Goal: Information Seeking & Learning: Learn about a topic

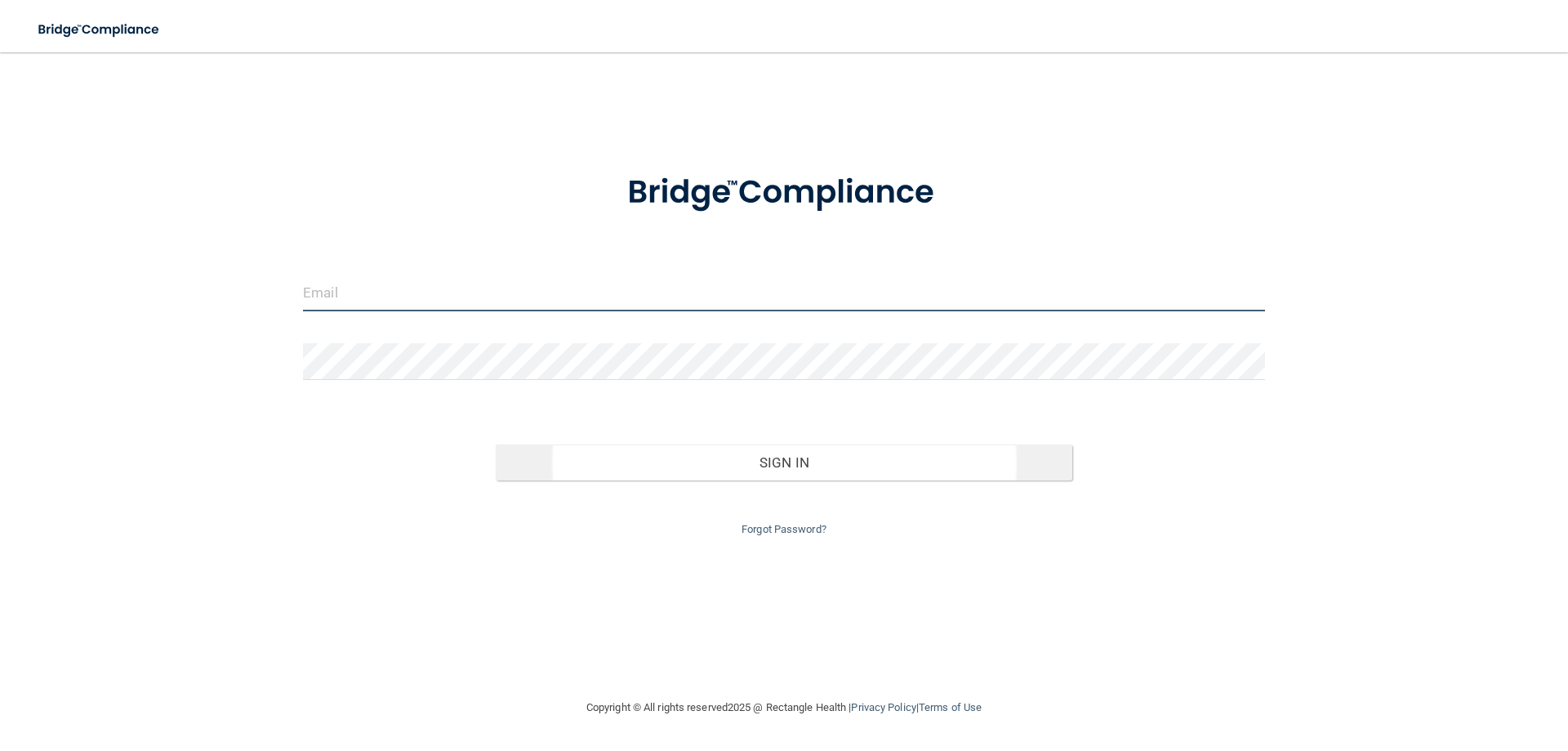
type input "[EMAIL_ADDRESS][DOMAIN_NAME]"
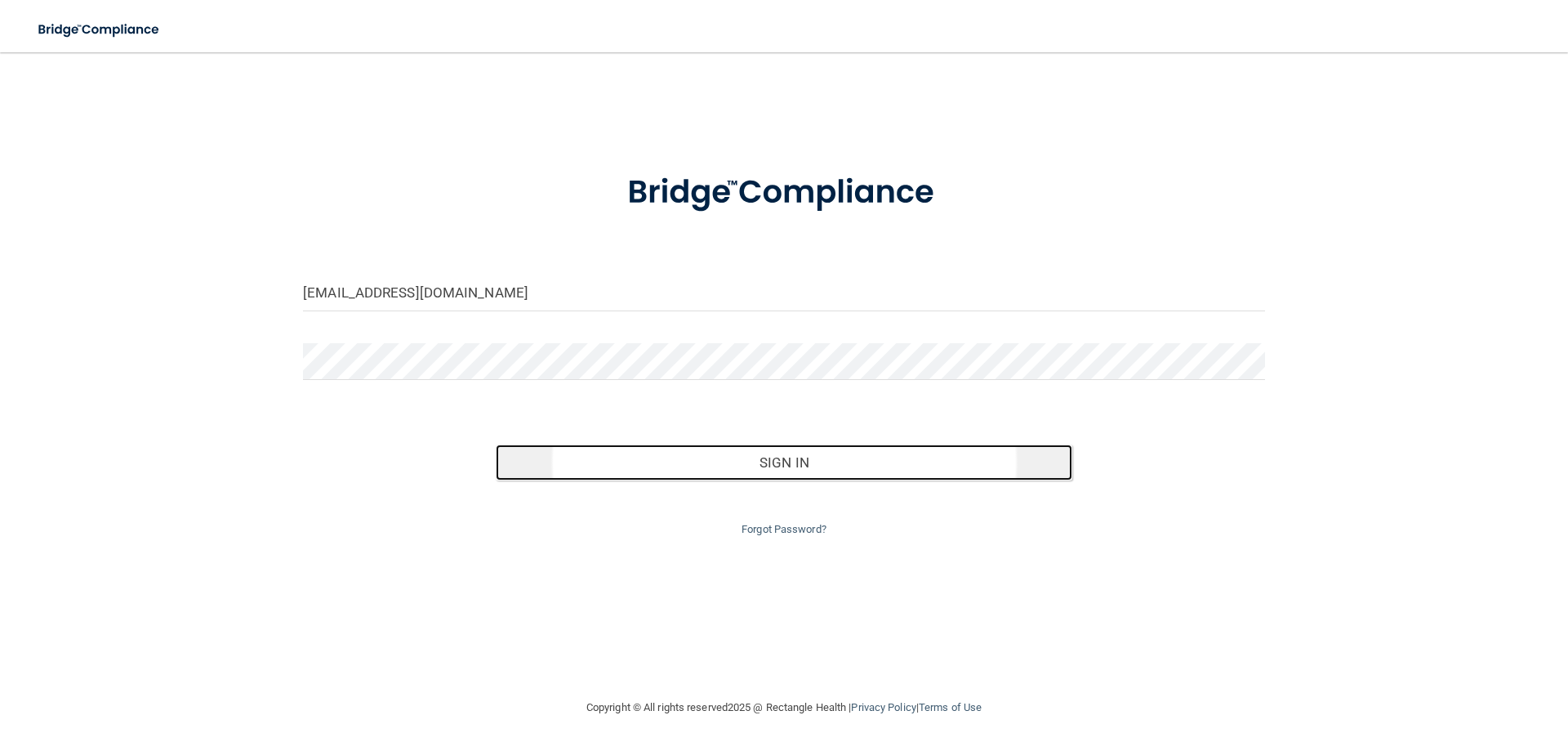
click at [780, 462] on button "Sign In" at bounding box center [784, 462] width 578 height 36
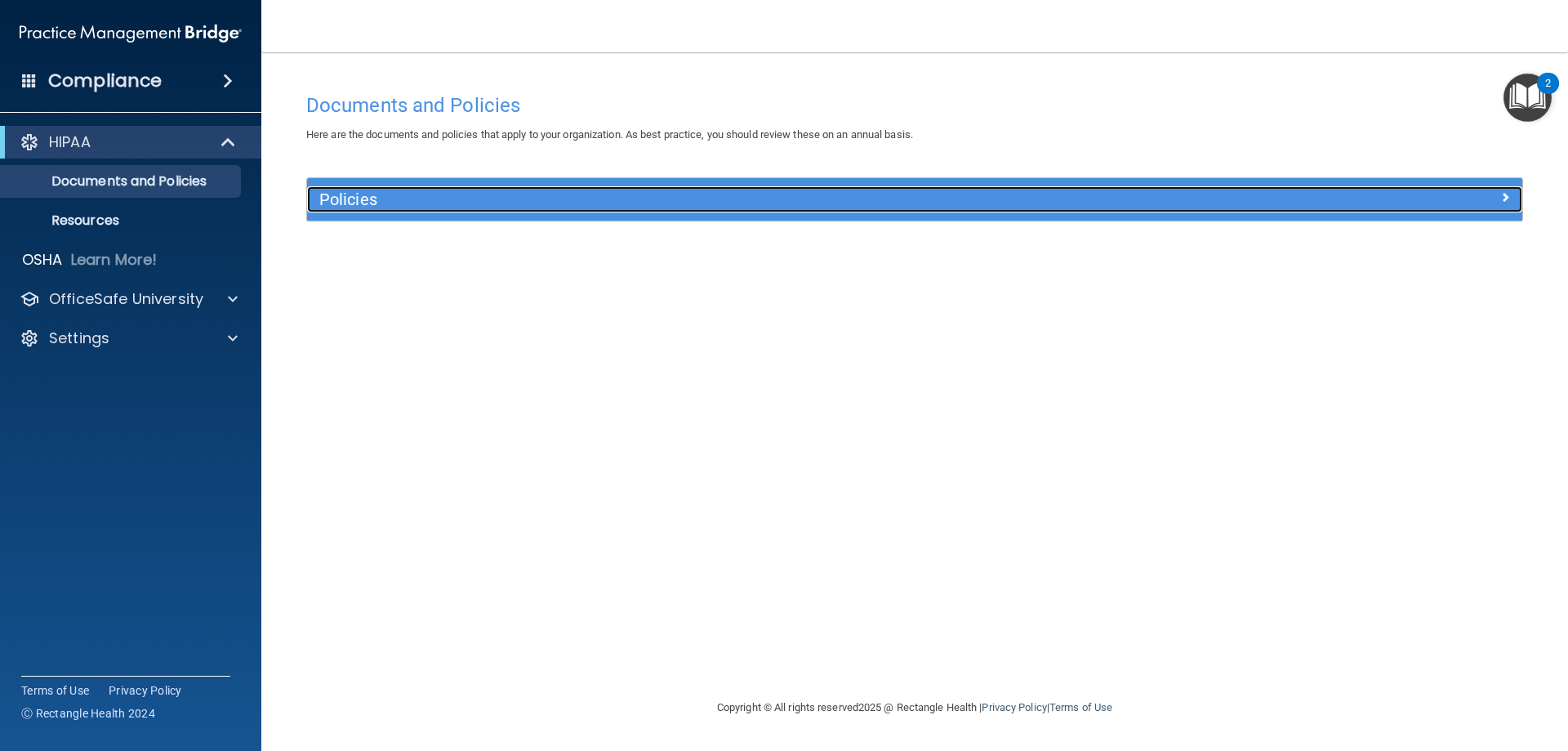
click at [1502, 195] on span at bounding box center [1505, 197] width 10 height 20
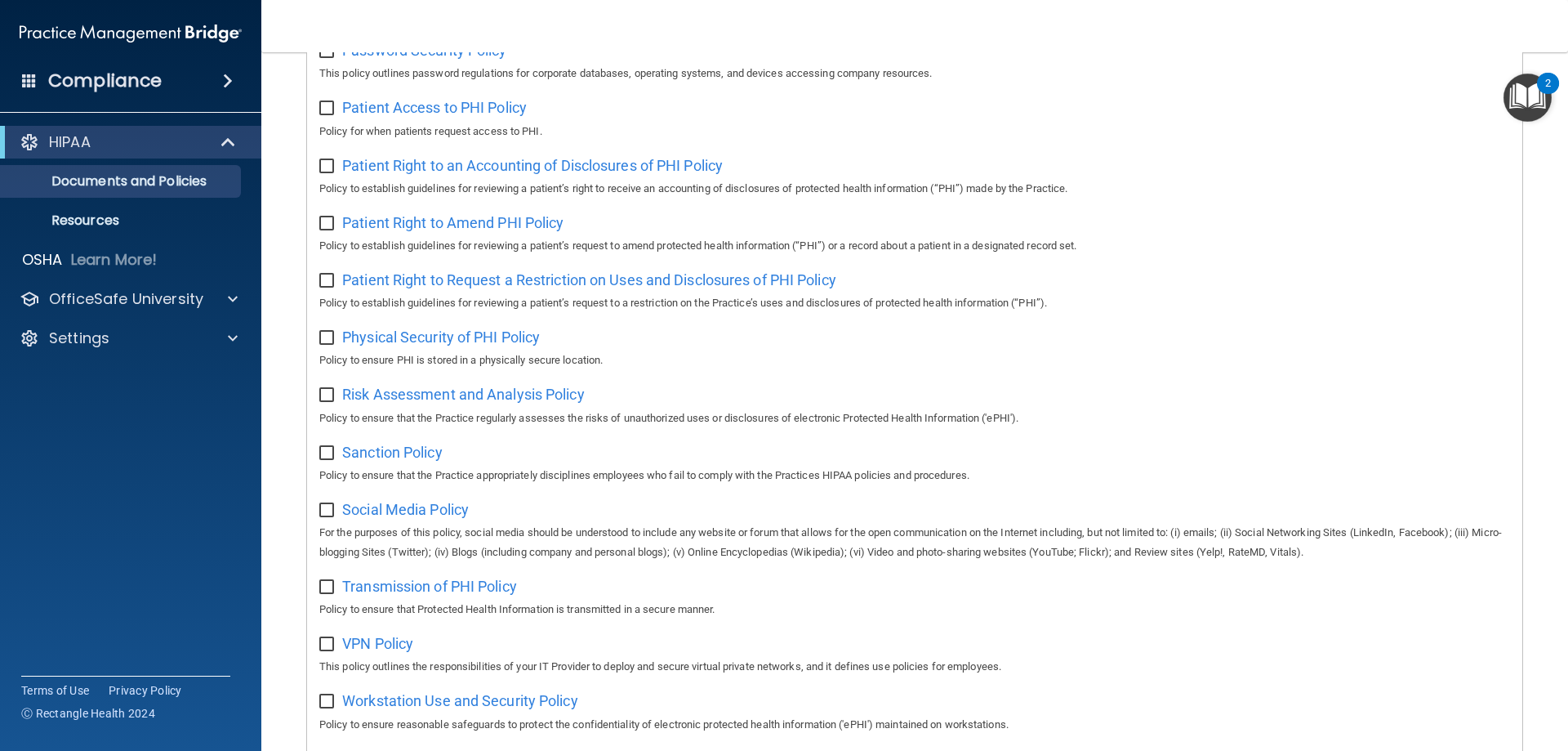
scroll to position [888, 0]
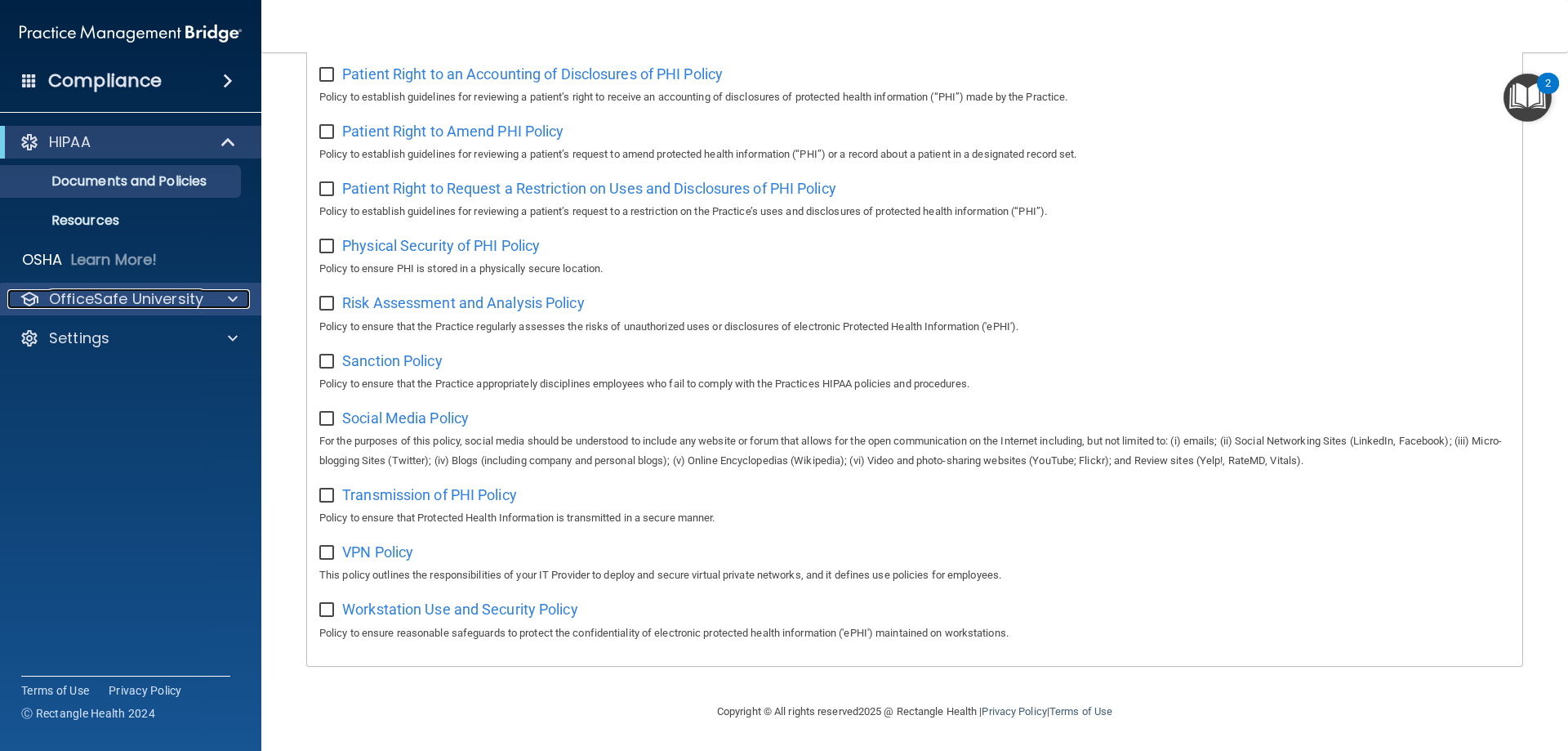
click at [116, 294] on p "OfficeSafe University" at bounding box center [127, 298] width 155 height 20
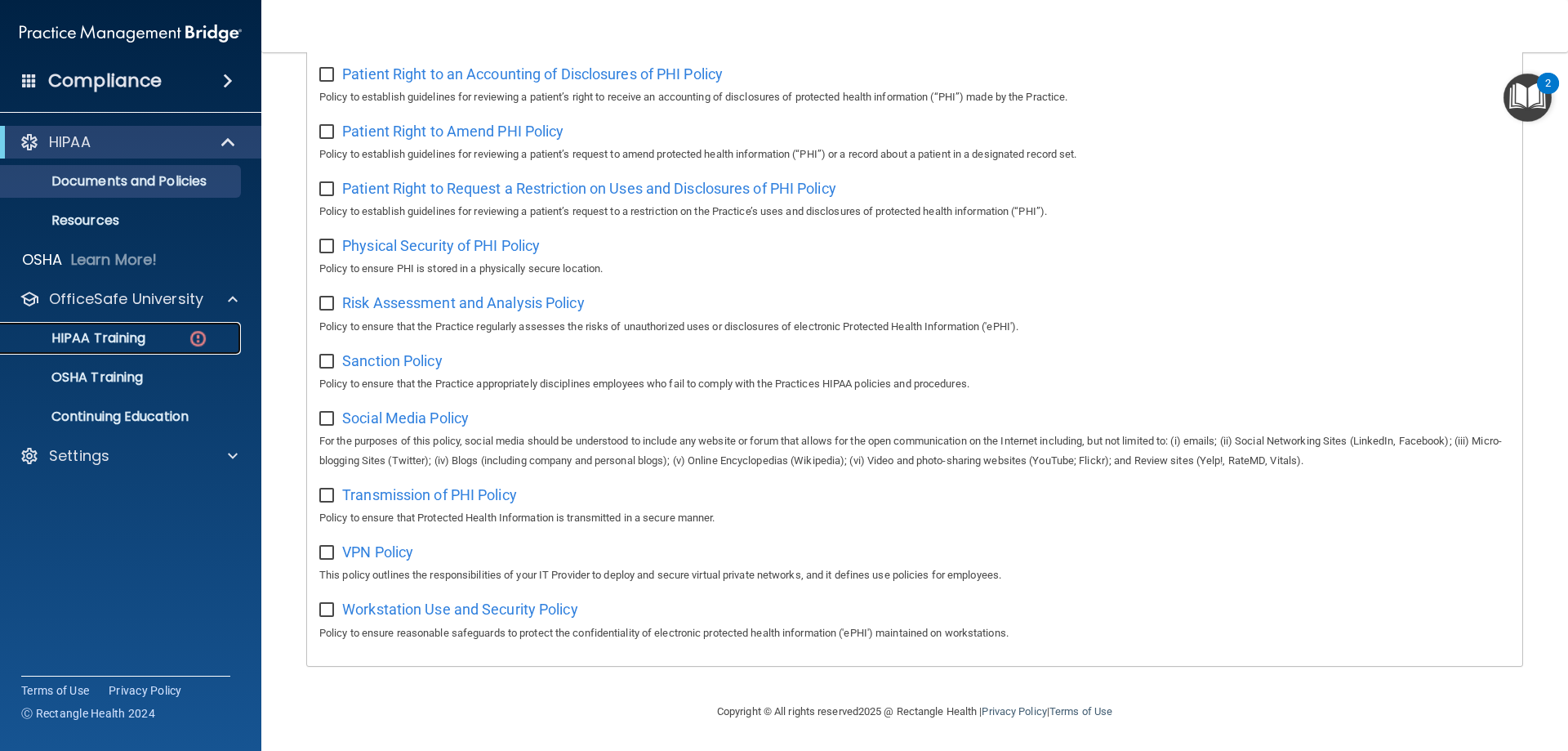
click at [110, 336] on p "HIPAA Training" at bounding box center [77, 338] width 135 height 17
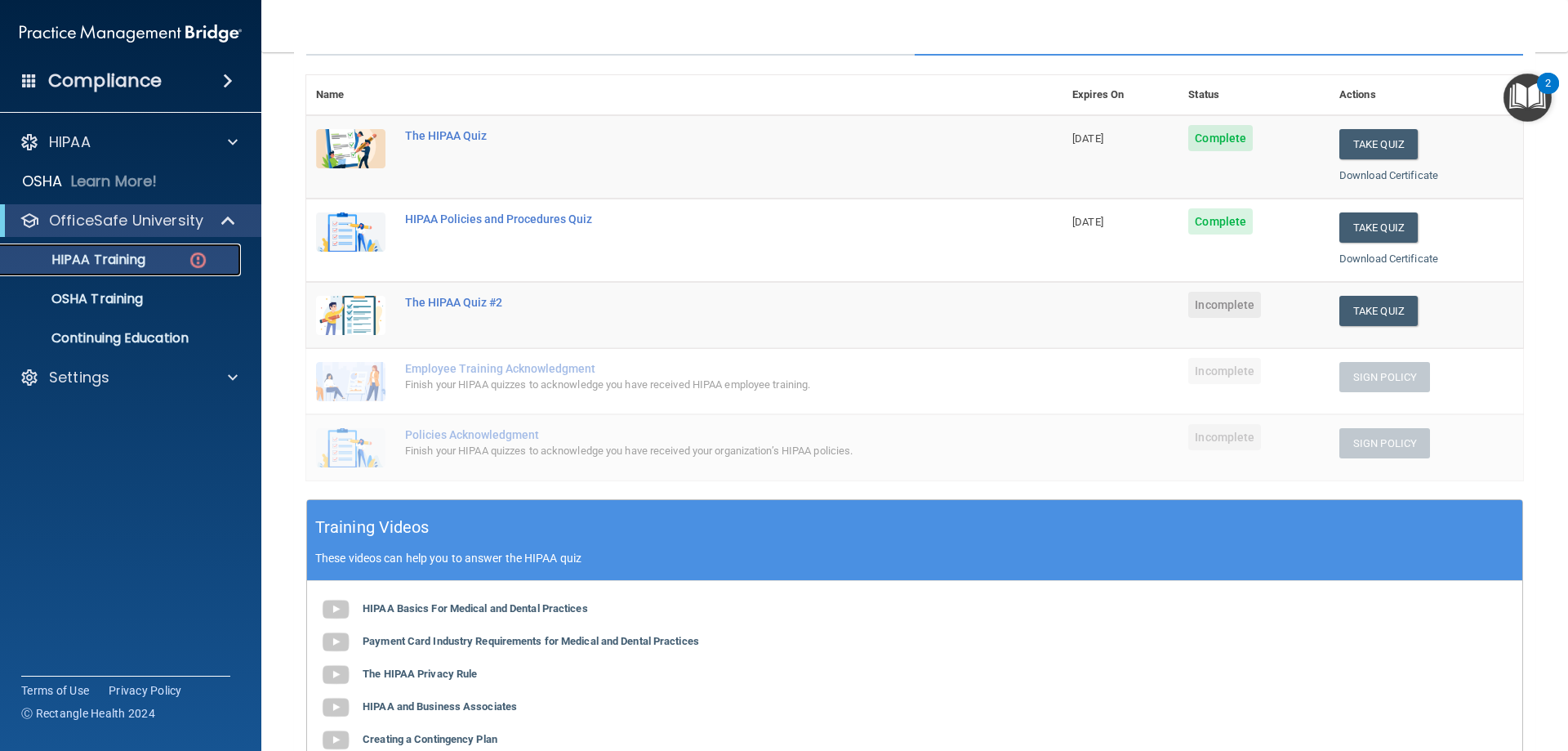
scroll to position [102, 0]
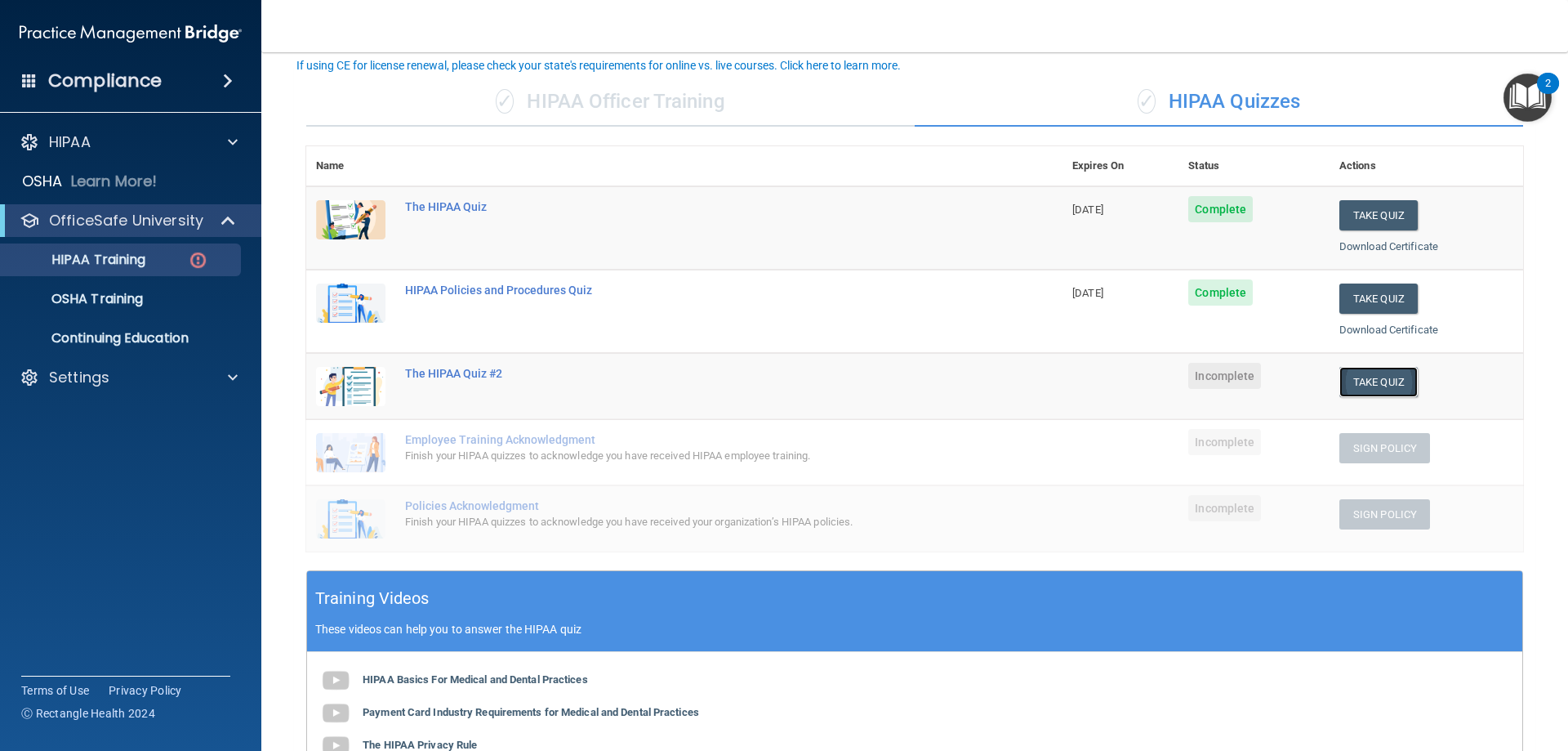
click at [1384, 380] on button "Take Quiz" at bounding box center [1379, 382] width 78 height 30
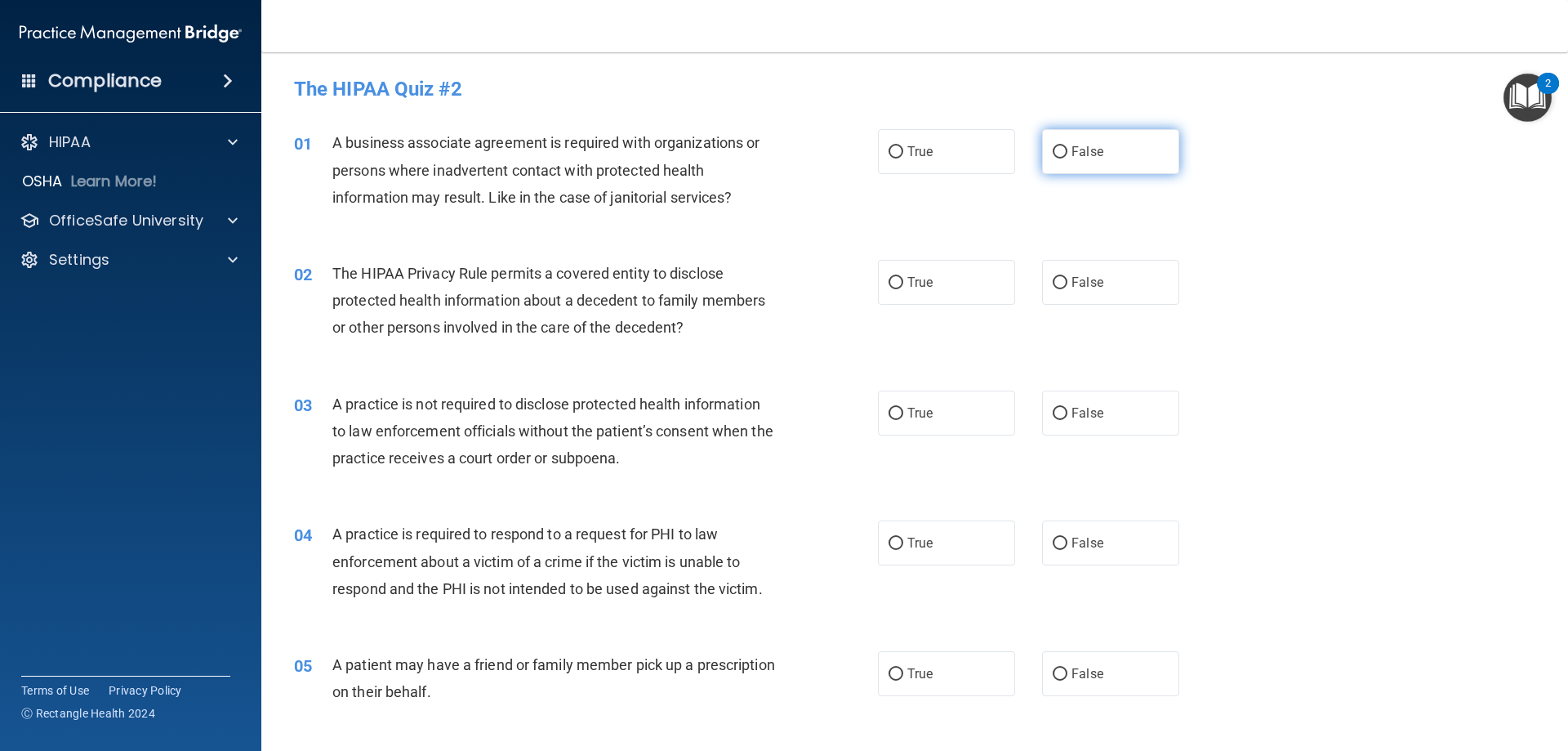
click at [1053, 149] on input "False" at bounding box center [1060, 152] width 15 height 12
radio input "true"
click at [892, 279] on input "True" at bounding box center [896, 282] width 15 height 12
radio input "true"
click at [1055, 411] on input "False" at bounding box center [1060, 413] width 15 height 12
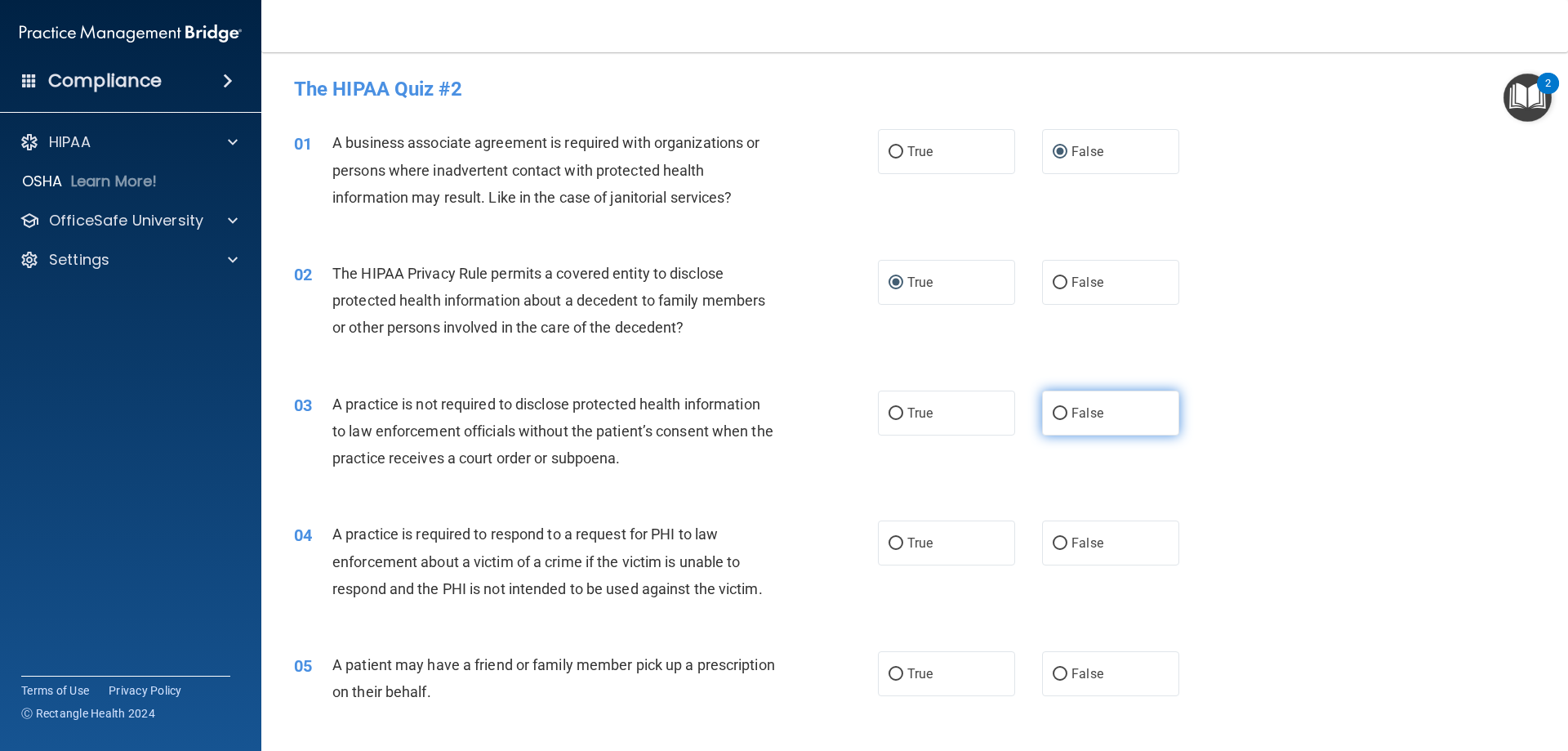
radio input "true"
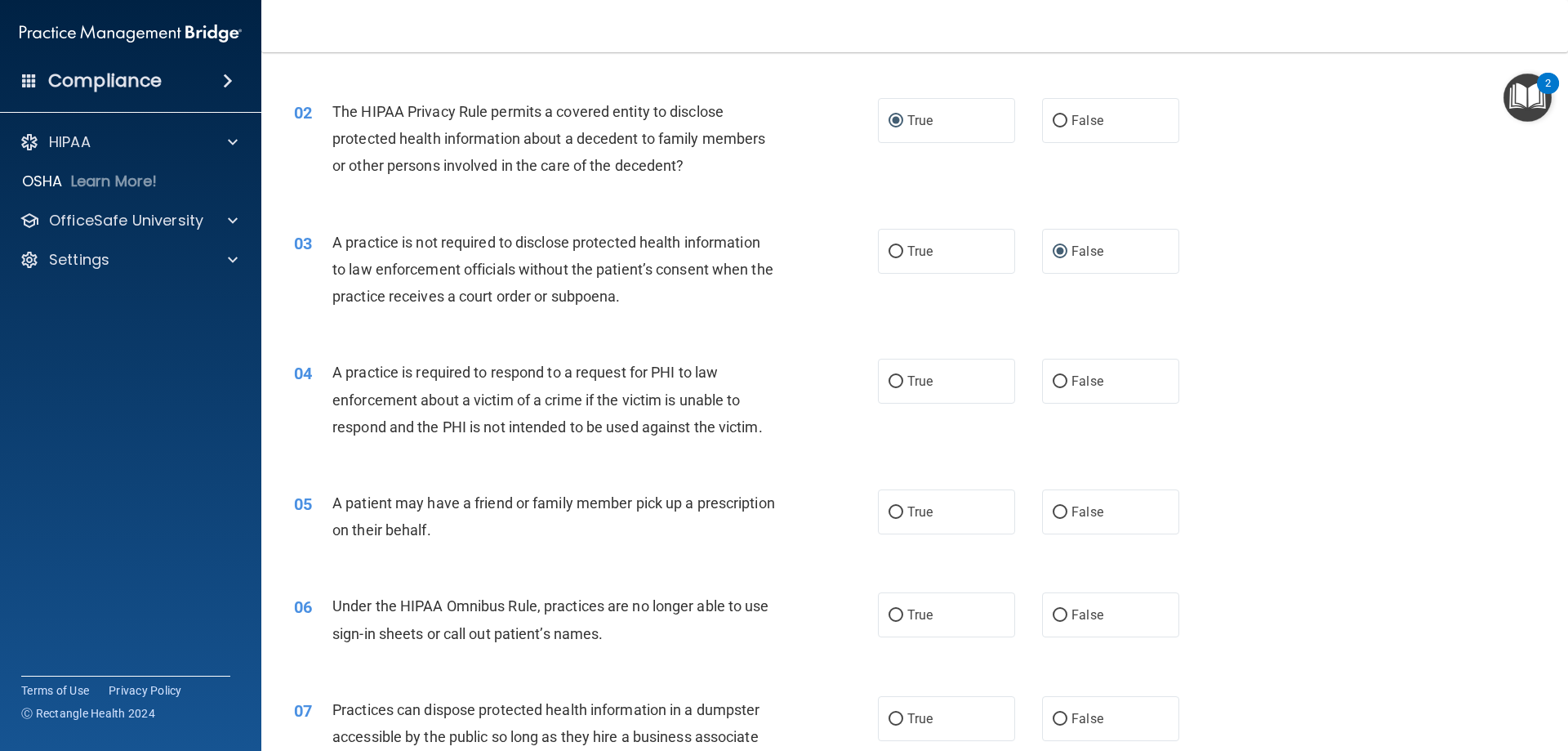
scroll to position [163, 0]
click at [890, 377] on input "True" at bounding box center [896, 379] width 15 height 12
radio input "true"
click at [893, 508] on input "True" at bounding box center [896, 511] width 15 height 12
radio input "true"
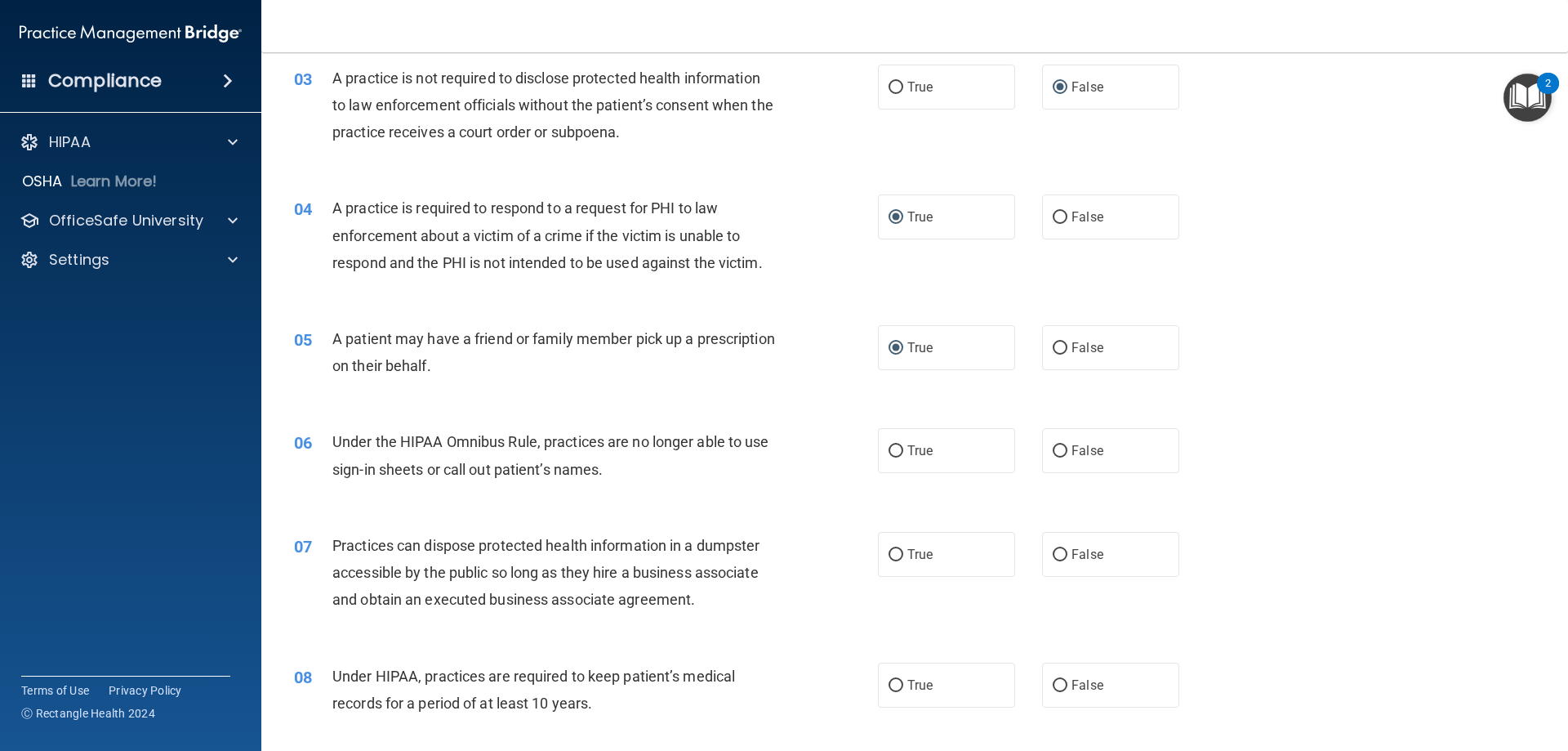
scroll to position [327, 0]
click at [1053, 447] on input "False" at bounding box center [1060, 450] width 15 height 12
radio input "true"
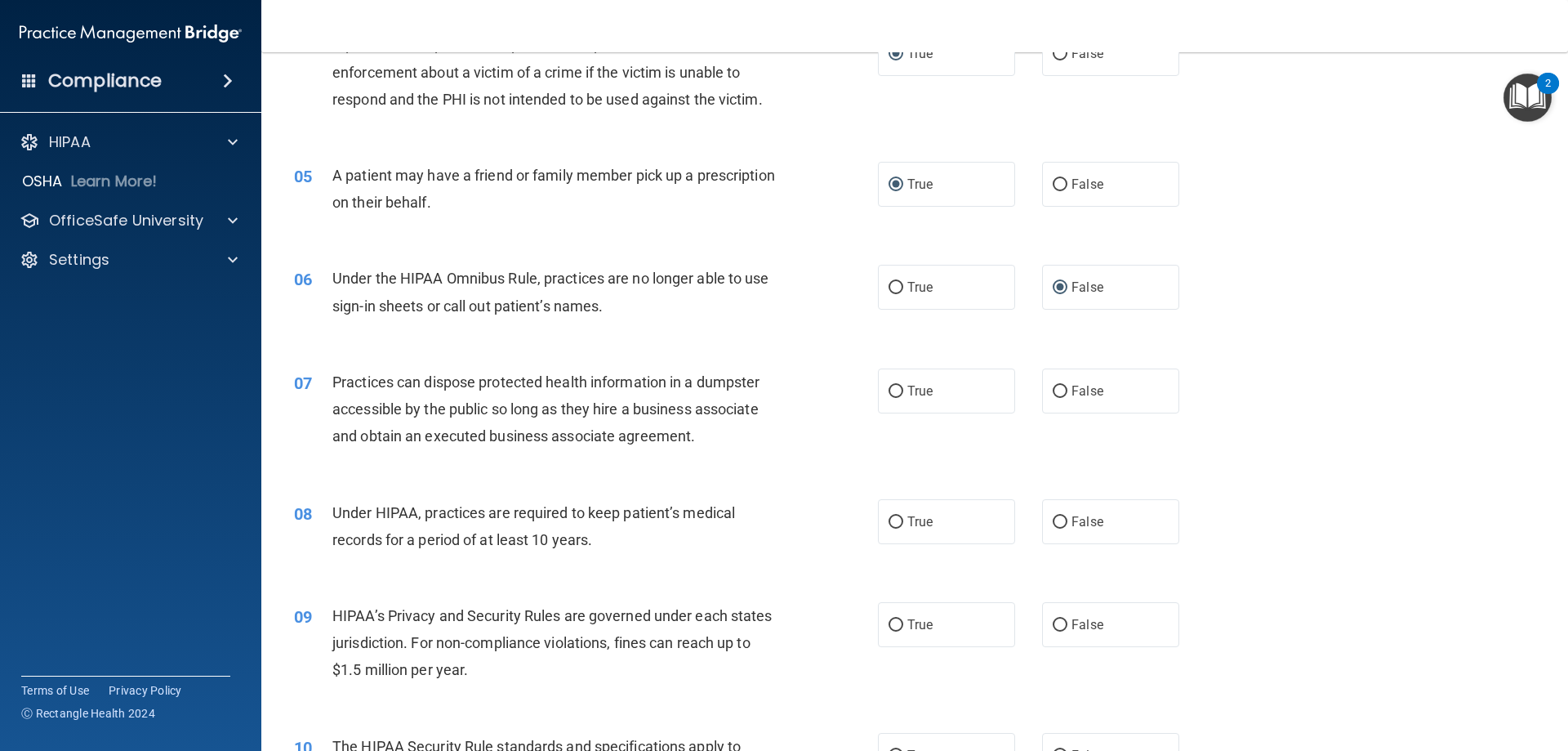
scroll to position [490, 0]
click at [1053, 387] on input "False" at bounding box center [1060, 390] width 15 height 12
radio input "true"
click at [1054, 517] on input "False" at bounding box center [1060, 521] width 15 height 12
radio input "true"
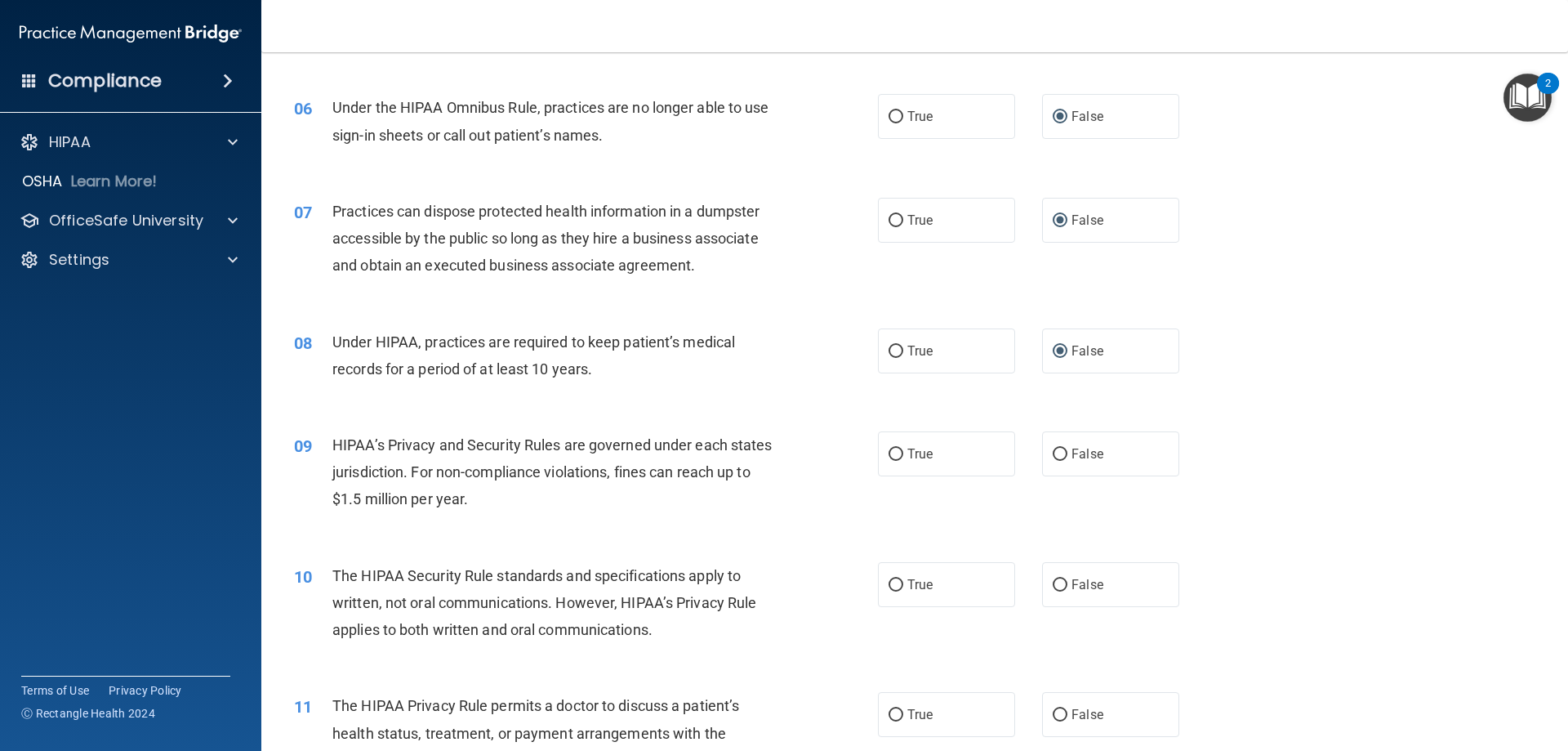
scroll to position [735, 0]
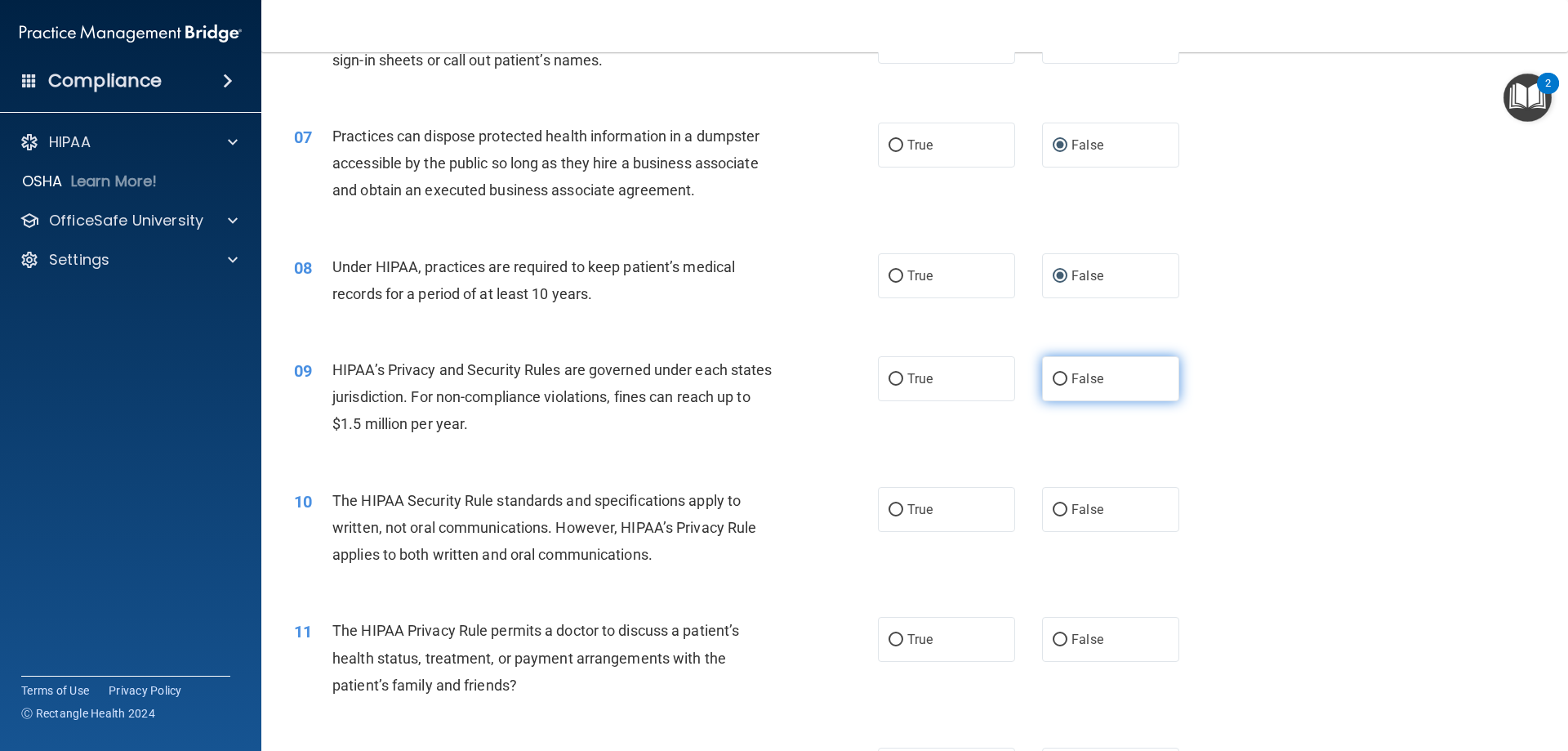
click at [1056, 377] on input "False" at bounding box center [1060, 379] width 15 height 12
radio input "true"
click at [889, 510] on input "True" at bounding box center [896, 510] width 15 height 12
radio input "true"
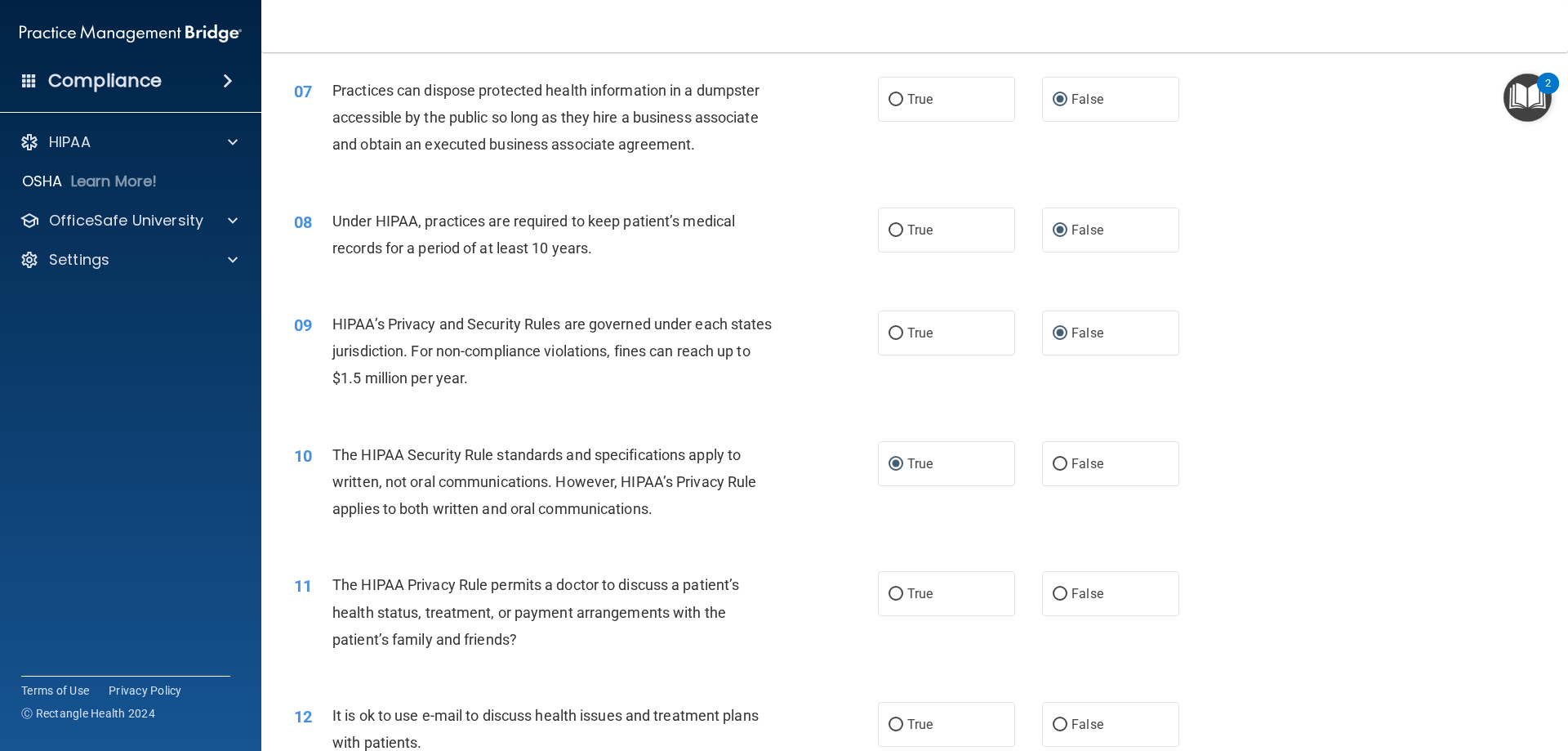
scroll to position [817, 0]
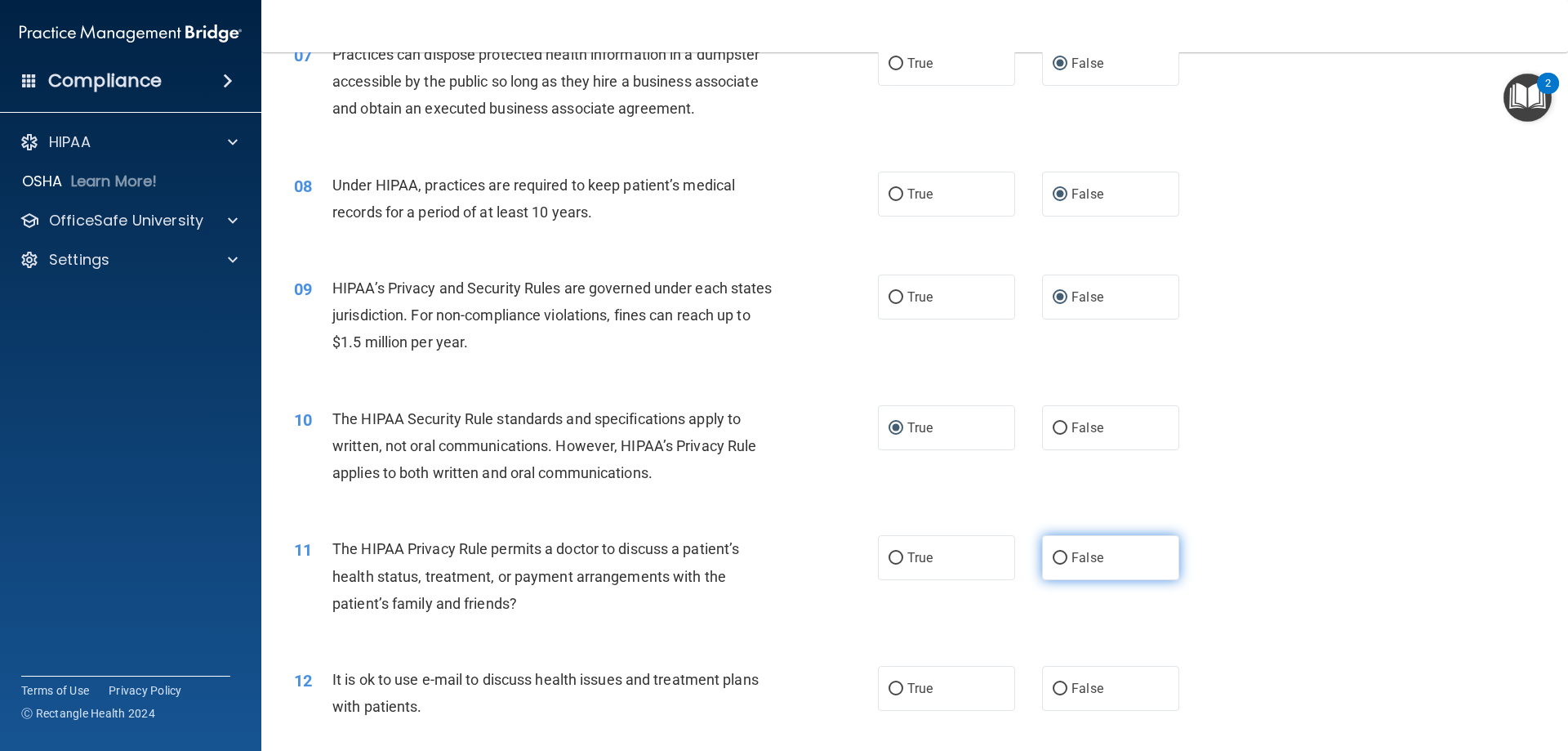
click at [1053, 553] on input "False" at bounding box center [1060, 558] width 15 height 12
radio input "true"
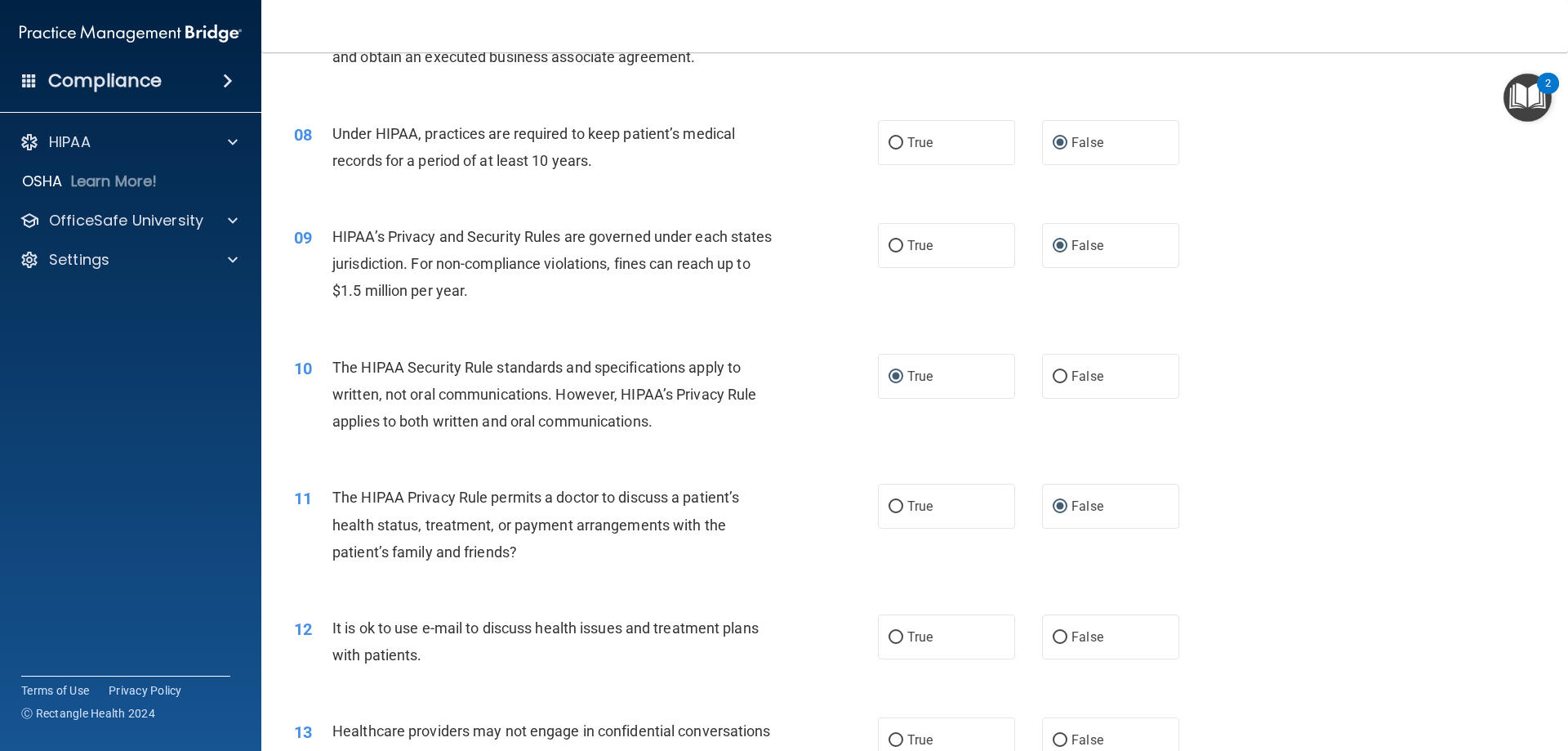
scroll to position [1062, 0]
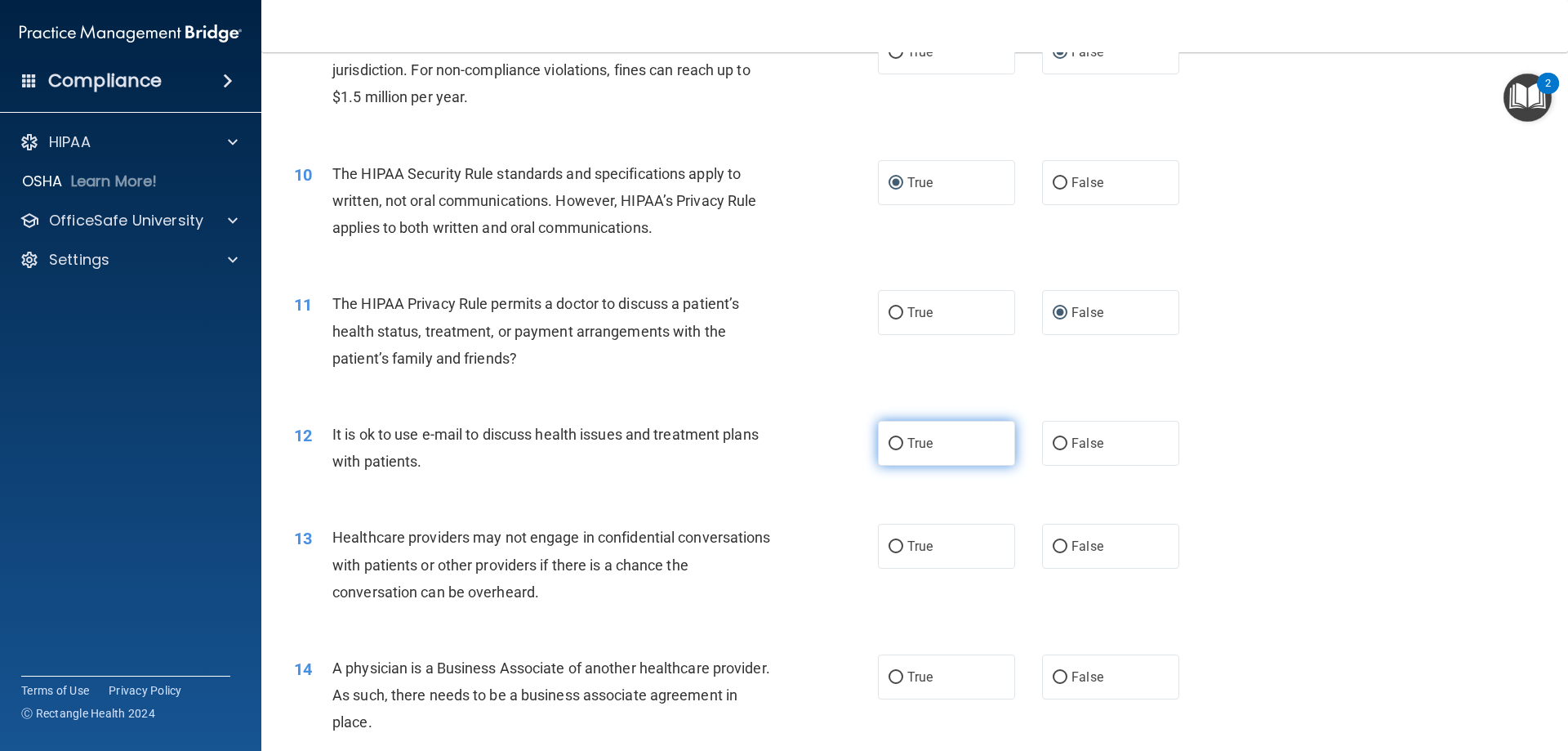
click at [889, 443] on input "True" at bounding box center [896, 444] width 15 height 12
radio input "true"
click at [889, 546] on input "True" at bounding box center [896, 546] width 15 height 12
radio input "true"
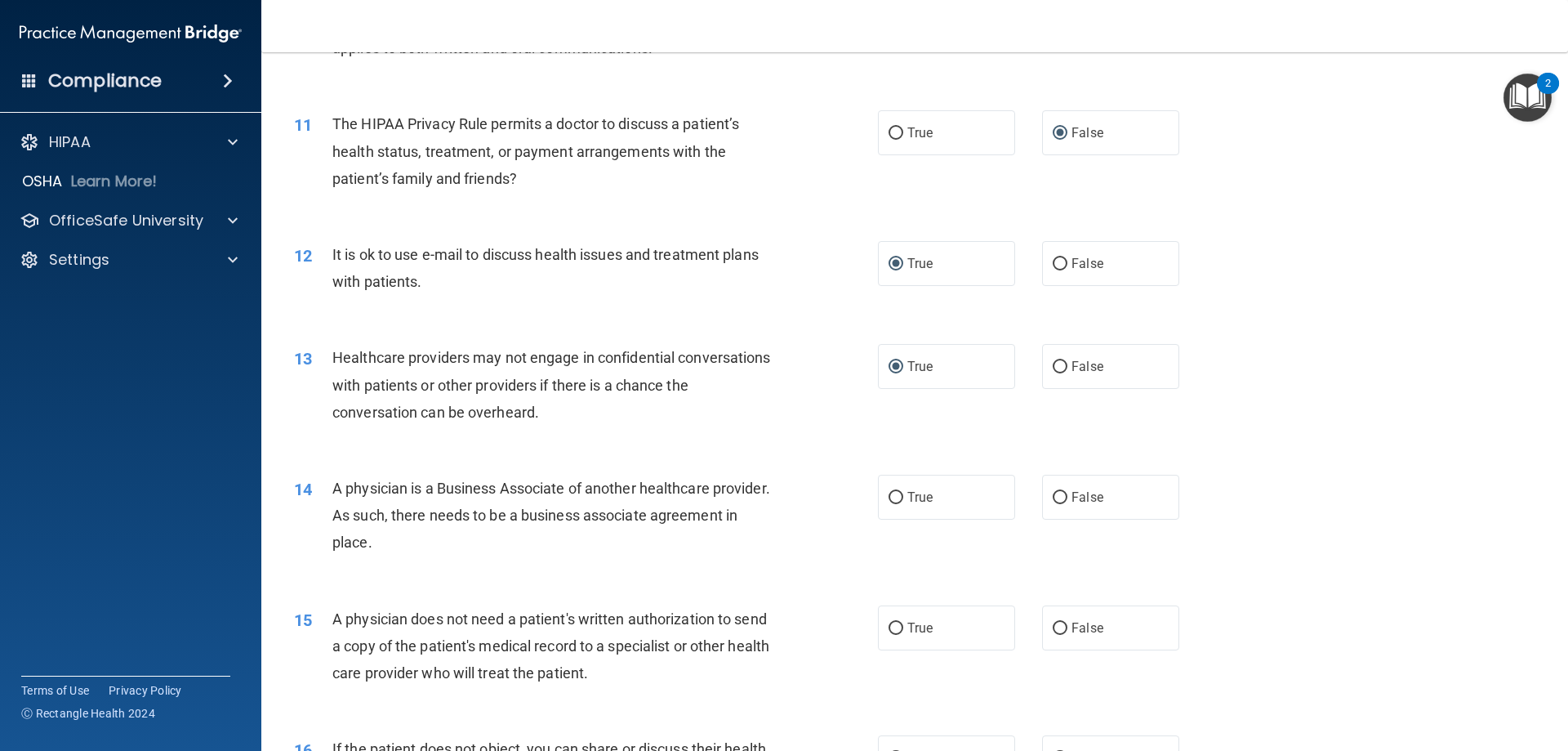
scroll to position [1307, 0]
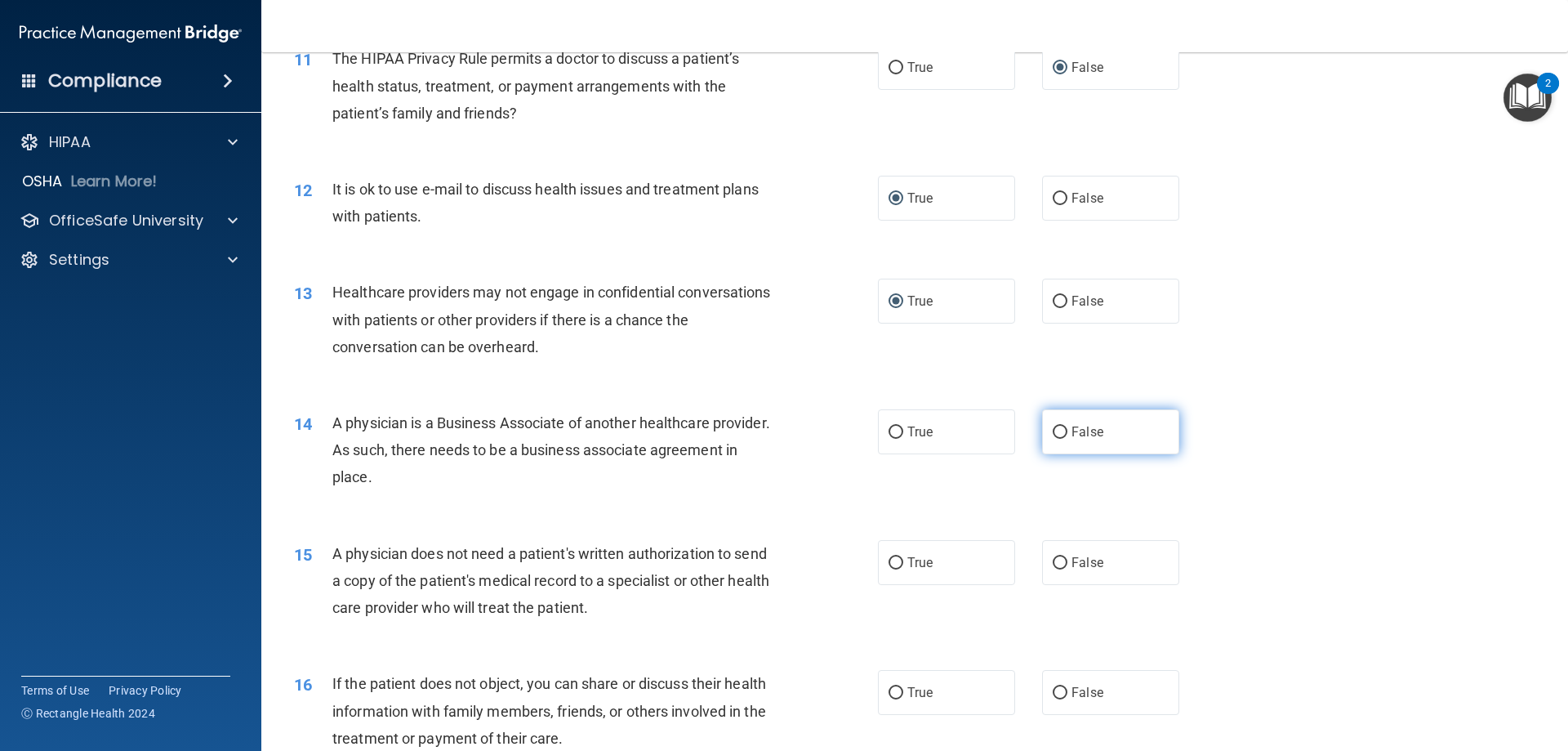
click at [1054, 430] on input "False" at bounding box center [1060, 432] width 15 height 12
radio input "true"
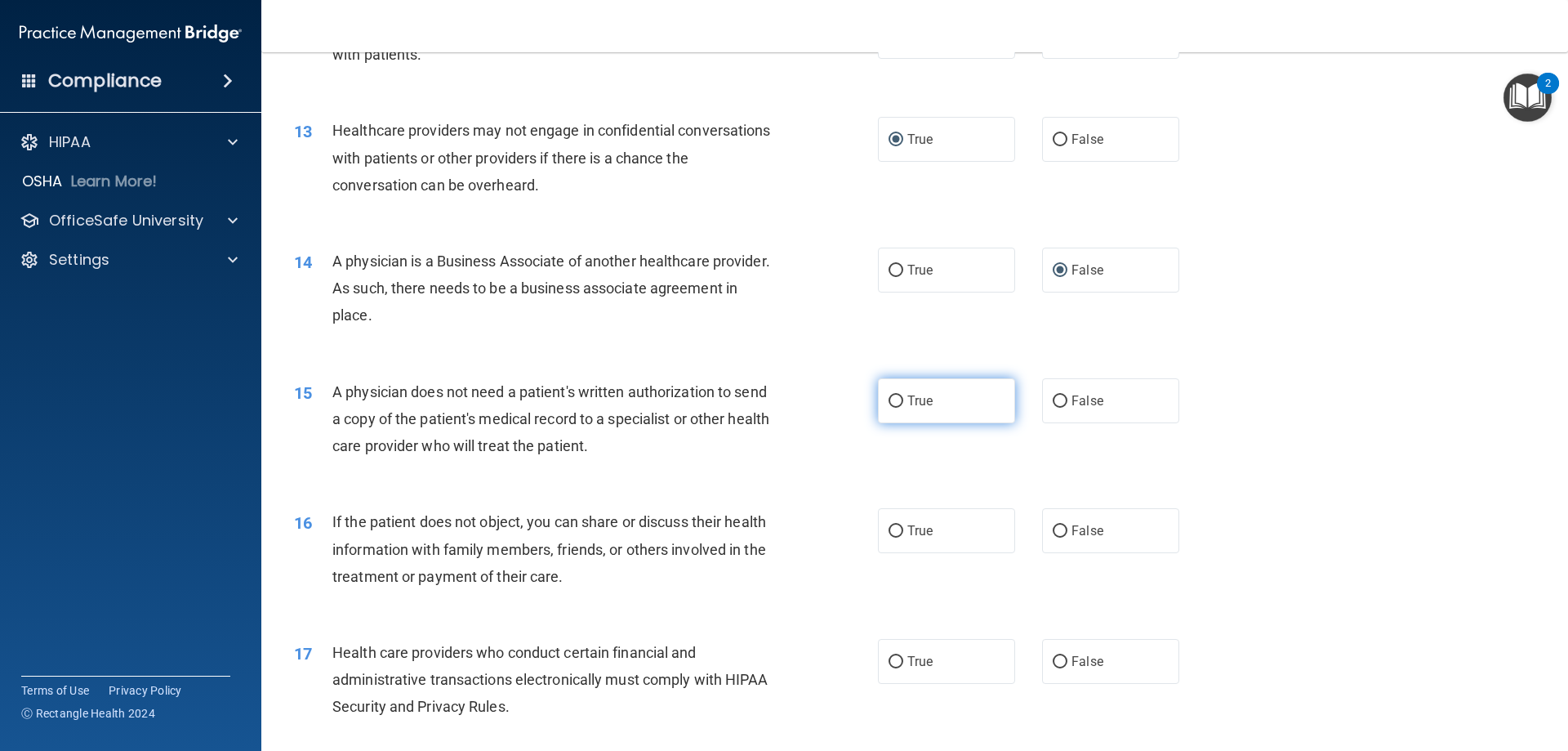
scroll to position [1470, 0]
click at [890, 399] on input "True" at bounding box center [896, 400] width 15 height 12
radio input "true"
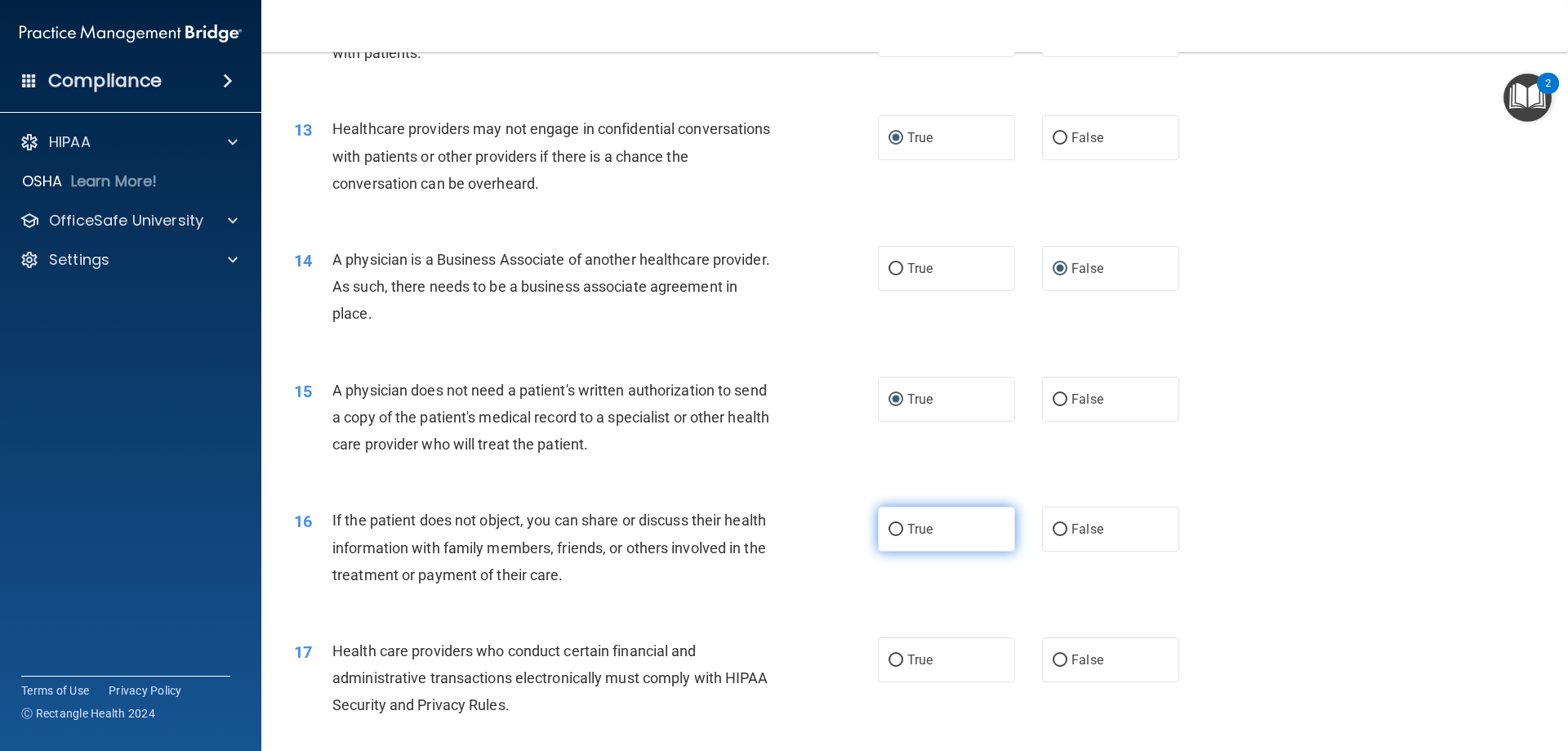
click at [890, 526] on input "True" at bounding box center [896, 529] width 15 height 12
radio input "true"
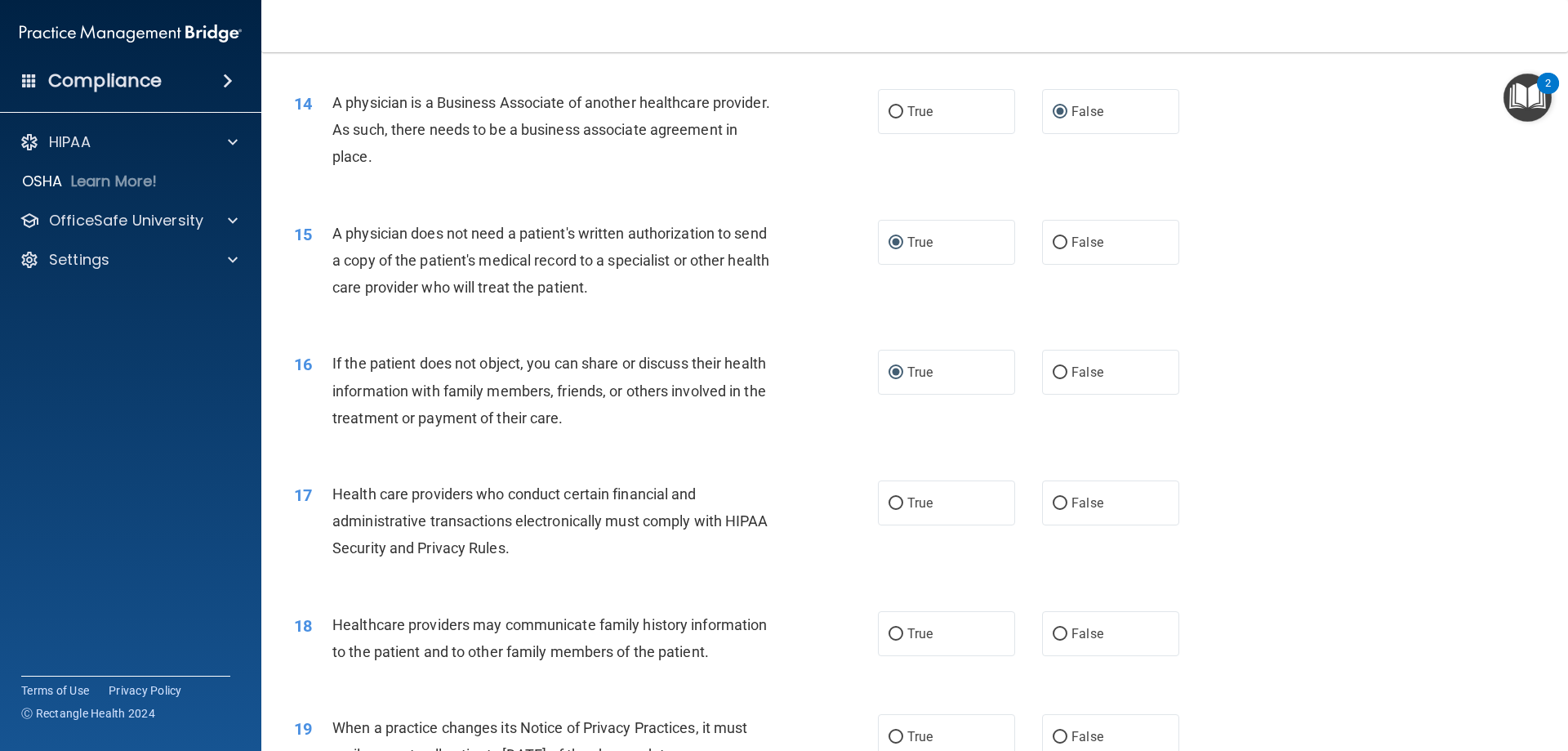
scroll to position [1633, 0]
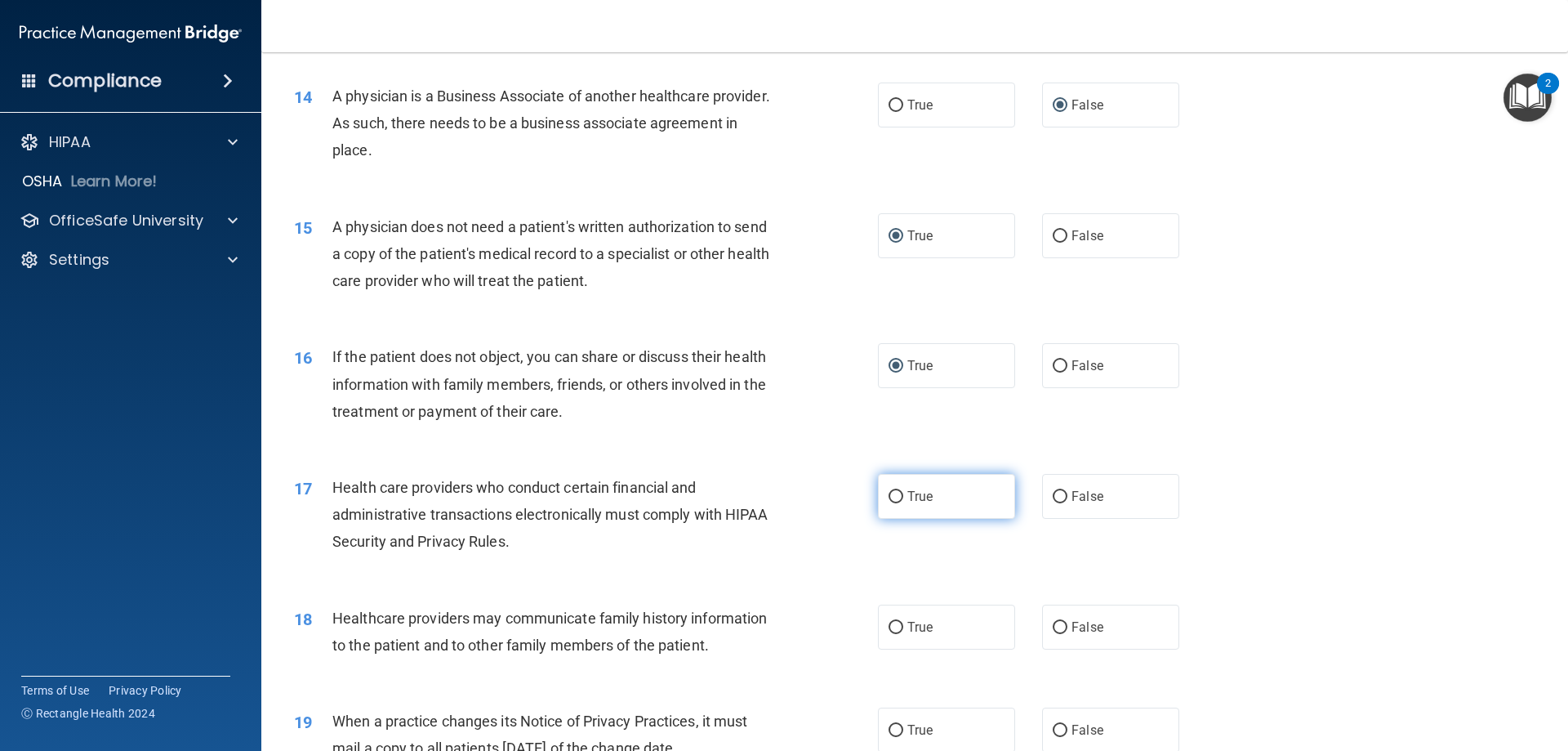
click at [892, 491] on input "True" at bounding box center [896, 497] width 15 height 12
radio input "true"
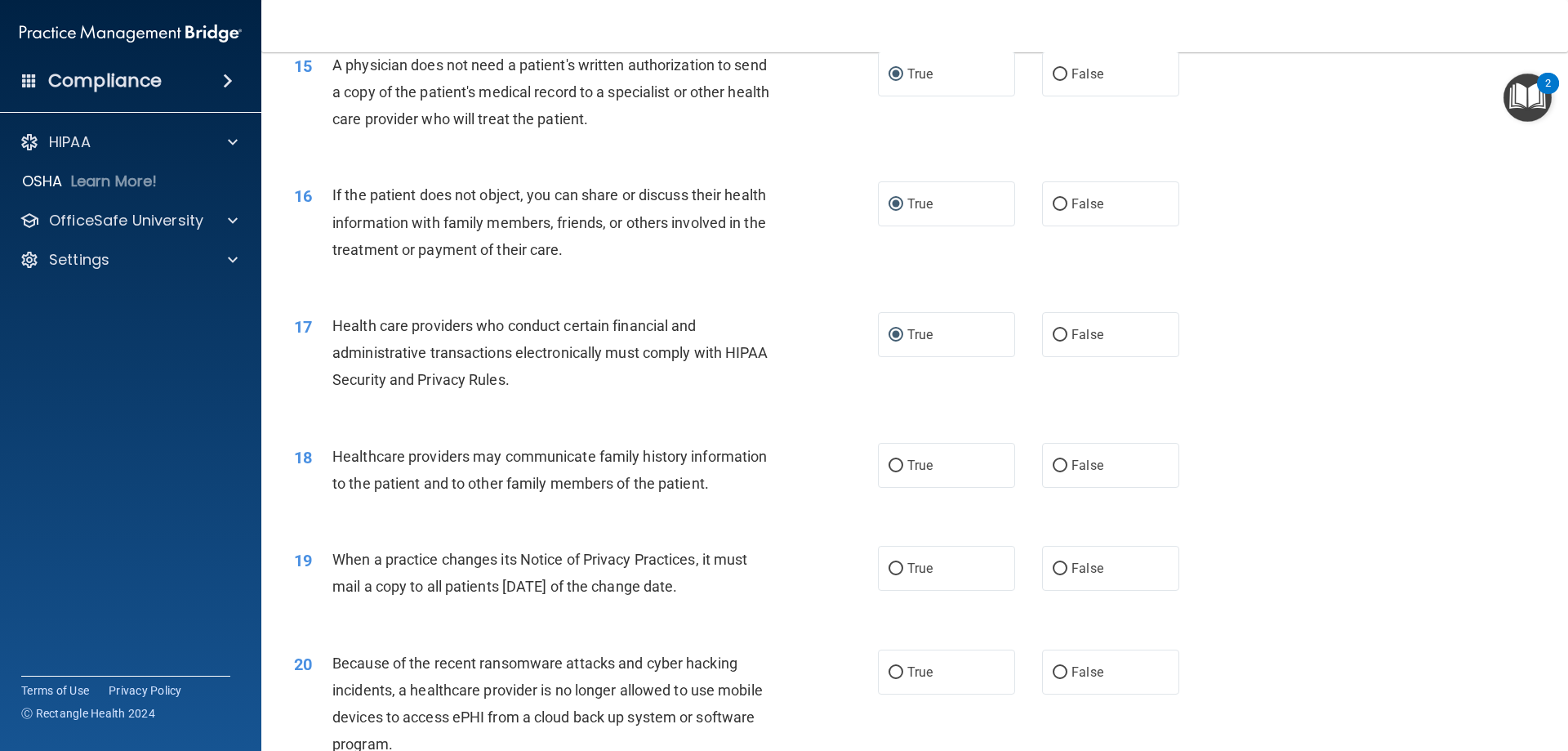
scroll to position [1796, 0]
click at [890, 458] on input "True" at bounding box center [896, 464] width 15 height 12
radio input "true"
click at [890, 567] on input "True" at bounding box center [896, 567] width 15 height 12
radio input "true"
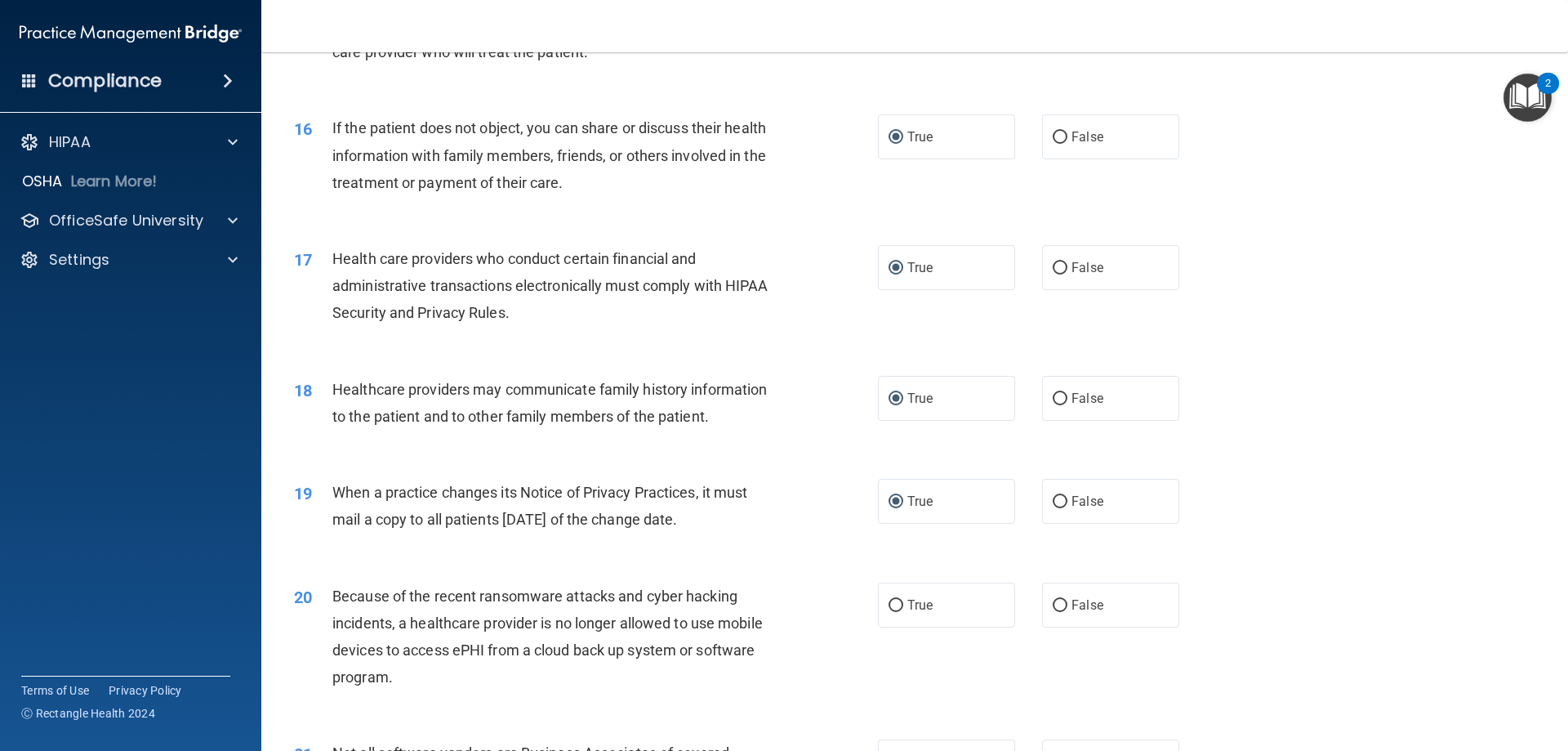
scroll to position [2041, 0]
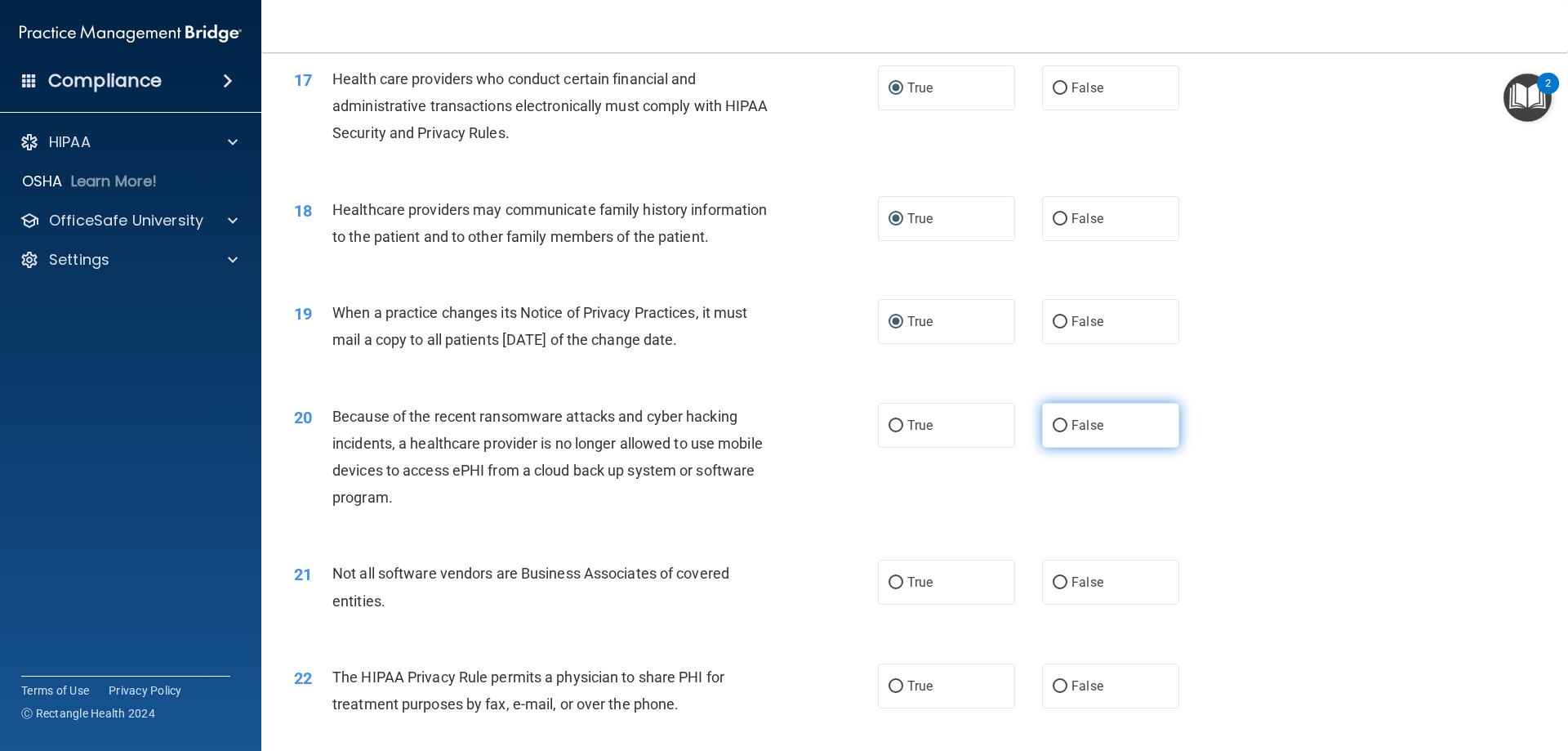
click at [1056, 426] on input "False" at bounding box center [1060, 426] width 15 height 12
radio input "true"
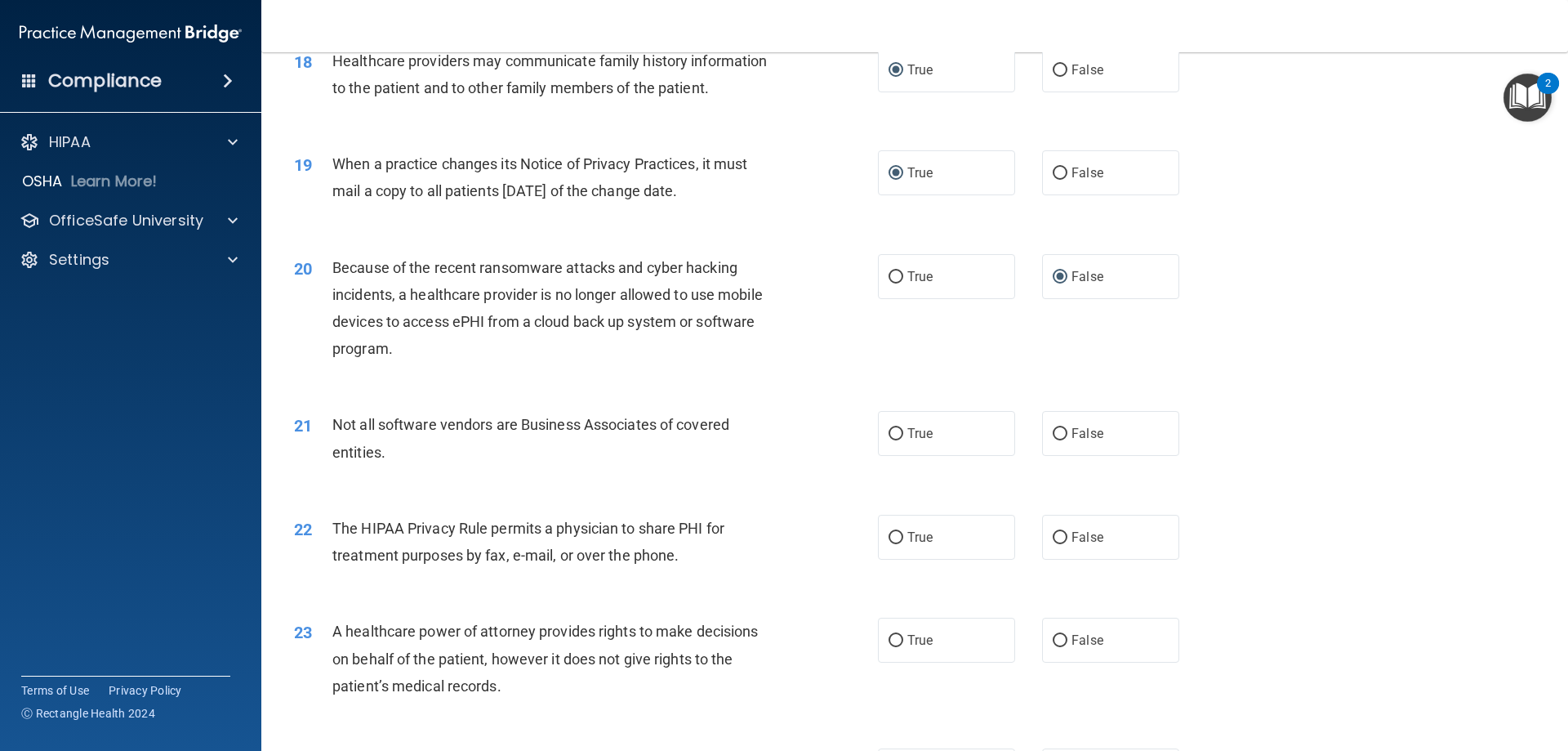
scroll to position [2205, 0]
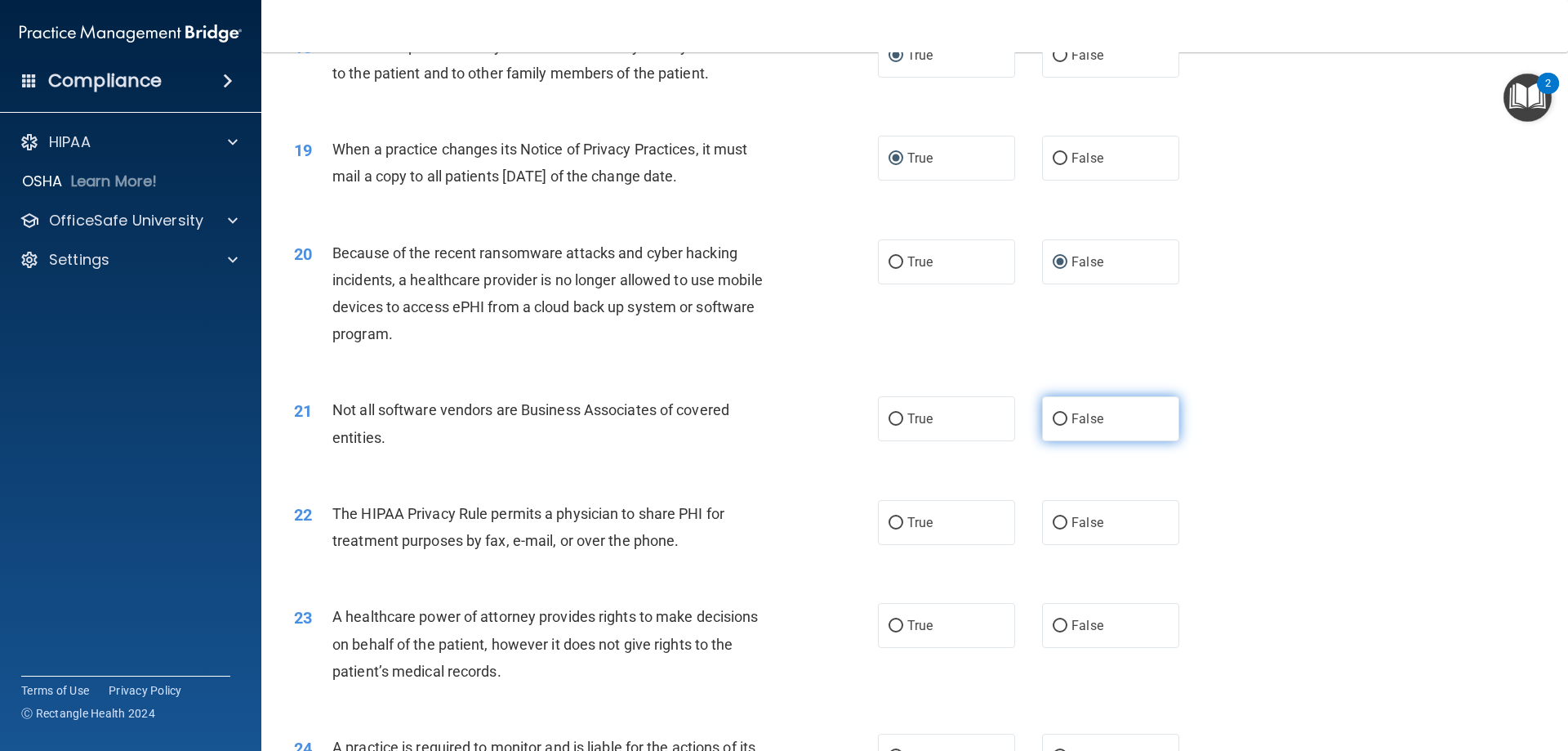
click at [1053, 417] on input "False" at bounding box center [1060, 419] width 15 height 12
radio input "true"
click at [891, 519] on input "True" at bounding box center [896, 523] width 15 height 12
radio input "true"
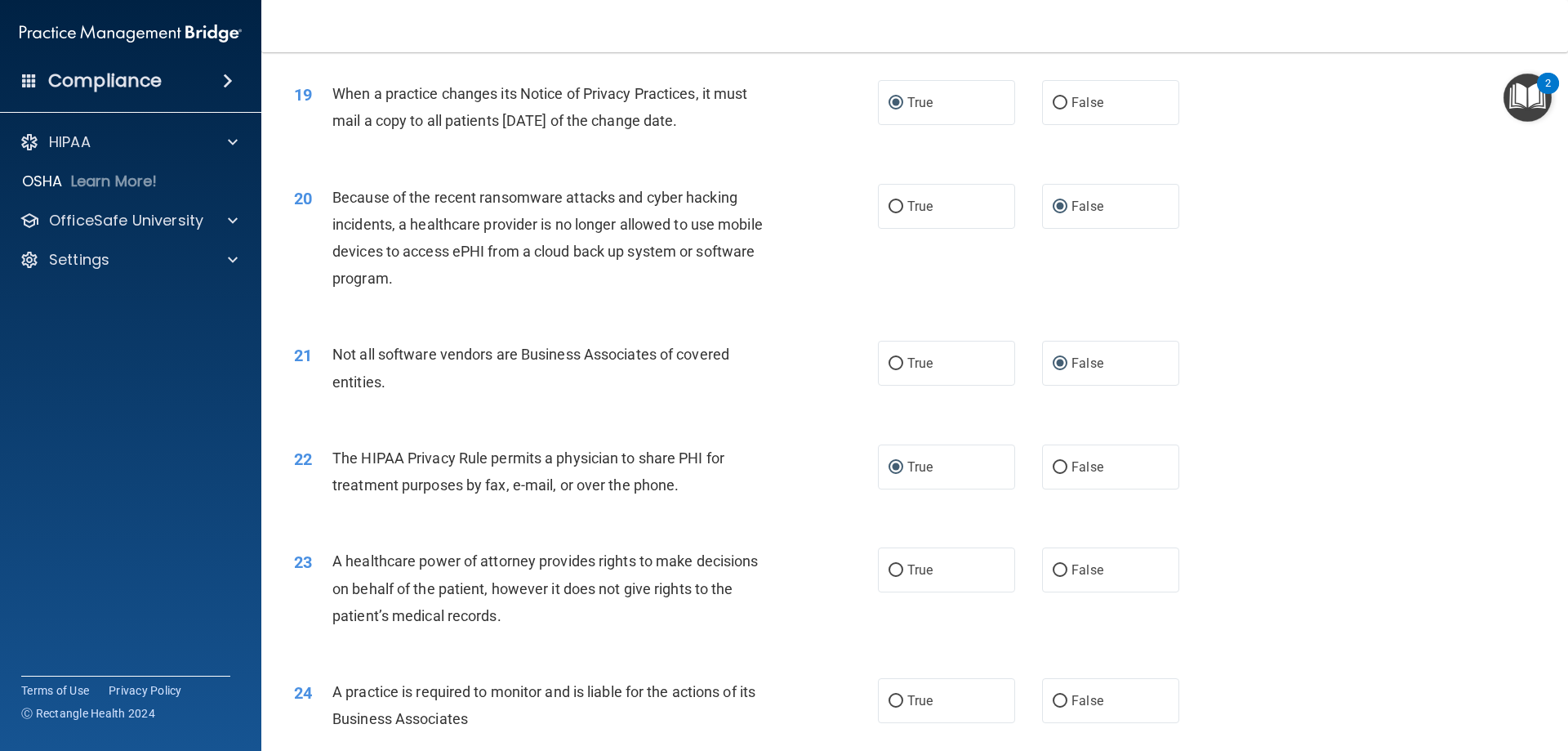
scroll to position [2369, 0]
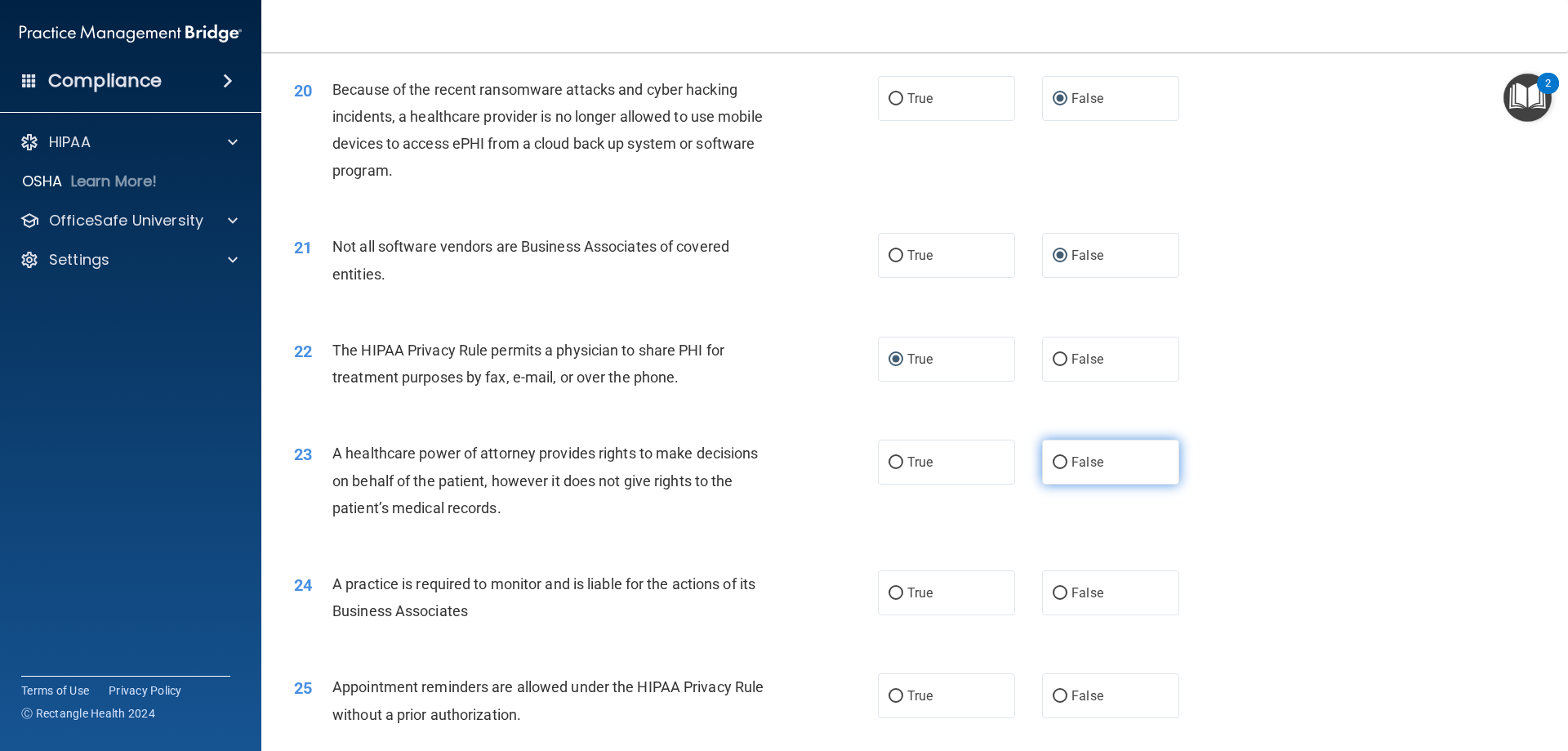
click at [1054, 463] on input "False" at bounding box center [1060, 462] width 15 height 12
radio input "true"
click at [1056, 591] on input "False" at bounding box center [1060, 593] width 15 height 12
radio input "true"
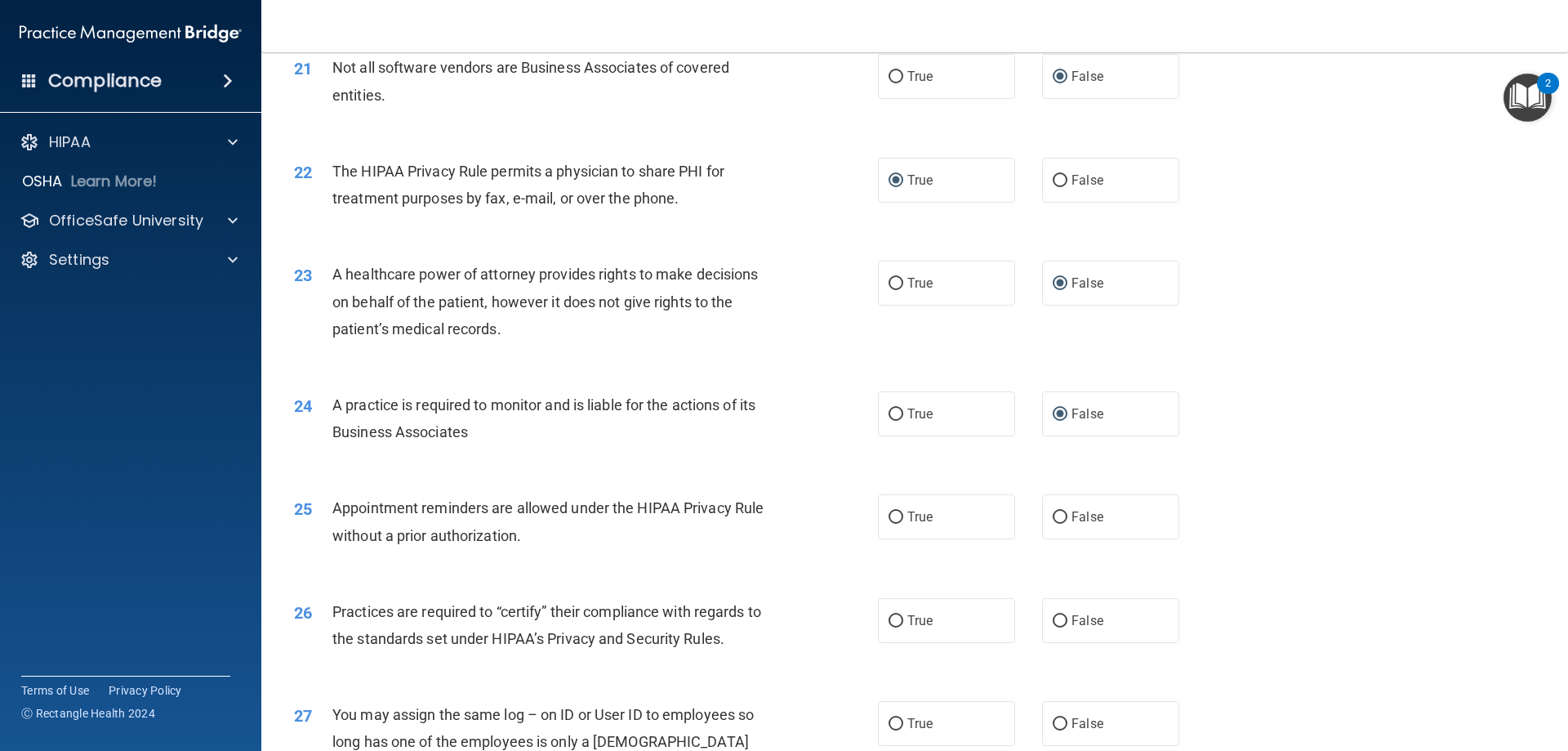
scroll to position [2614, 0]
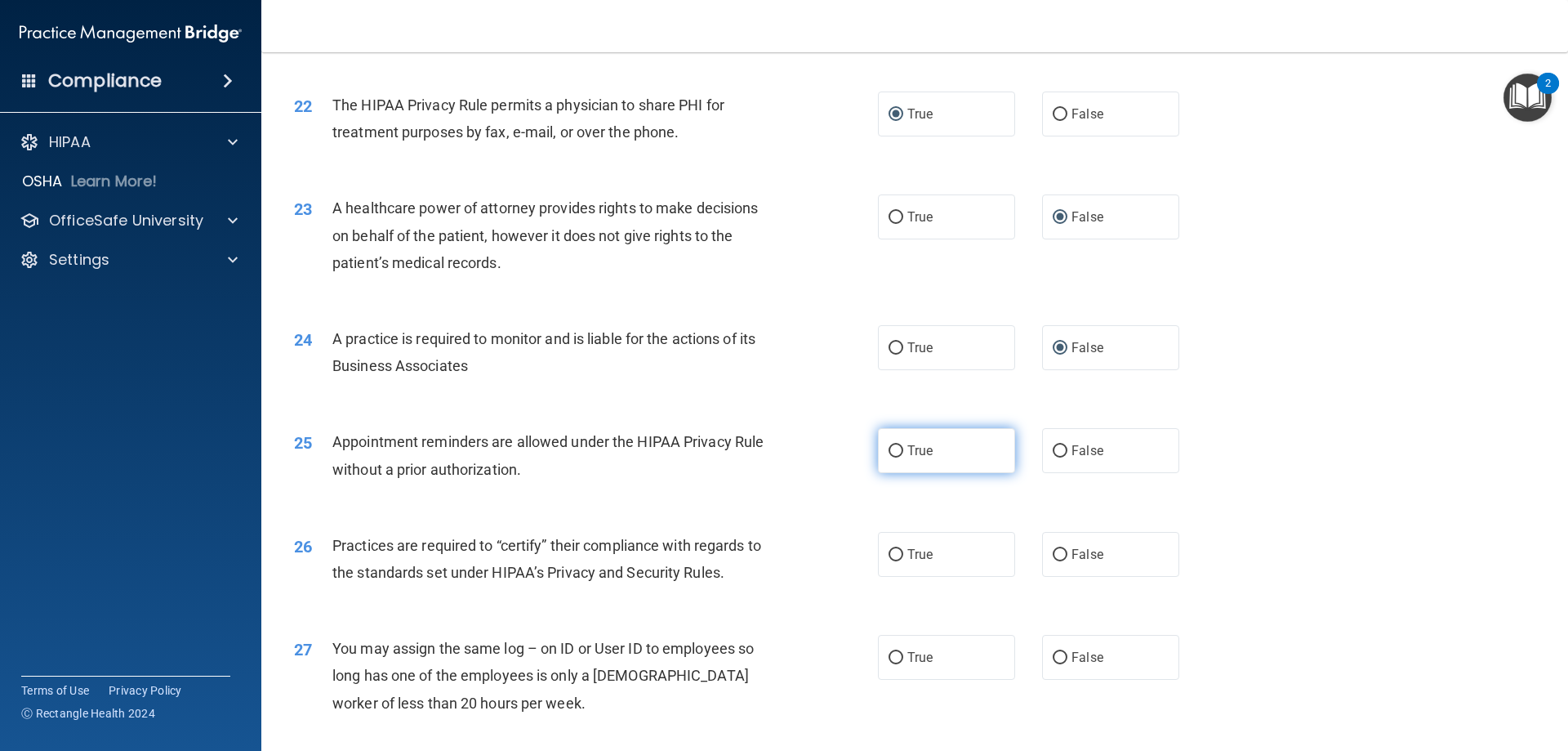
click at [891, 447] on input "True" at bounding box center [896, 451] width 15 height 12
radio input "true"
click at [891, 549] on input "True" at bounding box center [896, 554] width 15 height 12
radio input "true"
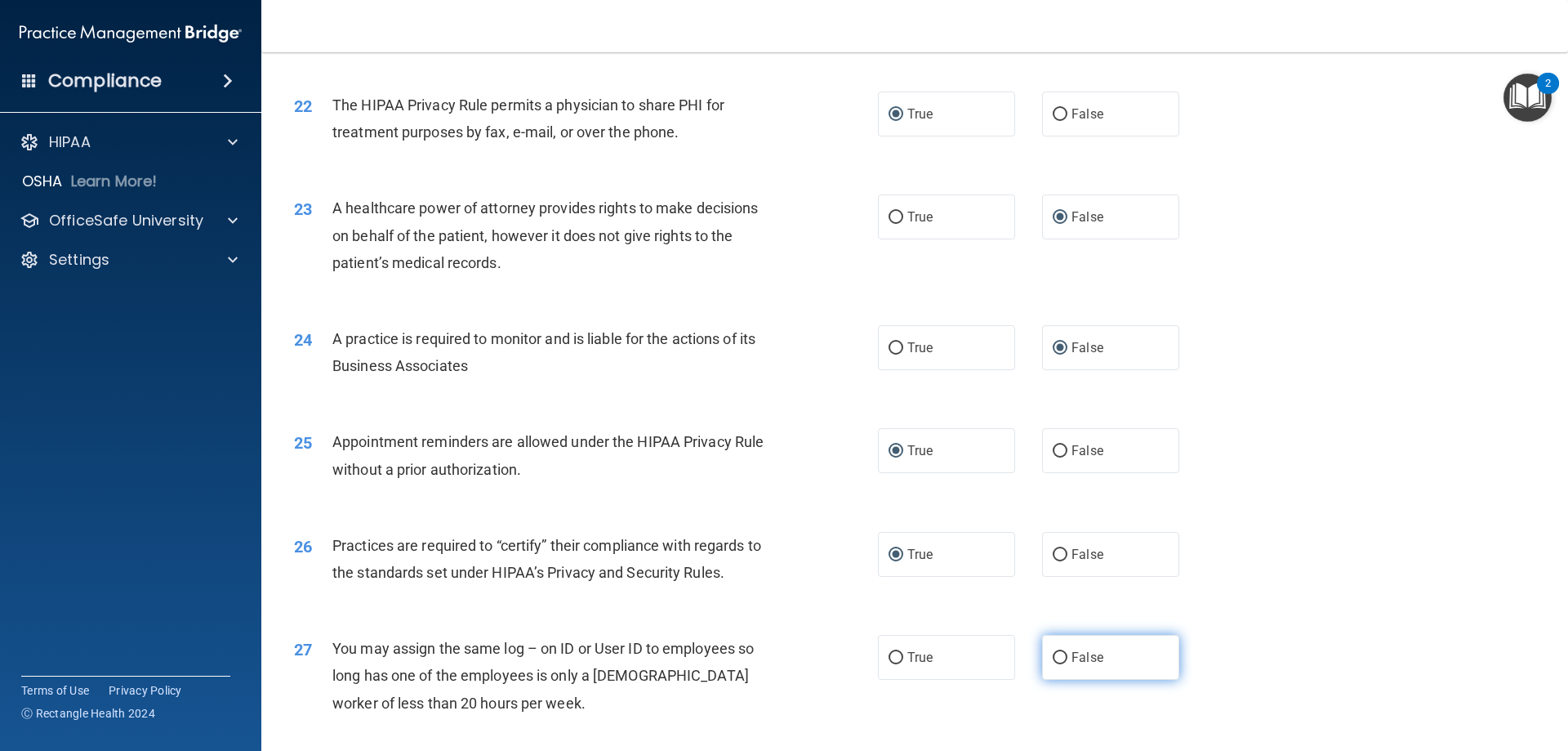
click at [1056, 653] on input "False" at bounding box center [1060, 658] width 15 height 12
radio input "true"
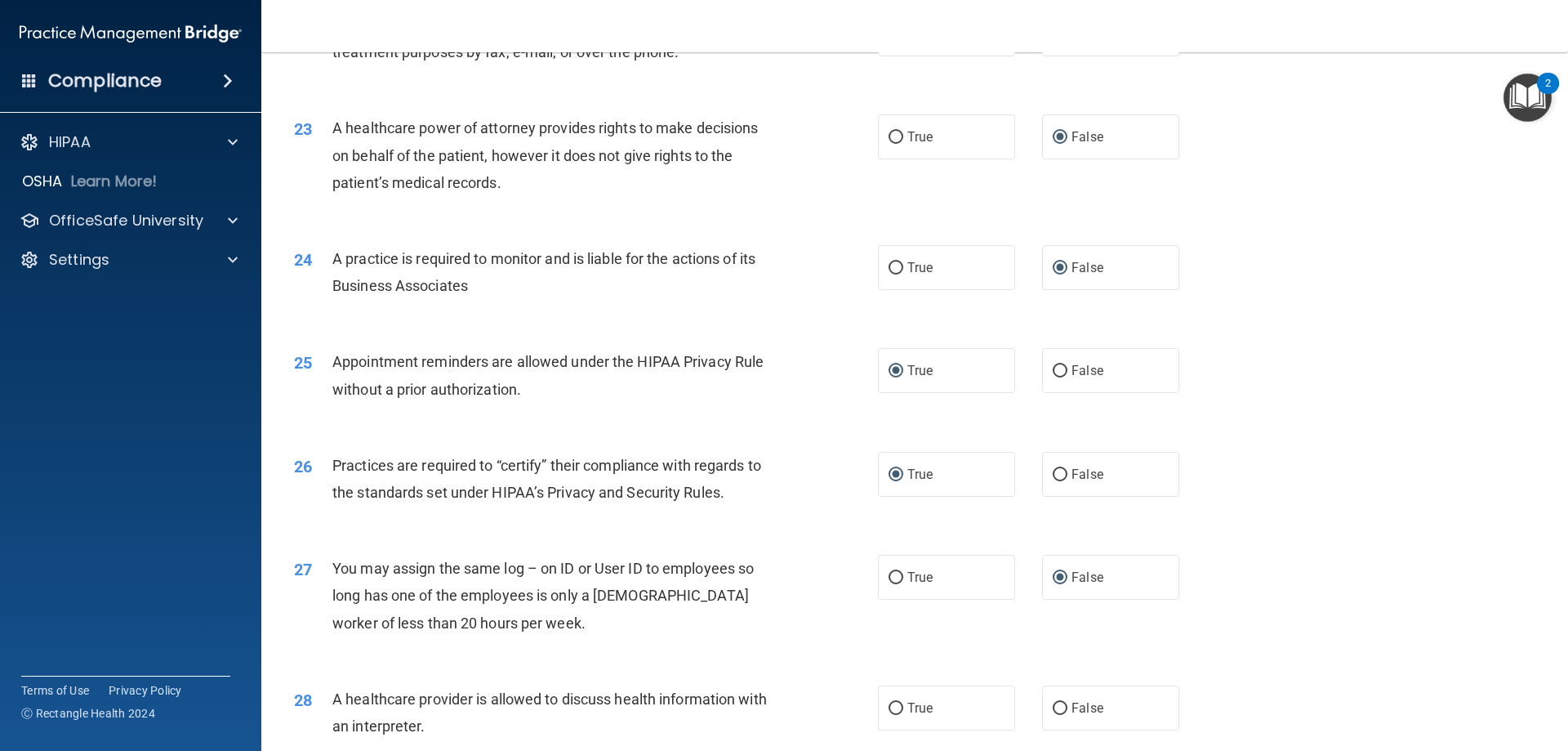
scroll to position [2859, 0]
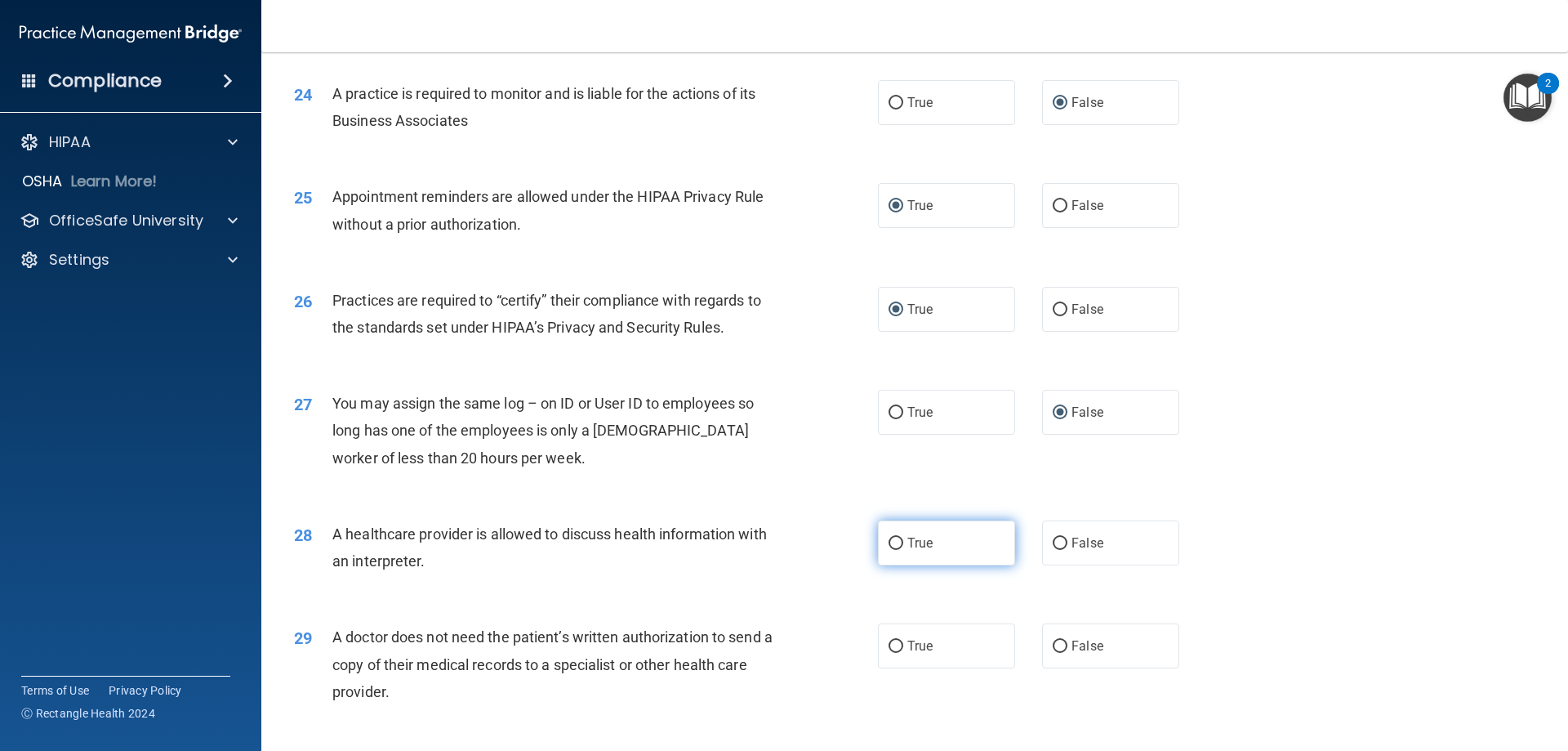
click at [891, 542] on input "True" at bounding box center [896, 543] width 15 height 12
radio input "true"
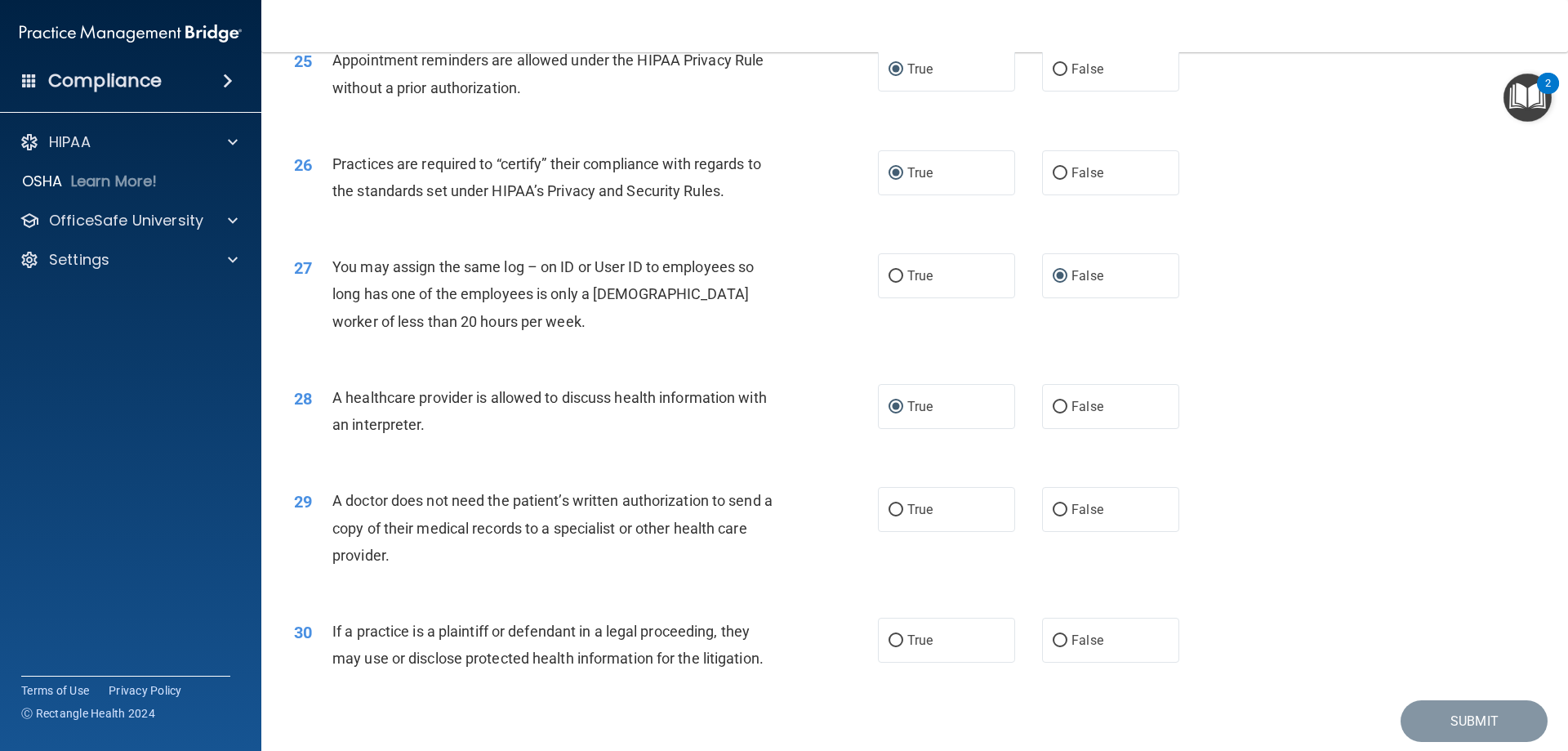
scroll to position [3052, 0]
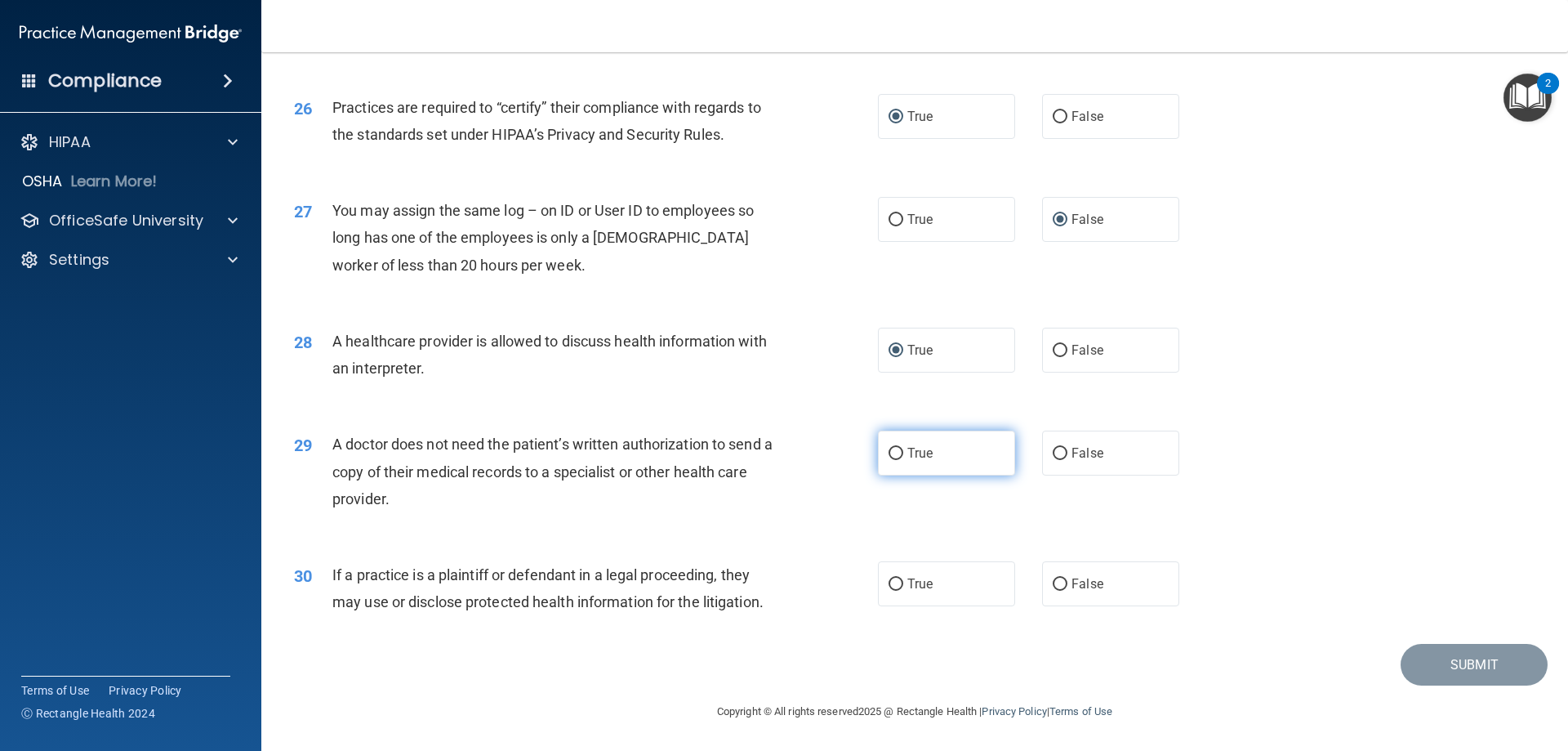
click at [889, 451] on input "True" at bounding box center [896, 453] width 15 height 12
radio input "true"
click at [895, 580] on input "True" at bounding box center [896, 584] width 15 height 12
radio input "true"
click at [1449, 662] on button "Submit" at bounding box center [1474, 664] width 147 height 42
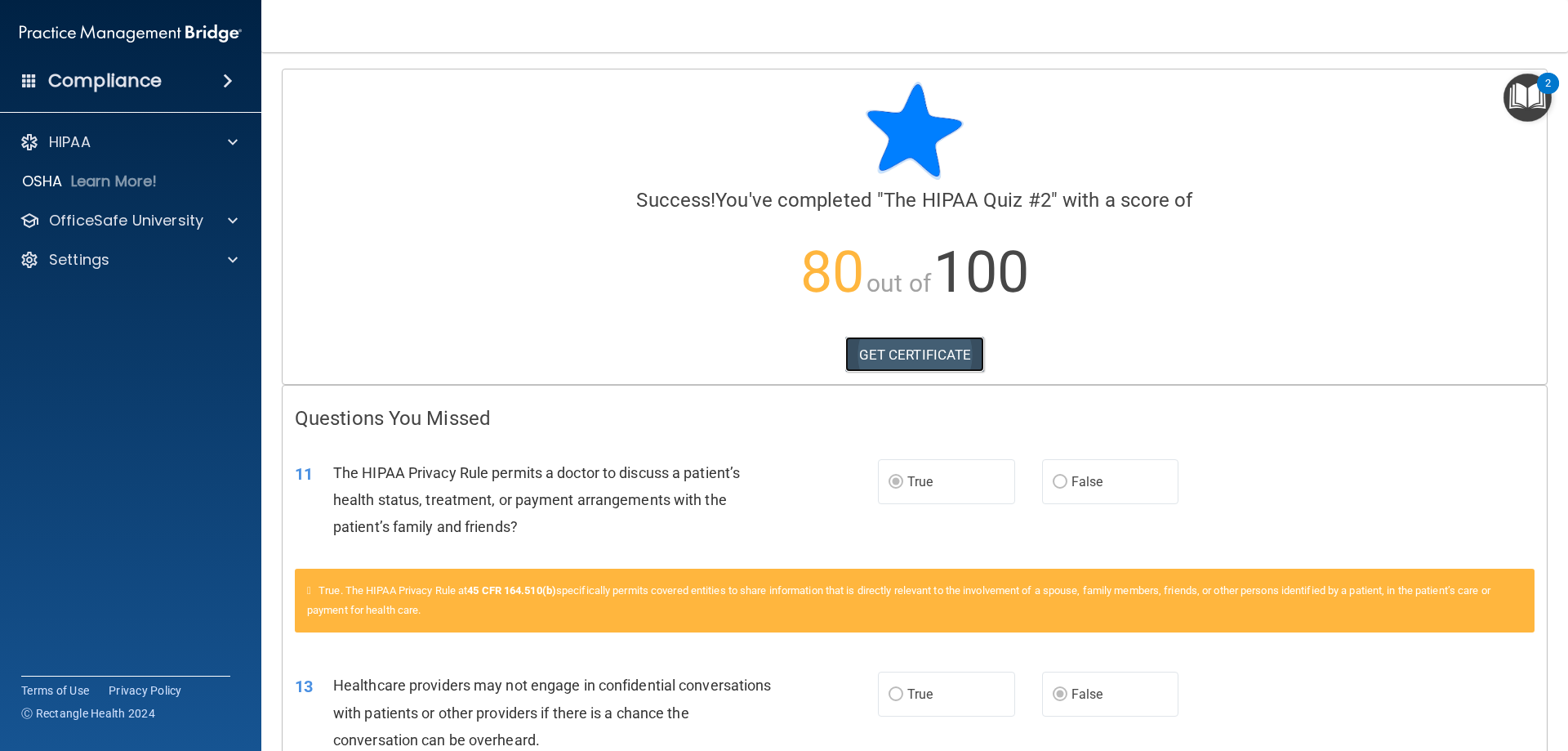
click at [934, 352] on link "GET CERTIFICATE" at bounding box center [915, 354] width 140 height 36
click at [106, 220] on p "OfficeSafe University" at bounding box center [127, 220] width 155 height 20
click at [126, 256] on p "HIPAA Training" at bounding box center [77, 260] width 135 height 17
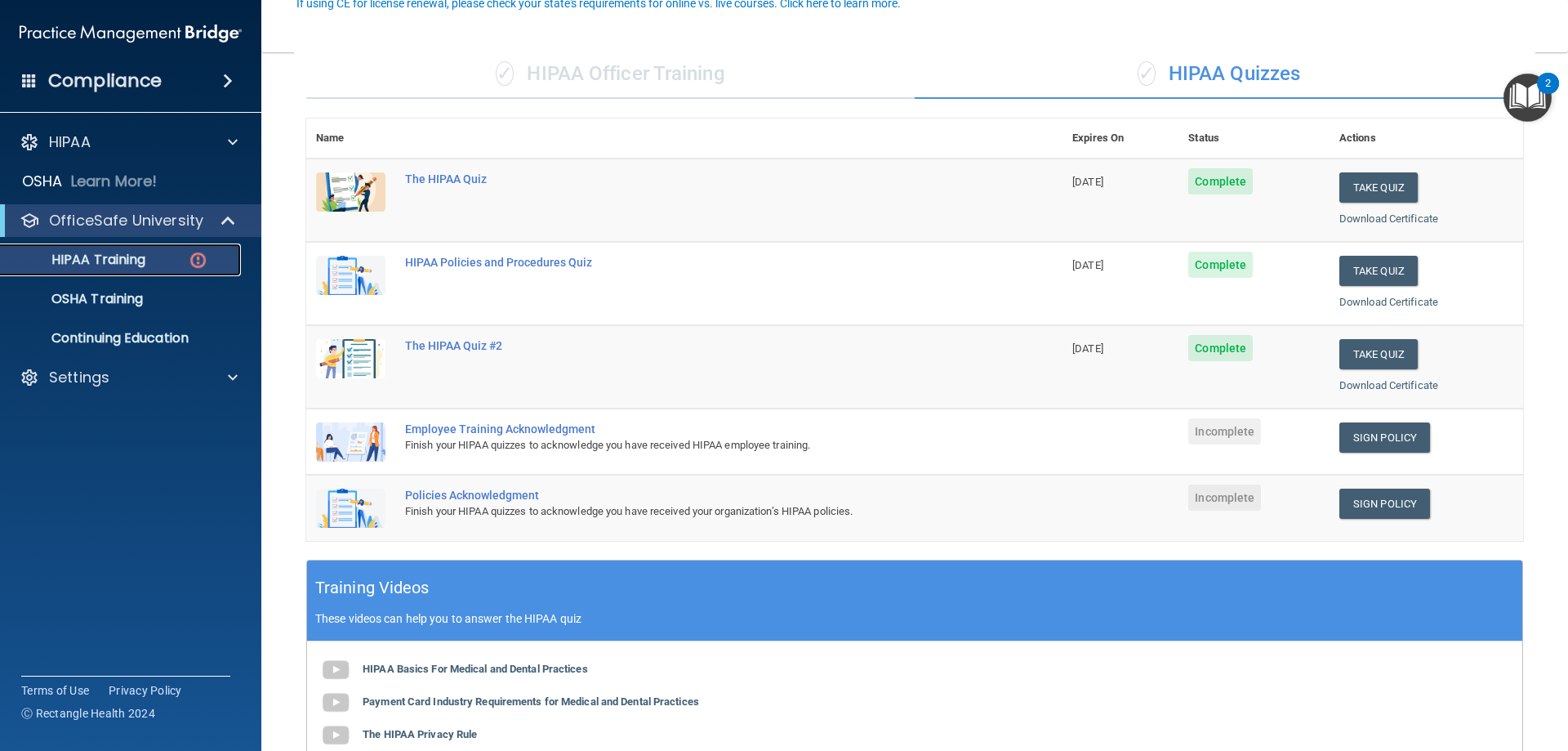
scroll to position [163, 0]
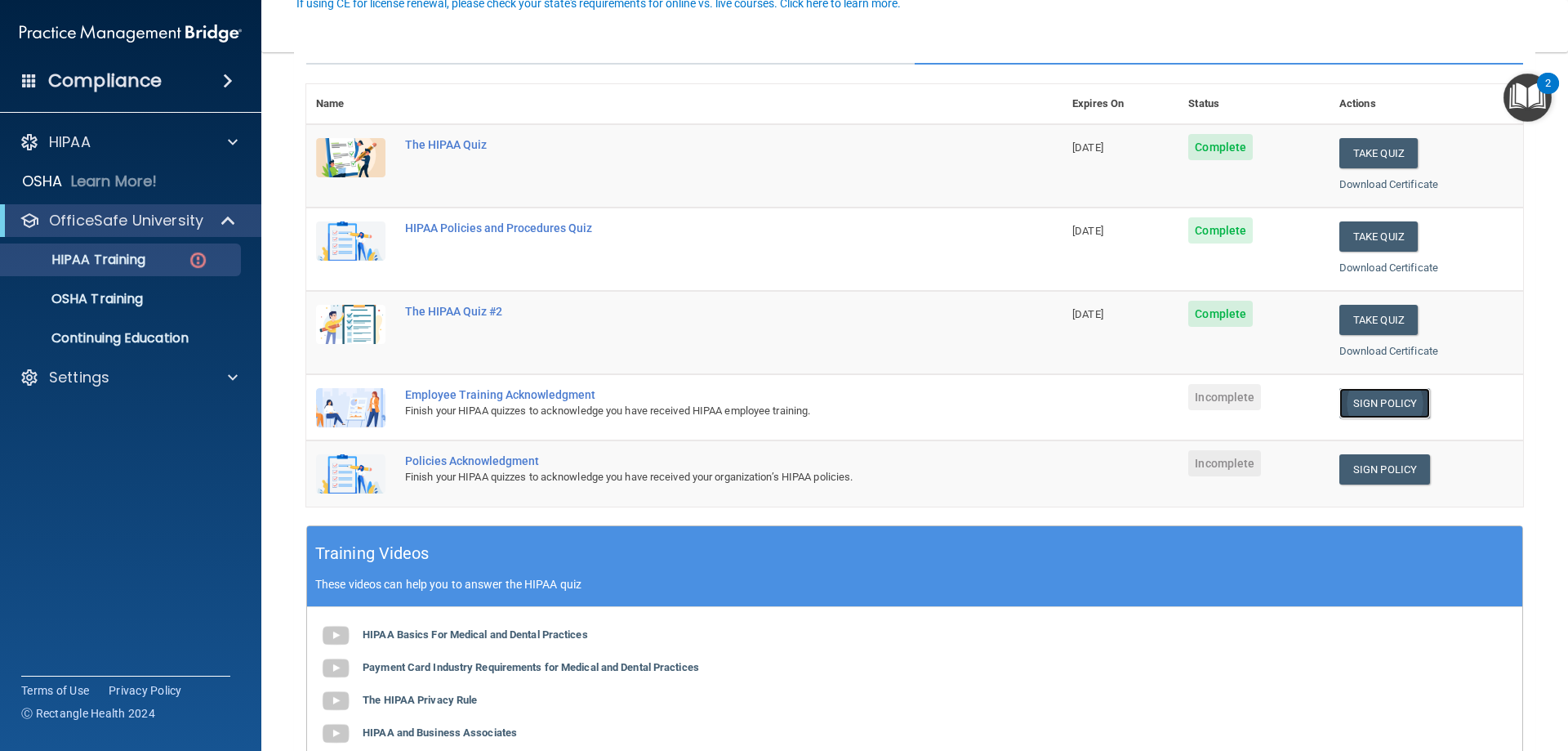
click at [1366, 401] on link "Sign Policy" at bounding box center [1384, 403] width 90 height 30
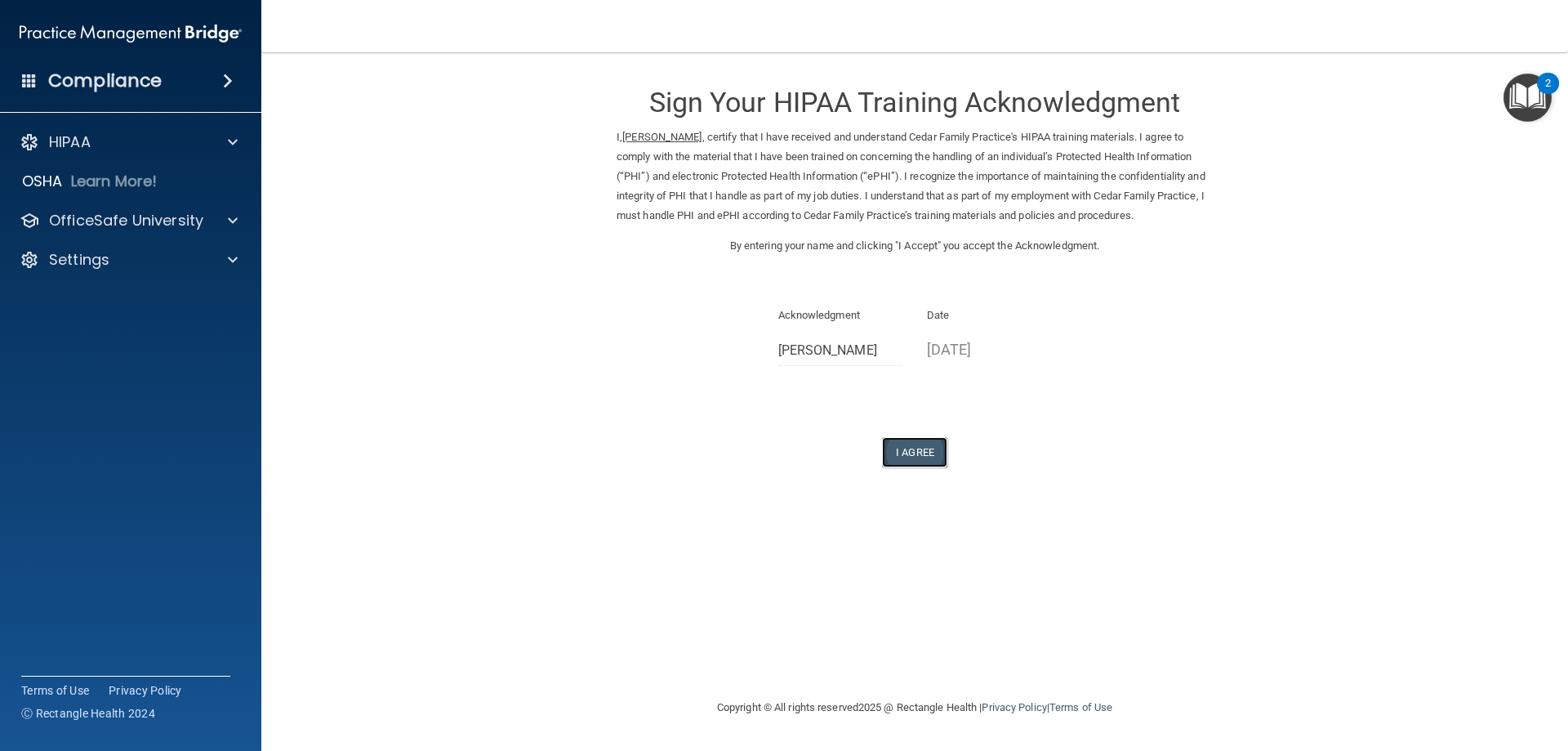
click at [912, 453] on button "I Agree" at bounding box center [915, 452] width 65 height 30
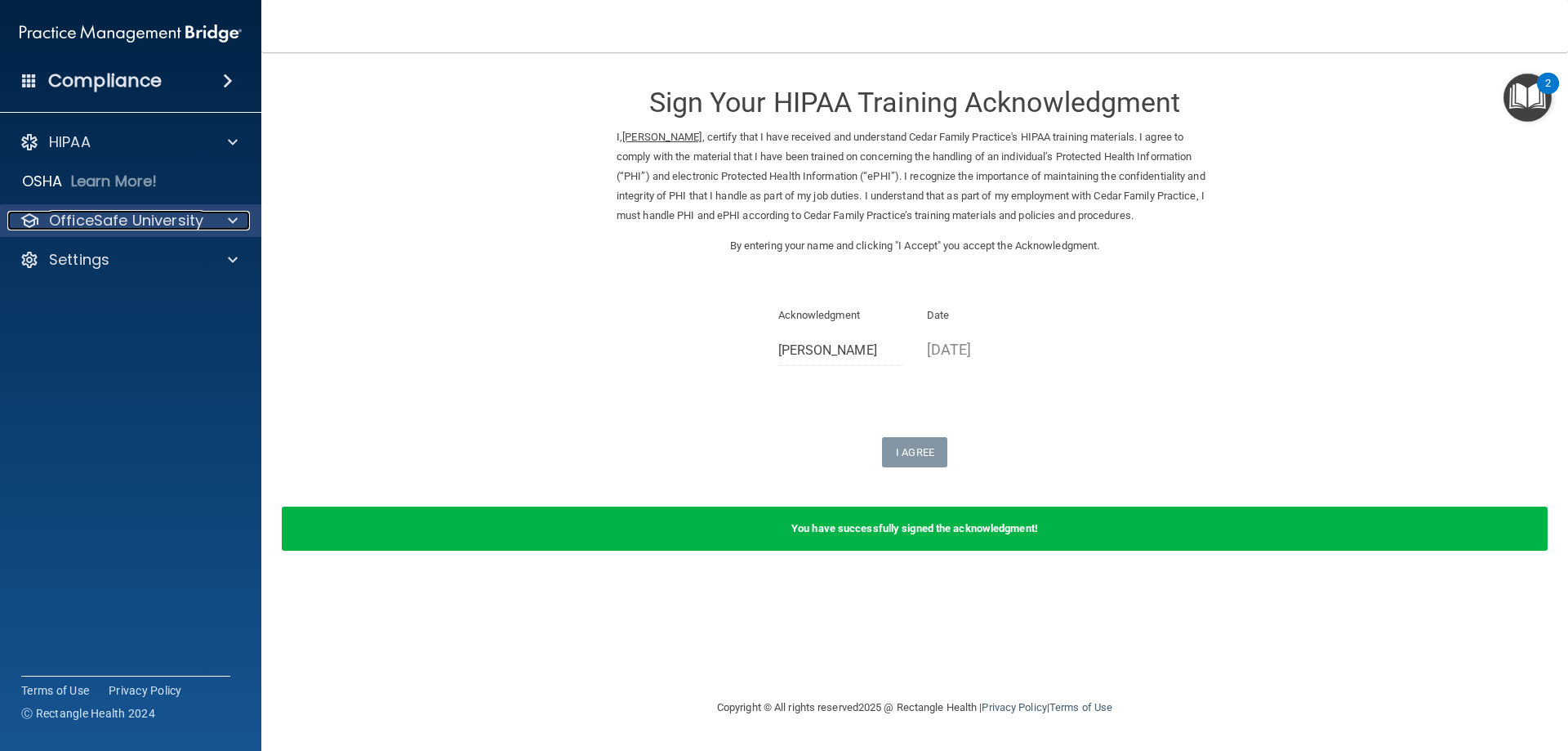
click at [156, 218] on p "OfficeSafe University" at bounding box center [127, 220] width 155 height 20
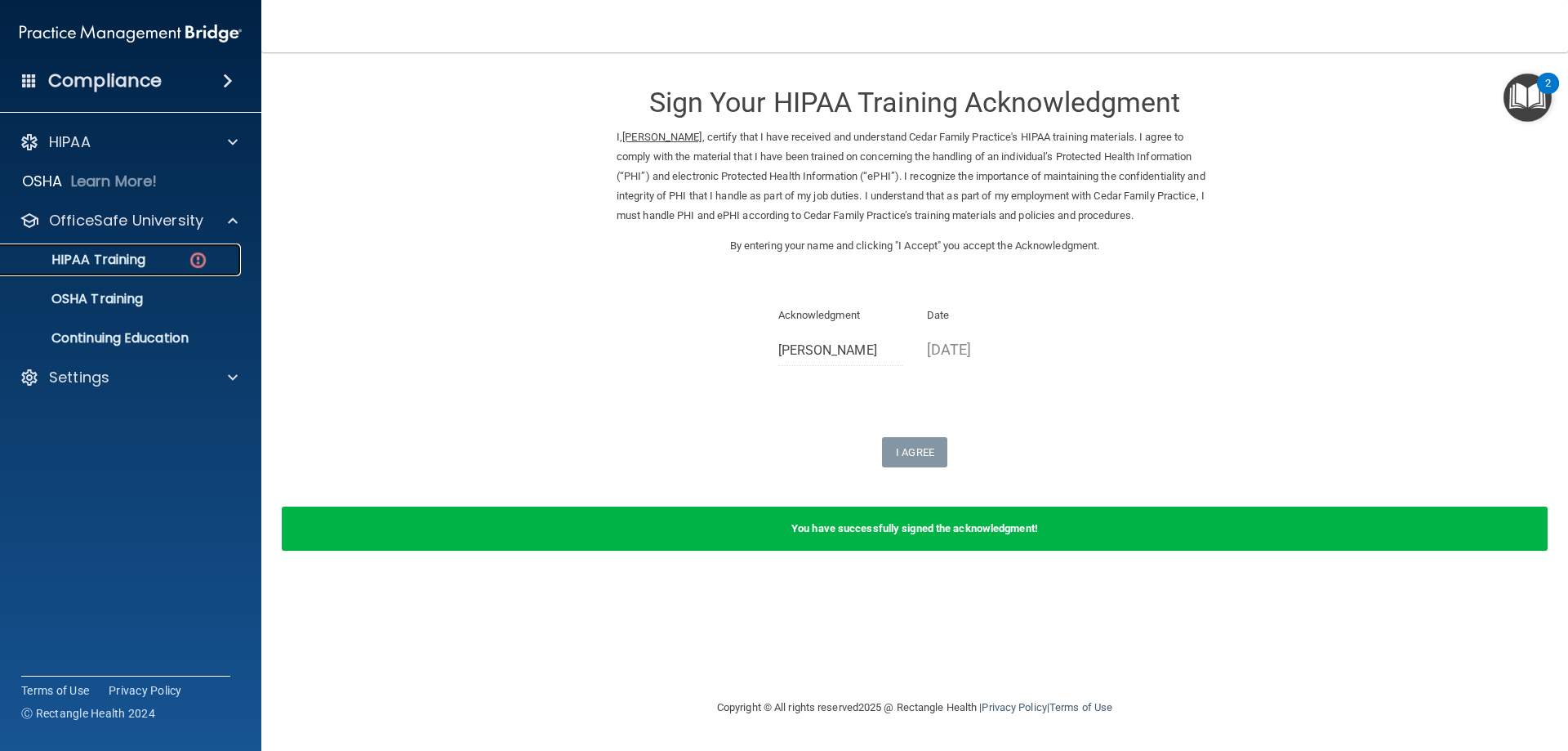
click at [124, 257] on p "HIPAA Training" at bounding box center [77, 260] width 135 height 17
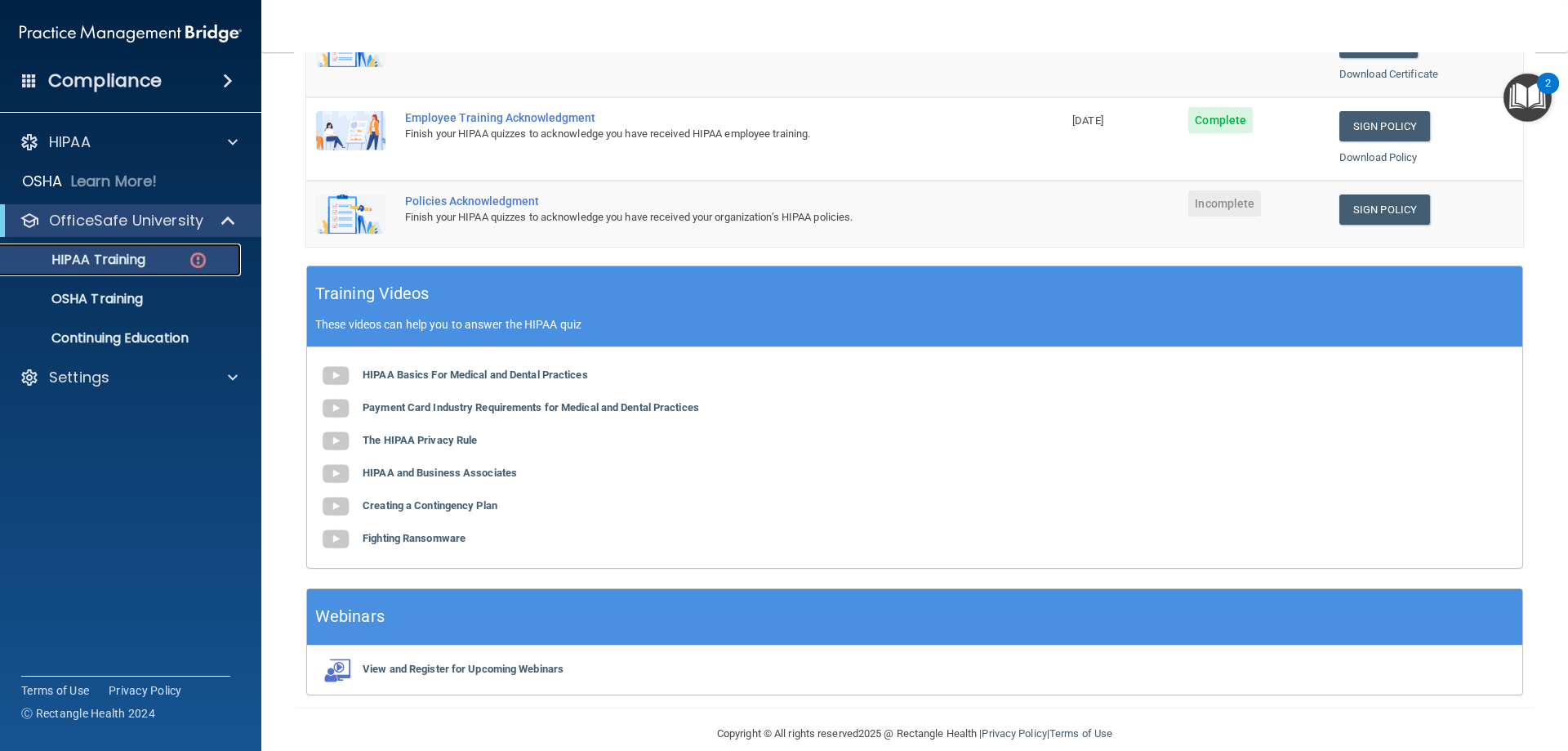
scroll to position [462, 0]
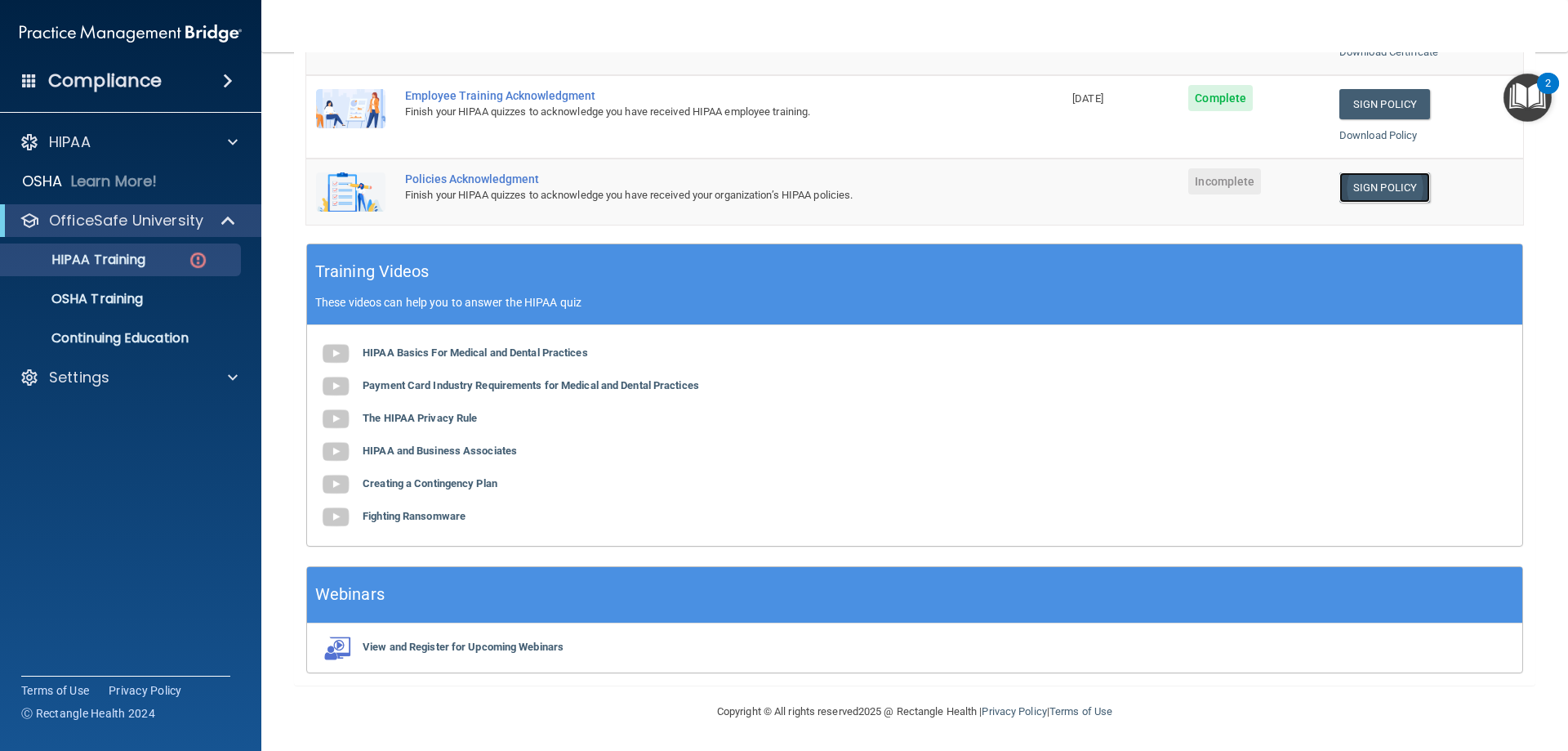
click at [1381, 182] on link "Sign Policy" at bounding box center [1384, 187] width 90 height 30
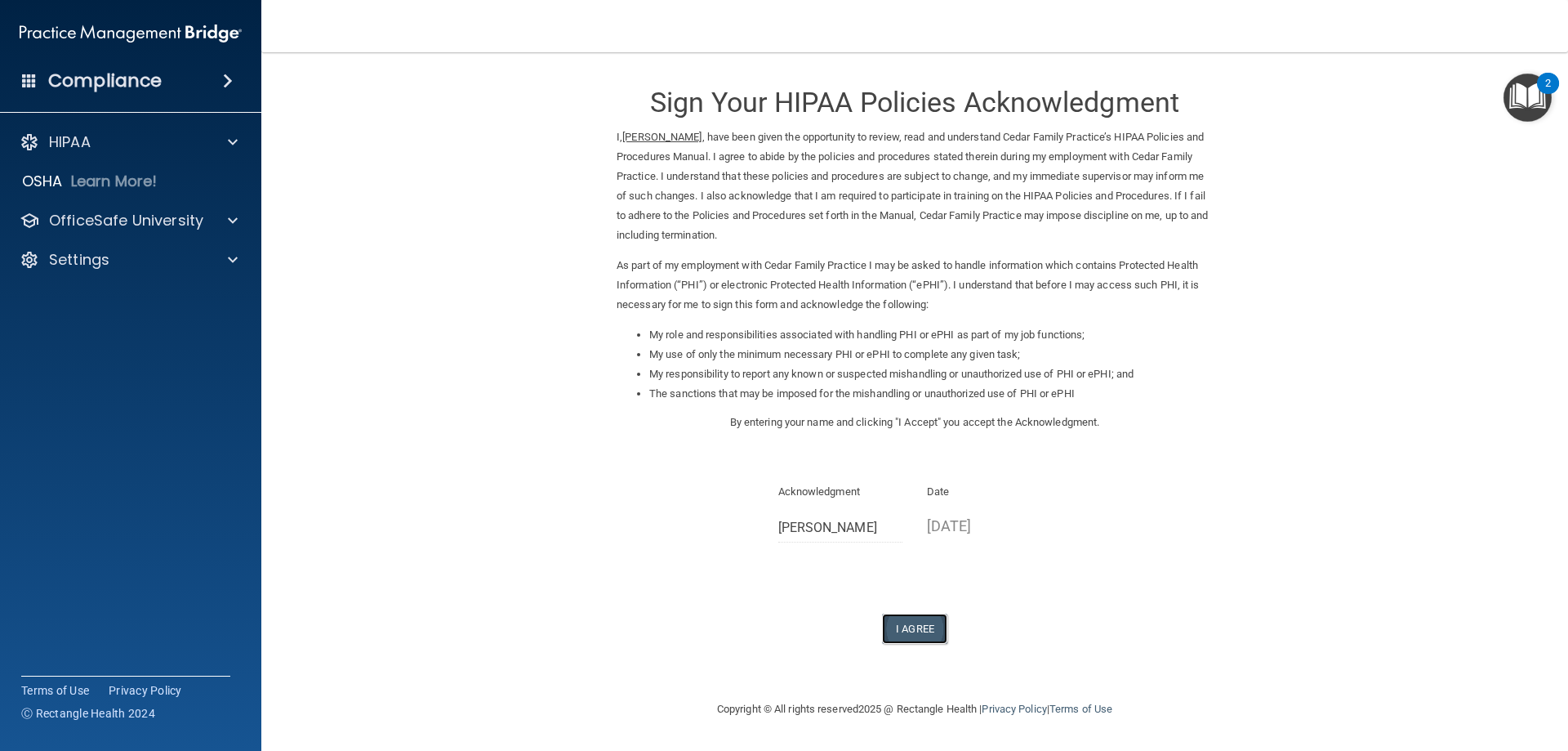
click at [933, 623] on button "I Agree" at bounding box center [915, 628] width 65 height 30
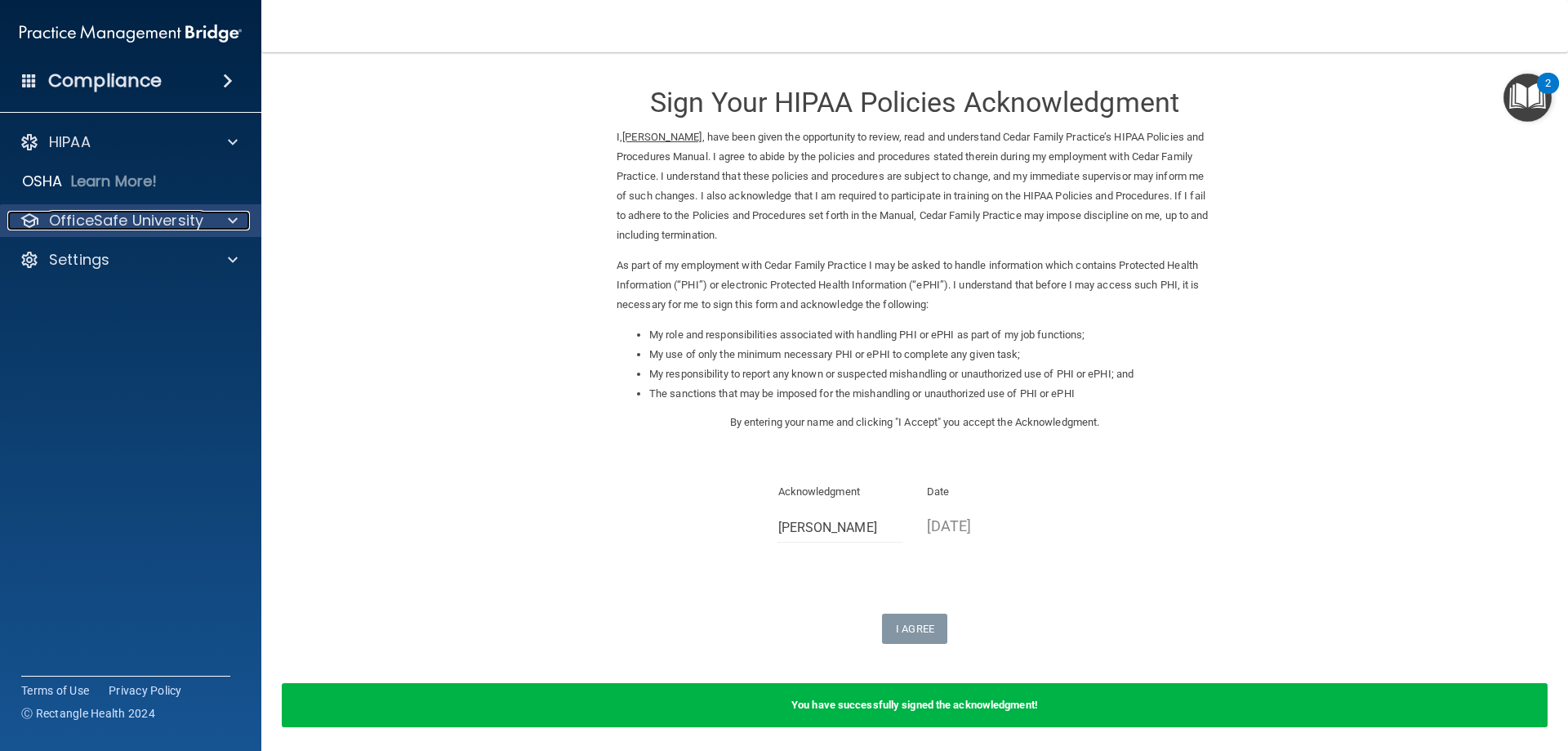
click at [160, 218] on p "OfficeSafe University" at bounding box center [127, 220] width 155 height 20
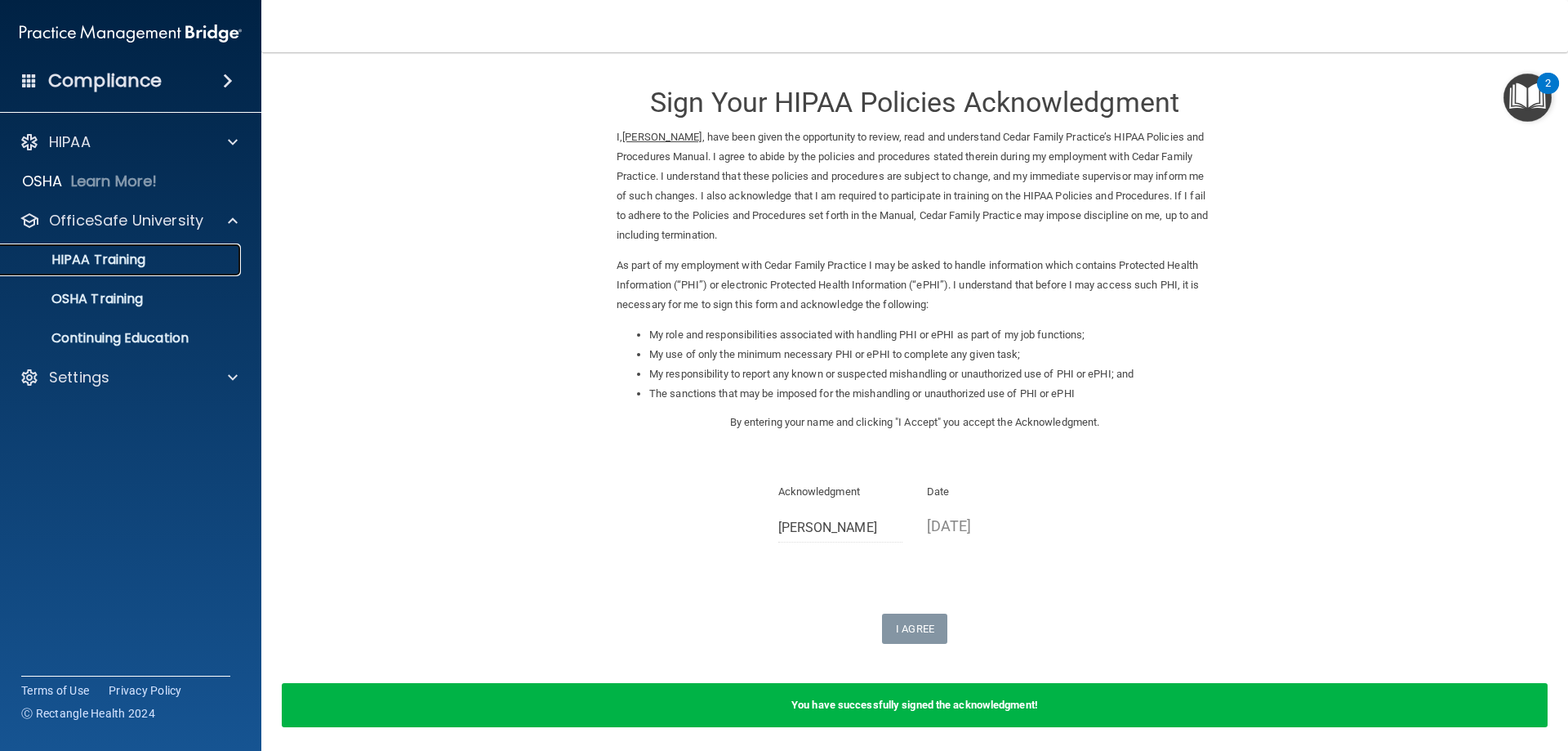
click at [123, 259] on p "HIPAA Training" at bounding box center [77, 260] width 135 height 17
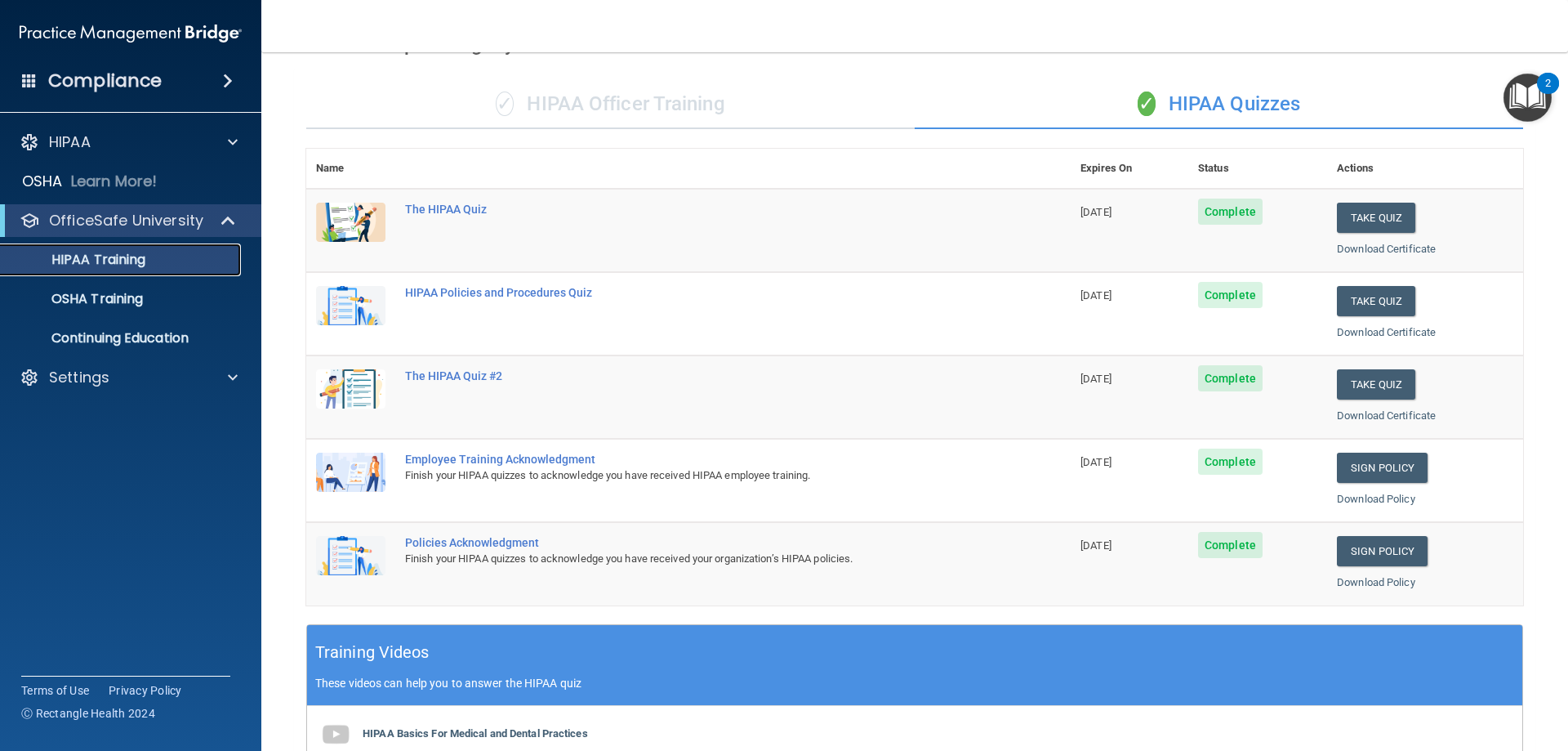
scroll to position [71, 0]
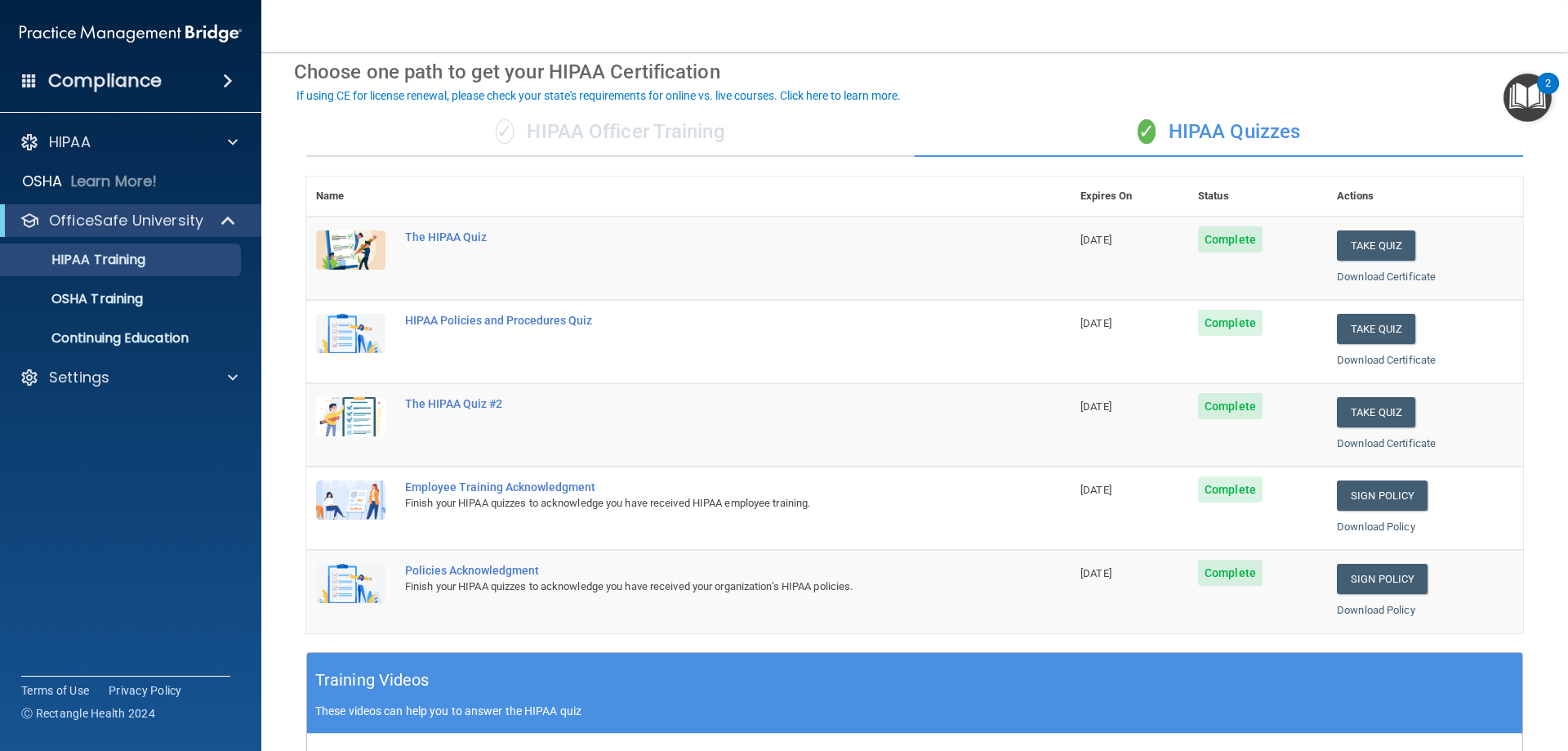
click at [134, 80] on h4 "Compliance" at bounding box center [105, 81] width 114 height 23
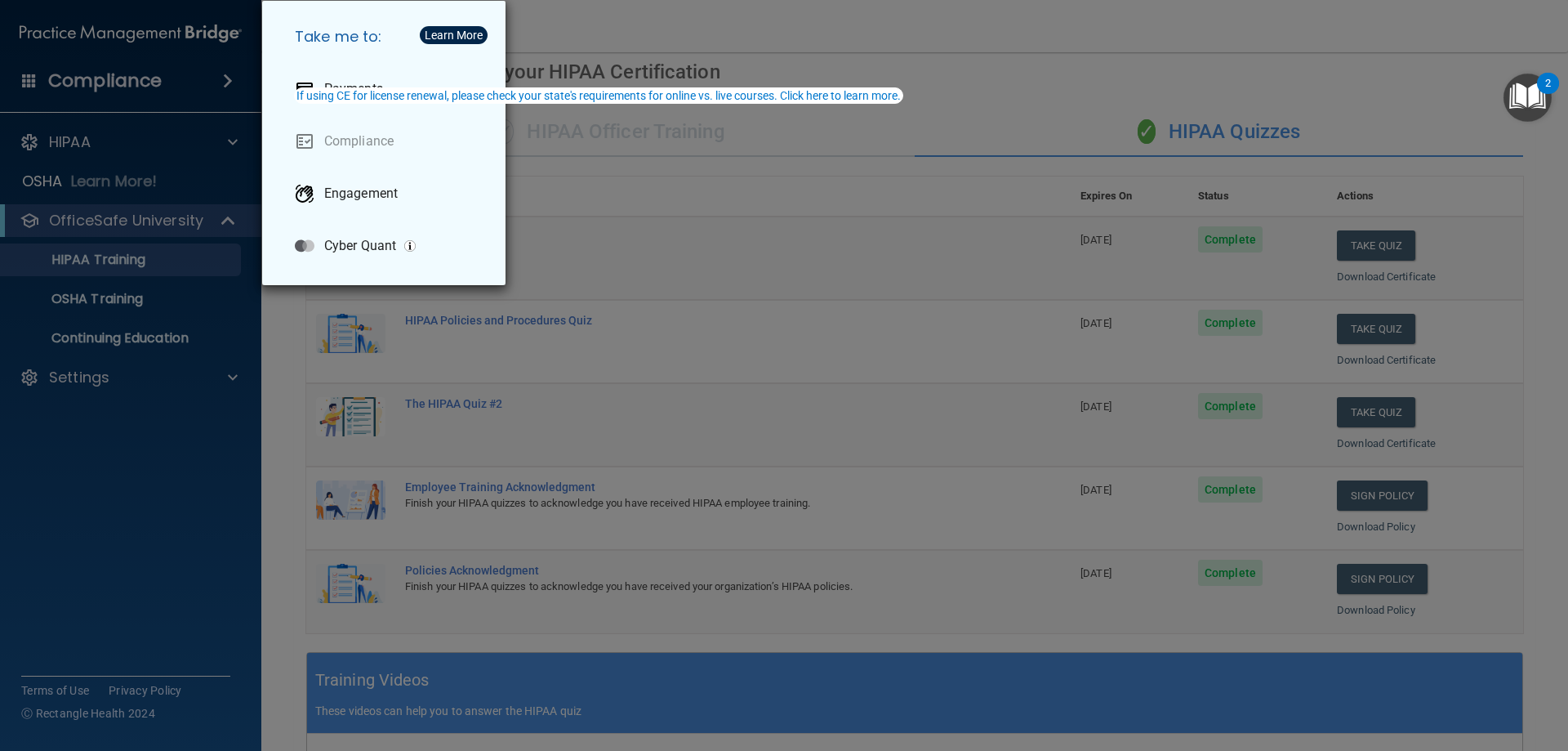
click at [123, 128] on div "Take me to: Payments Compliance Engagement Cyber Quant" at bounding box center [784, 376] width 1568 height 751
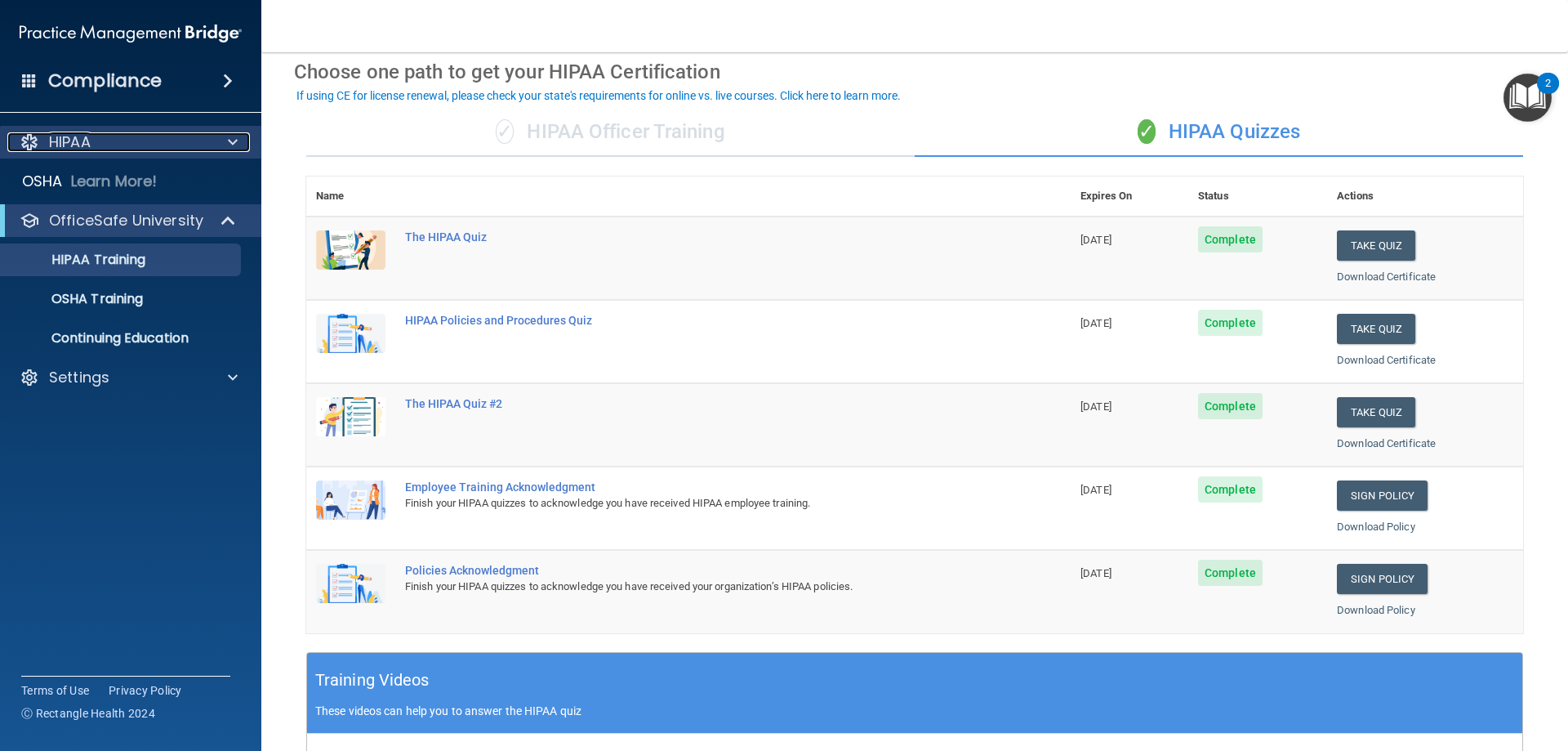
click at [67, 141] on p "HIPAA" at bounding box center [70, 142] width 42 height 20
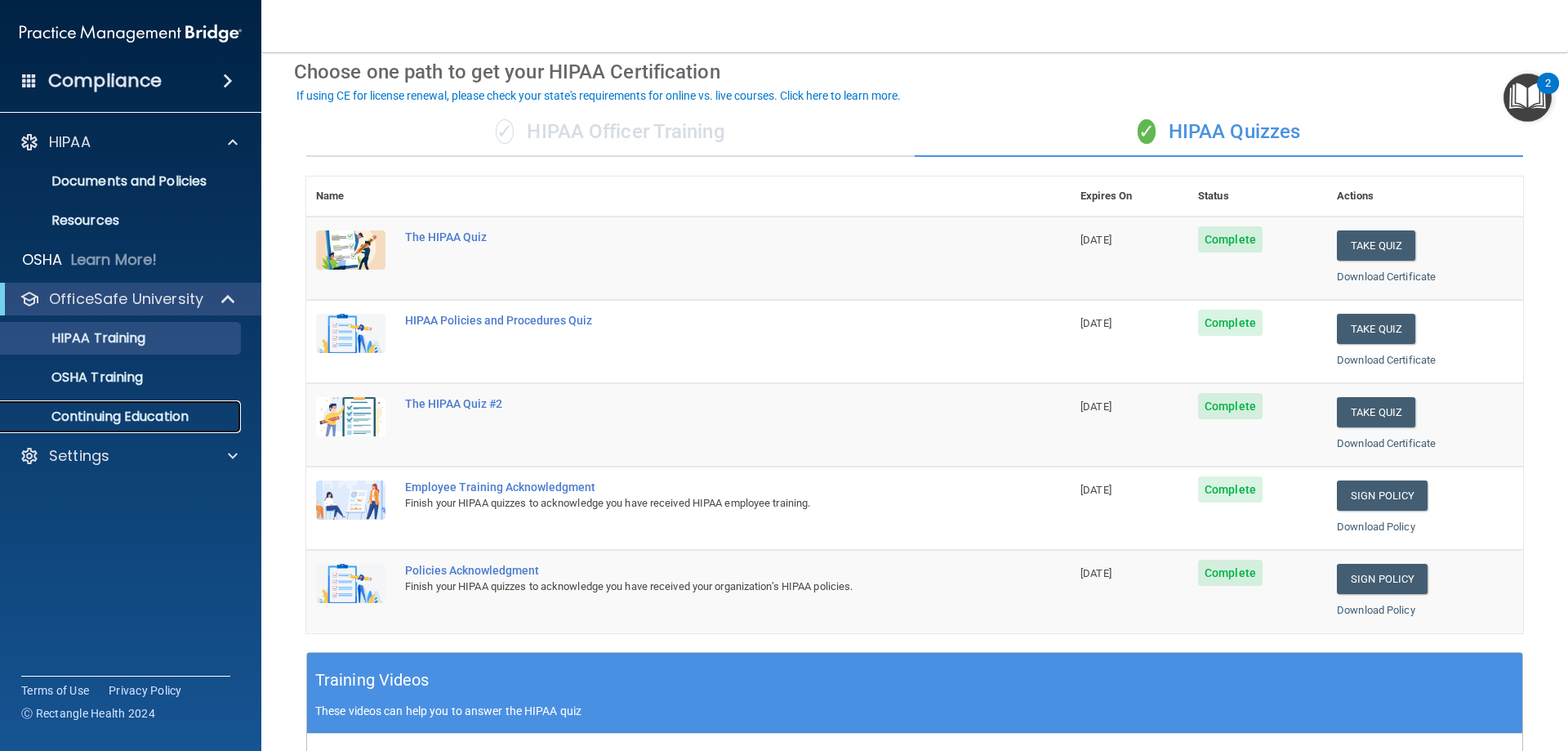
click at [134, 414] on p "Continuing Education" at bounding box center [121, 416] width 223 height 17
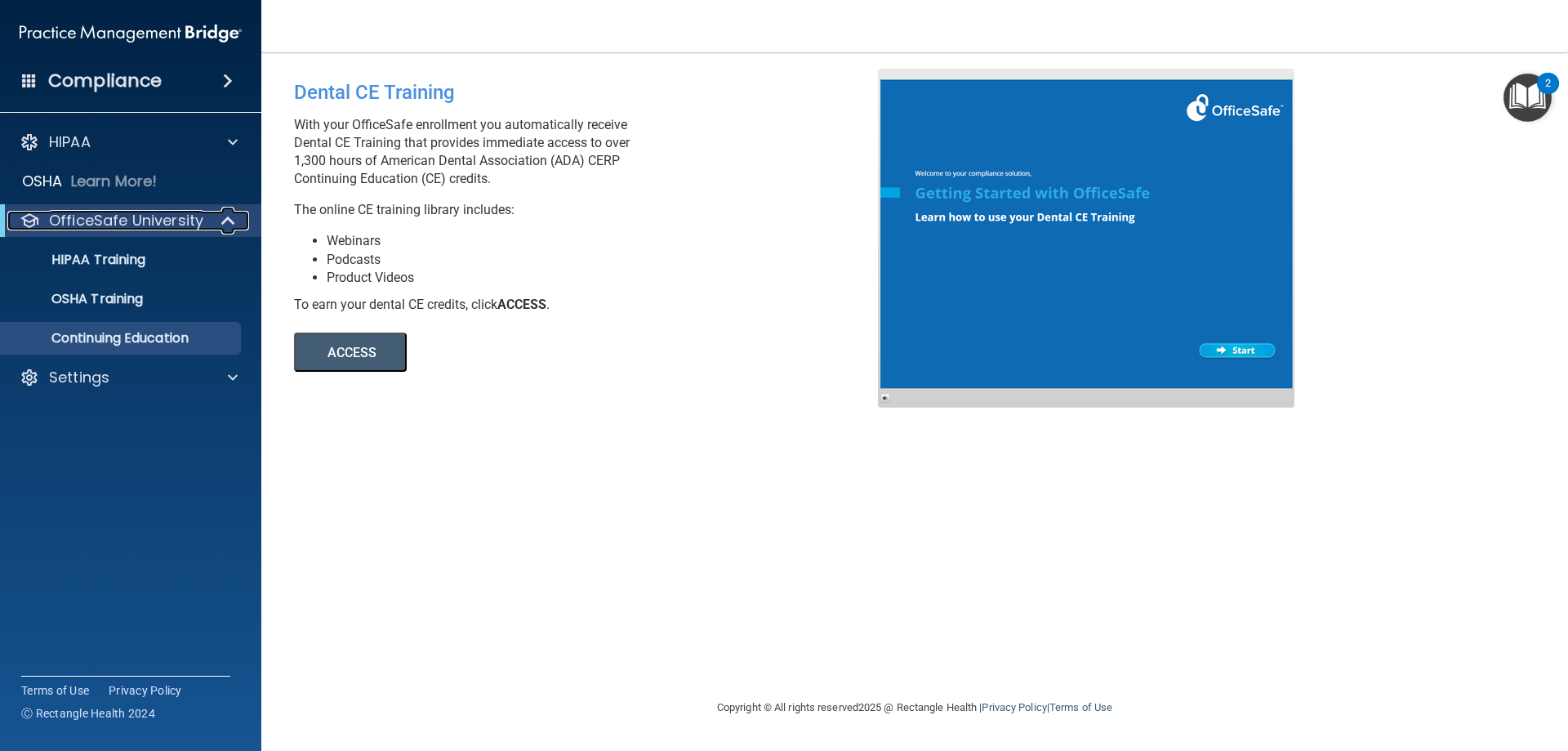
click at [93, 219] on p "OfficeSafe University" at bounding box center [127, 220] width 155 height 20
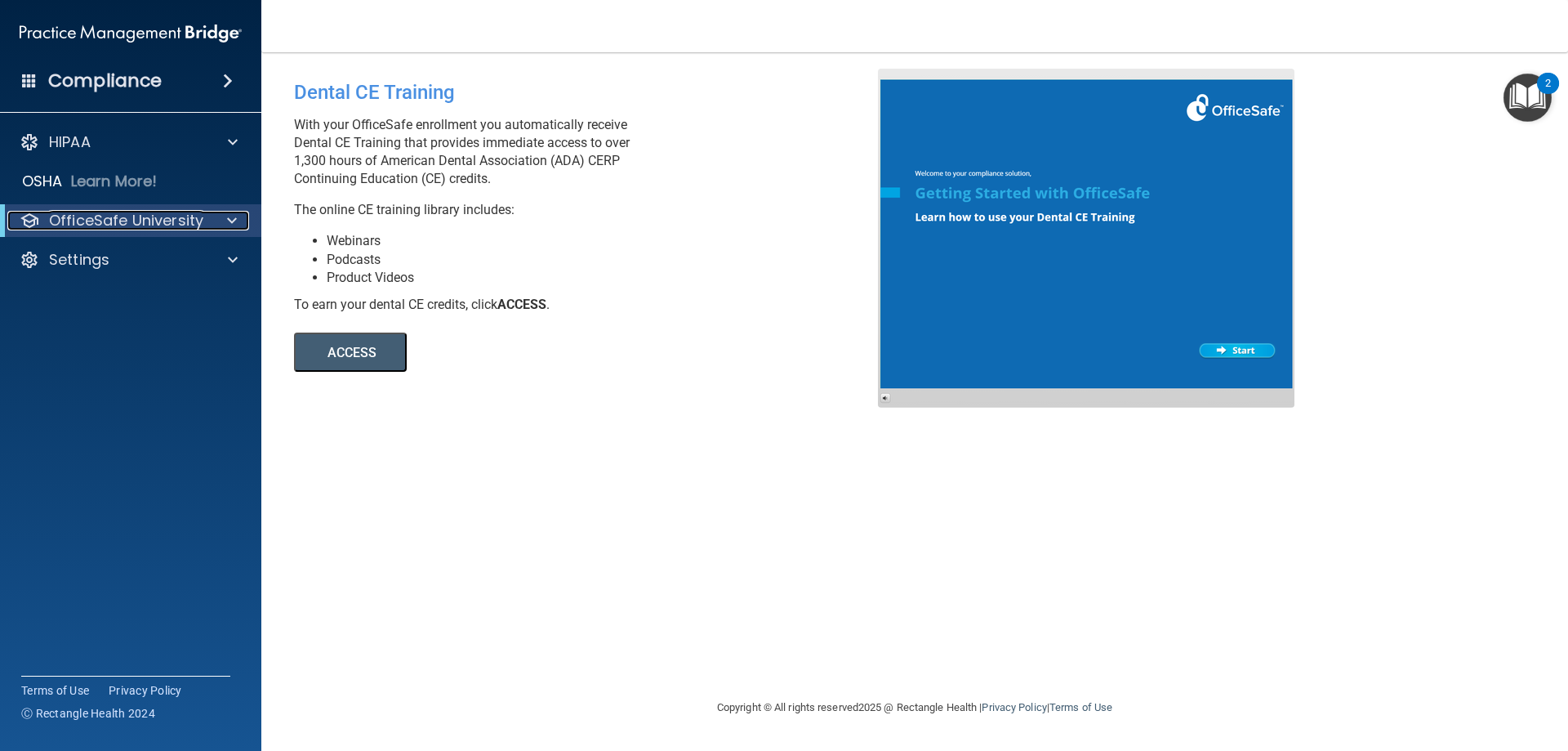
click at [191, 220] on p "OfficeSafe University" at bounding box center [127, 220] width 155 height 20
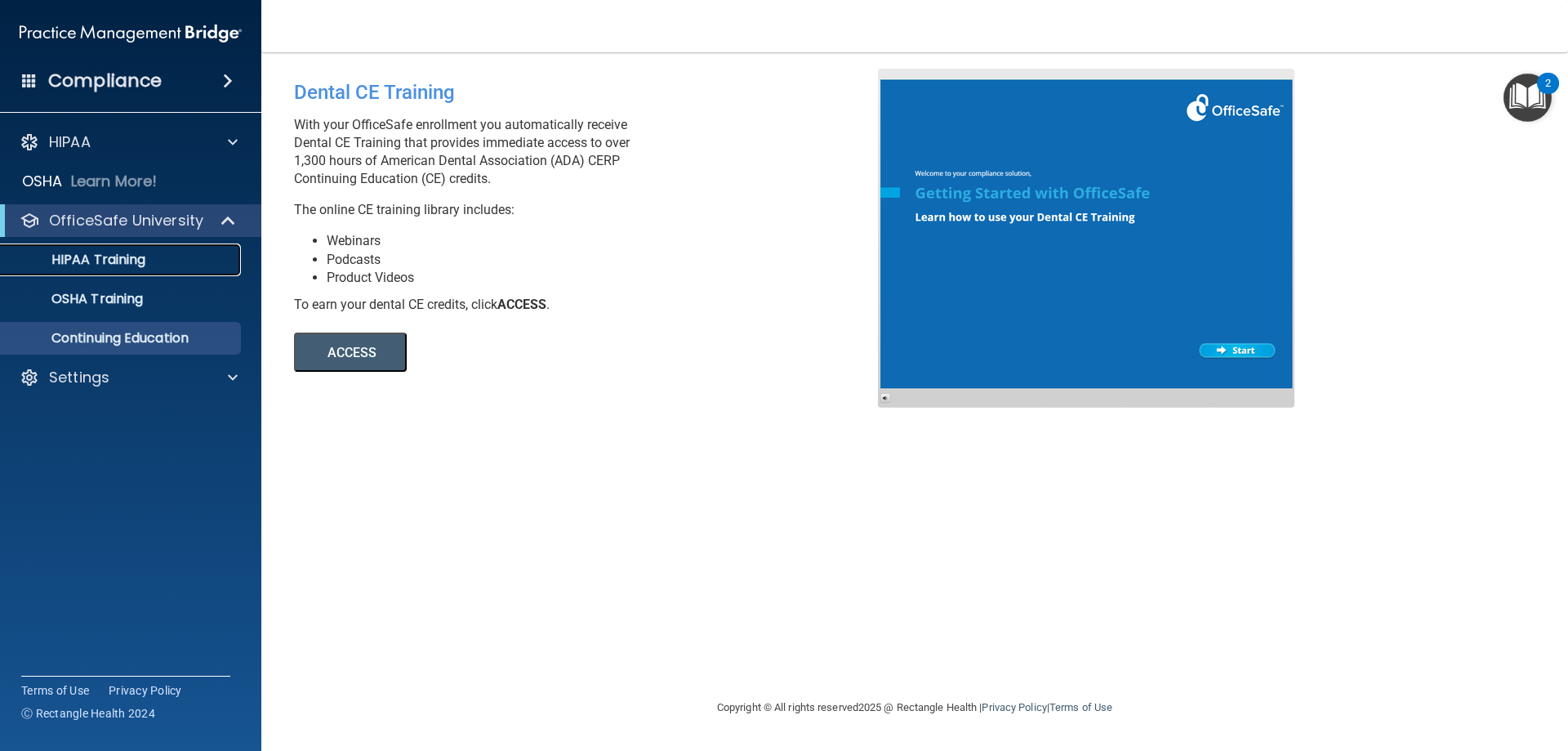
click at [129, 262] on p "HIPAA Training" at bounding box center [77, 260] width 135 height 17
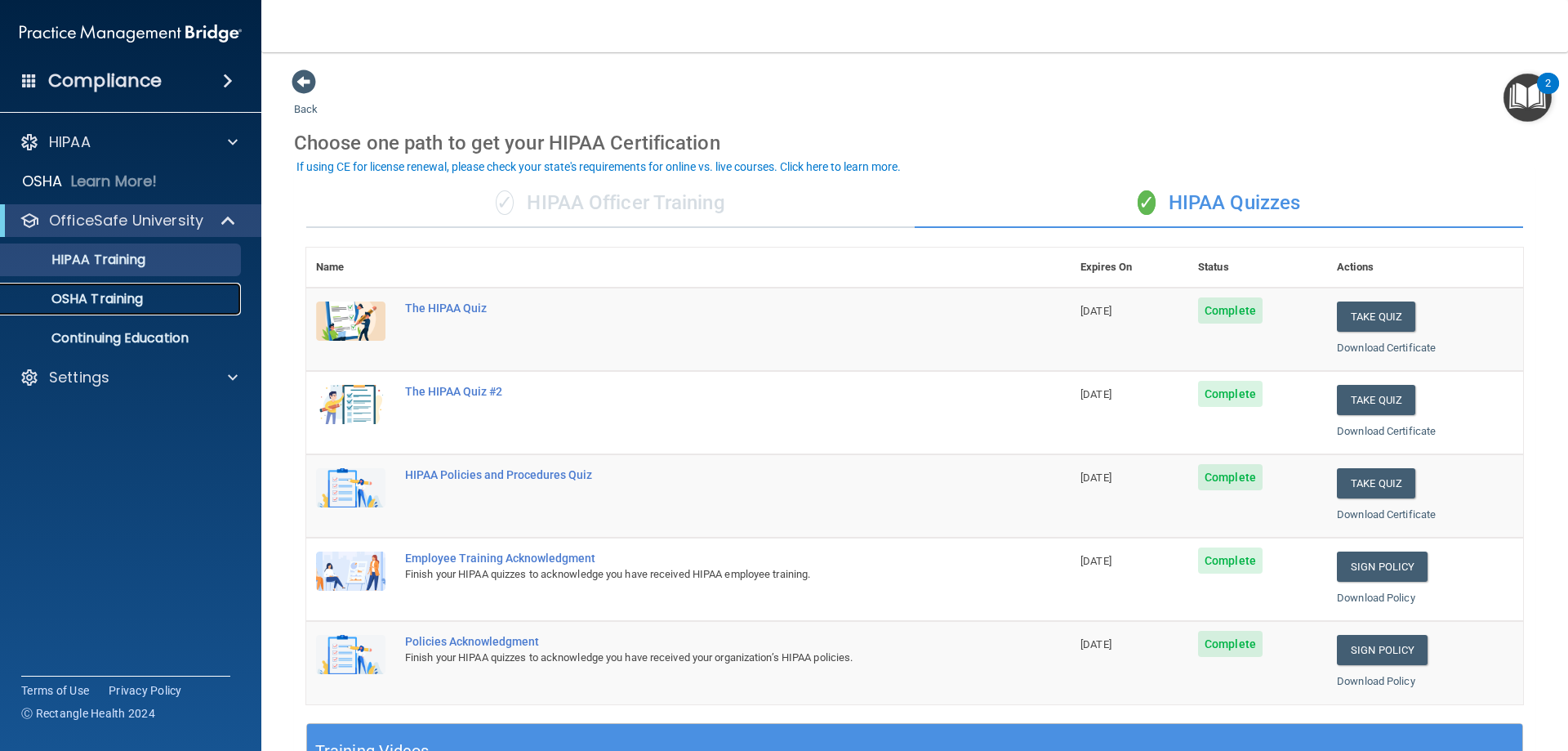
click at [123, 294] on p "OSHA Training" at bounding box center [76, 299] width 132 height 17
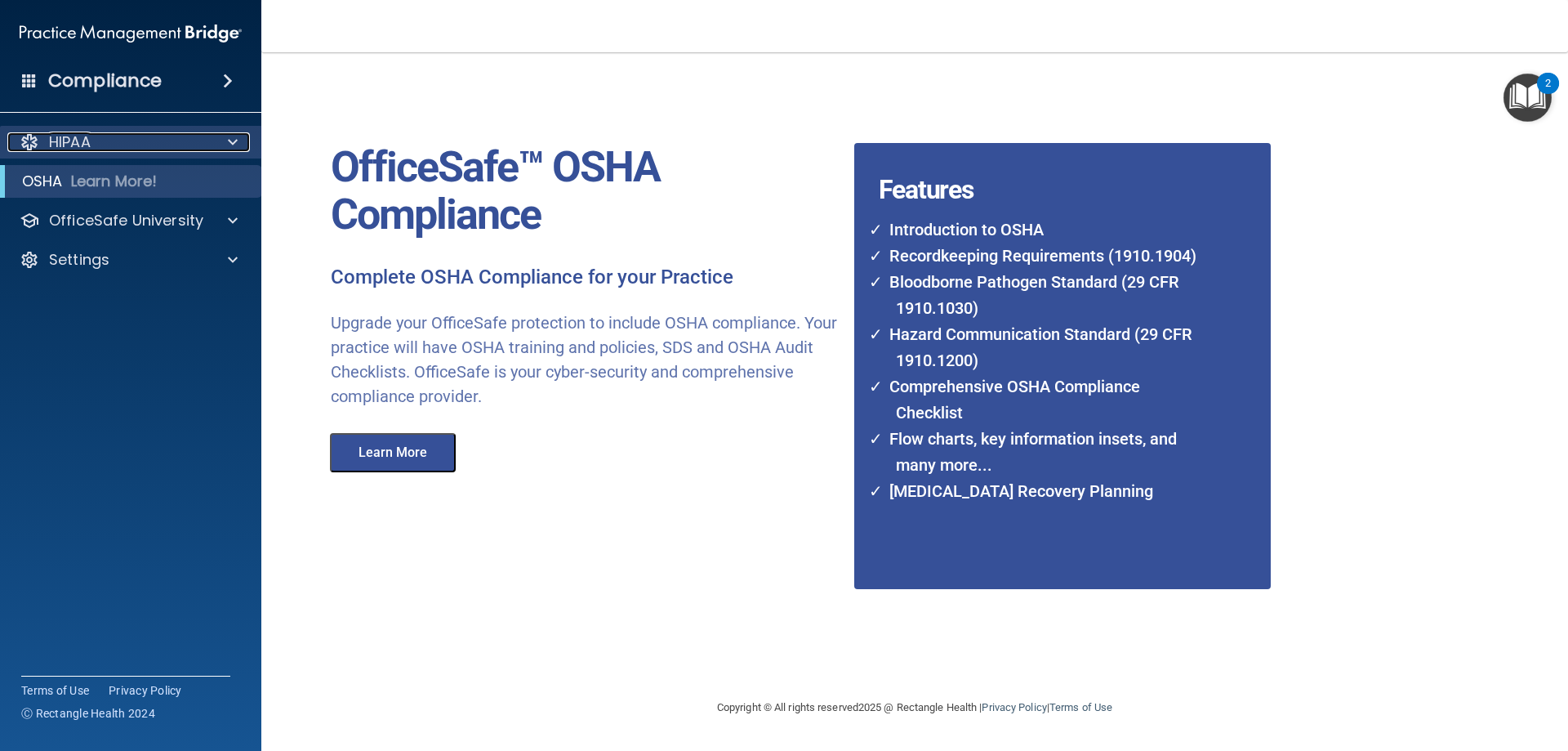
click at [81, 137] on p "HIPAA" at bounding box center [70, 142] width 42 height 20
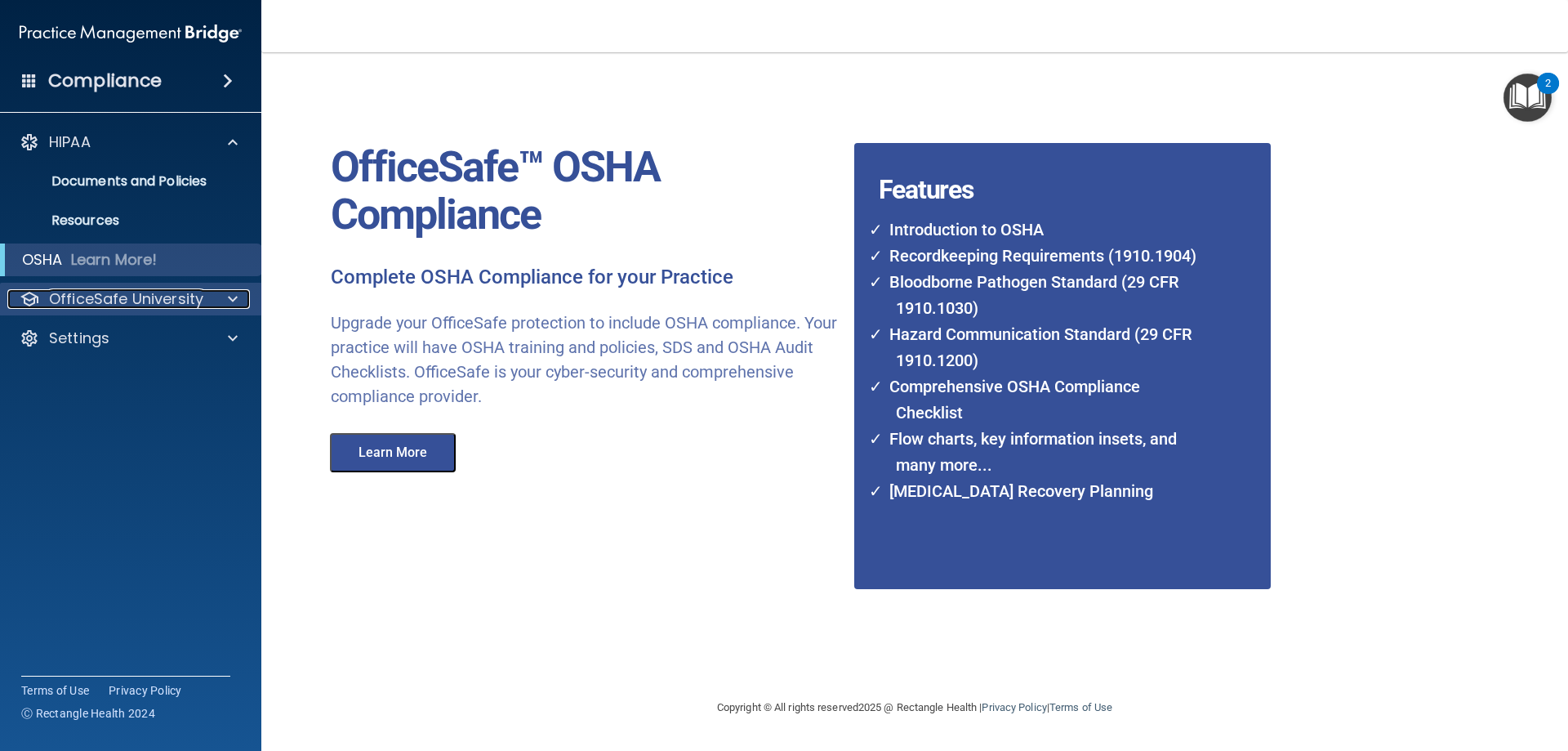
click at [175, 298] on p "OfficeSafe University" at bounding box center [127, 298] width 155 height 20
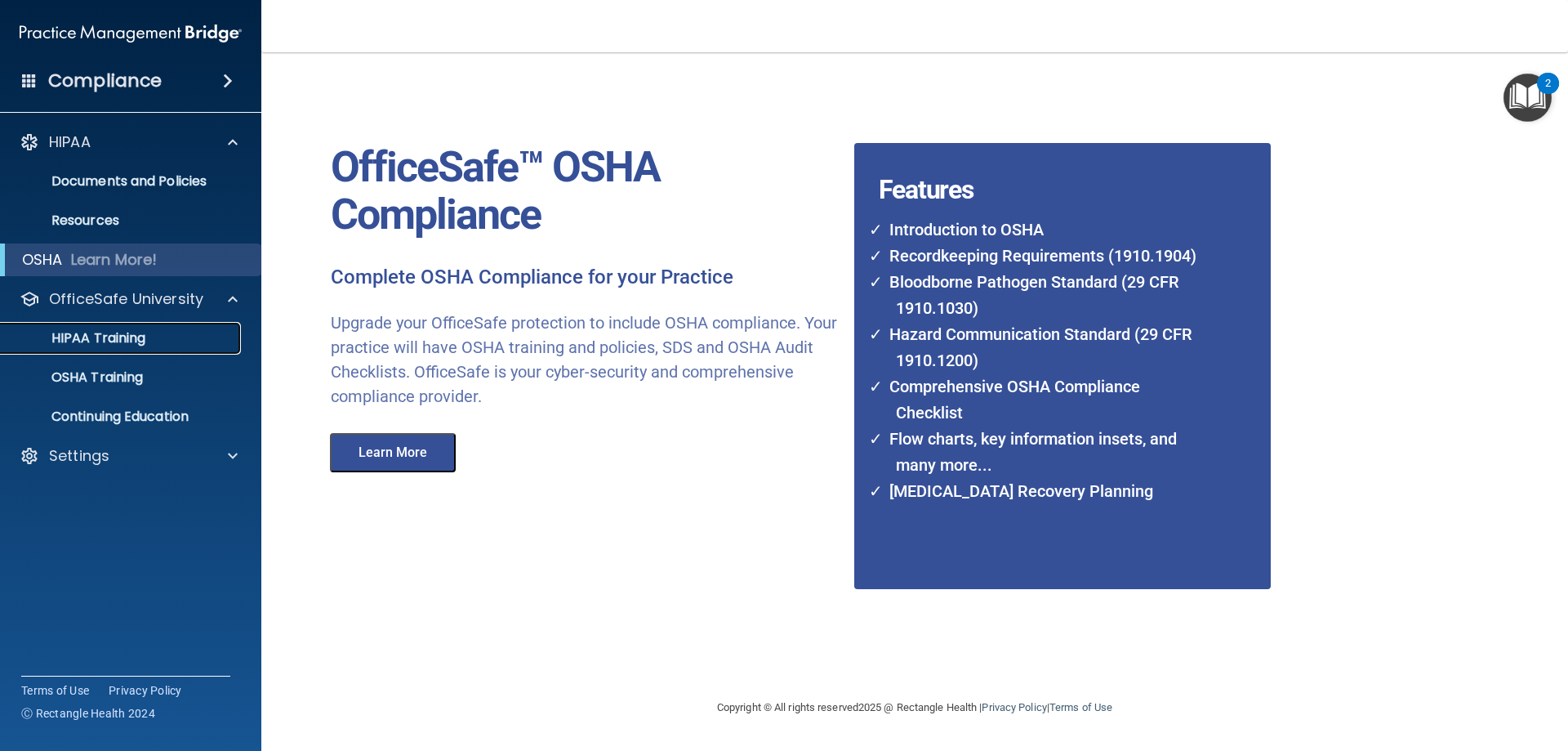
click at [136, 335] on p "HIPAA Training" at bounding box center [77, 338] width 135 height 17
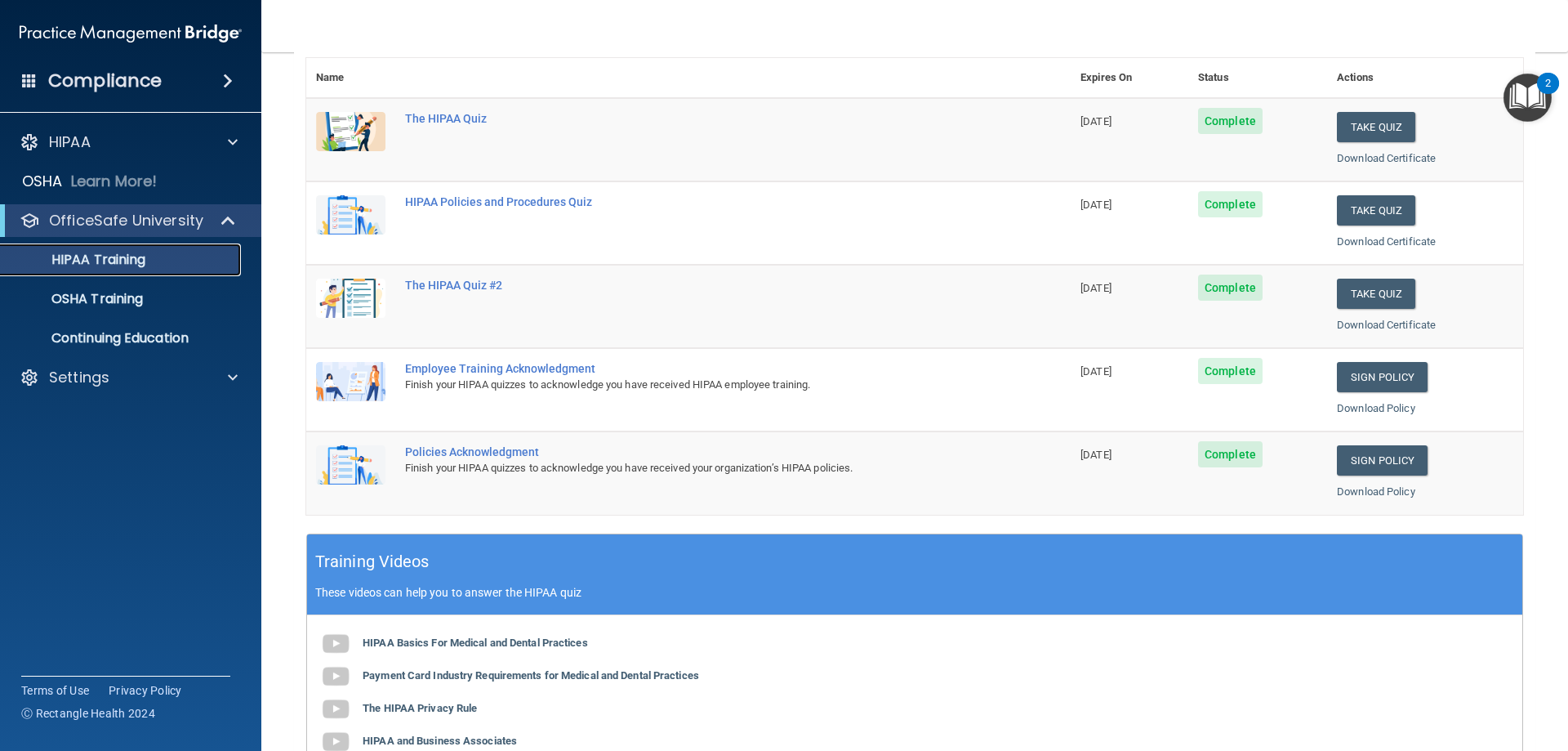
scroll to position [245, 0]
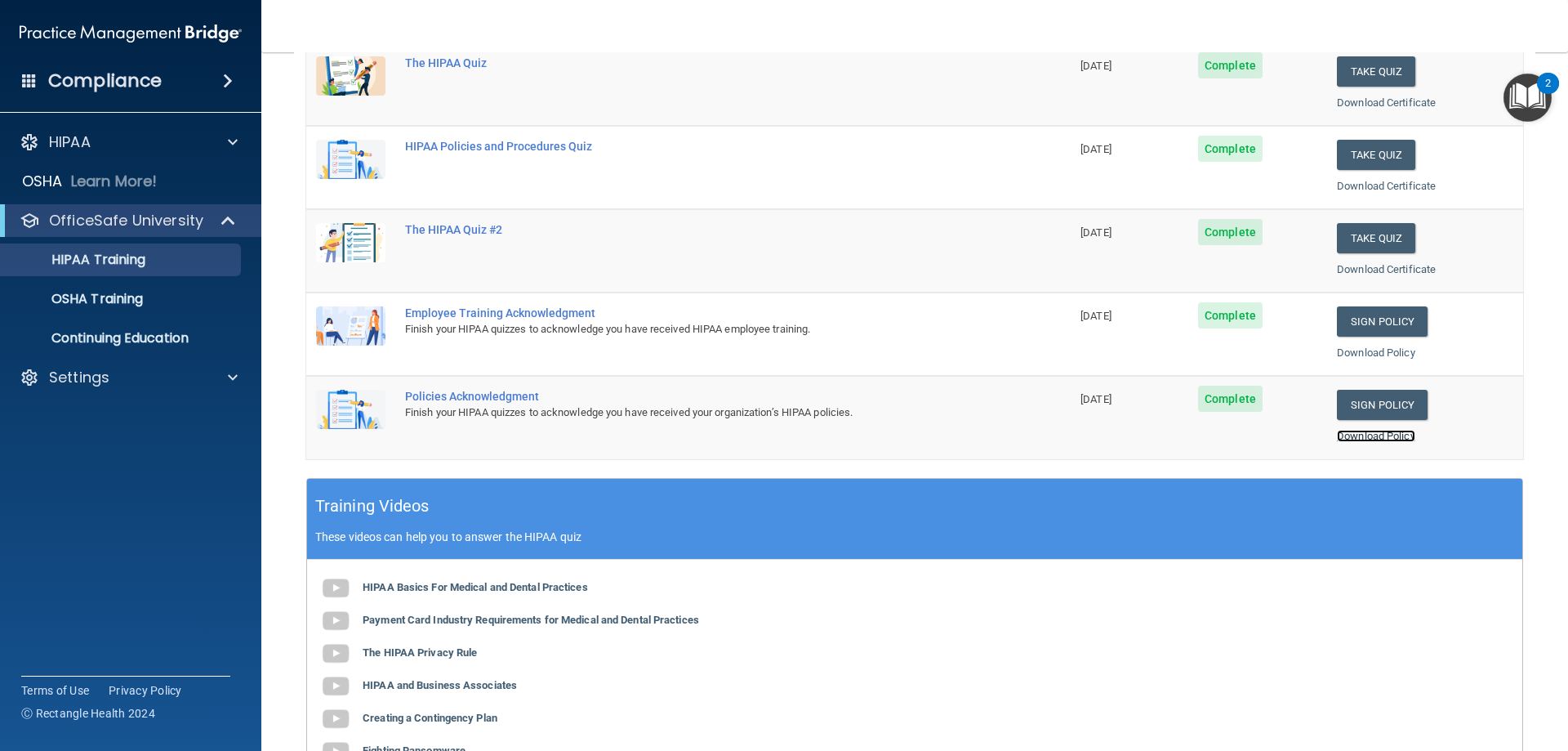
click at [1364, 433] on link "Download Policy" at bounding box center [1376, 435] width 78 height 12
click at [1383, 354] on link "Download Policy" at bounding box center [1376, 352] width 78 height 12
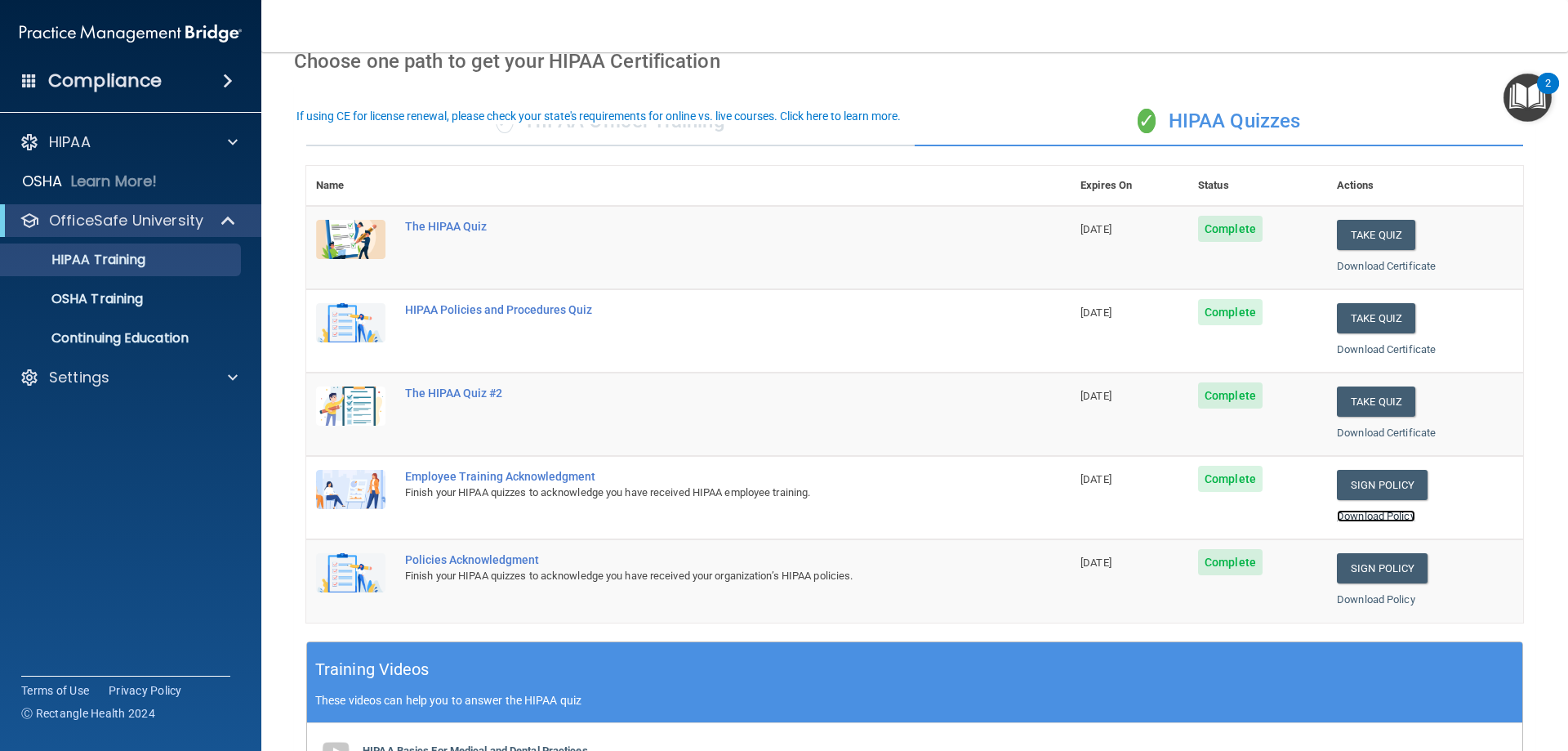
scroll to position [0, 0]
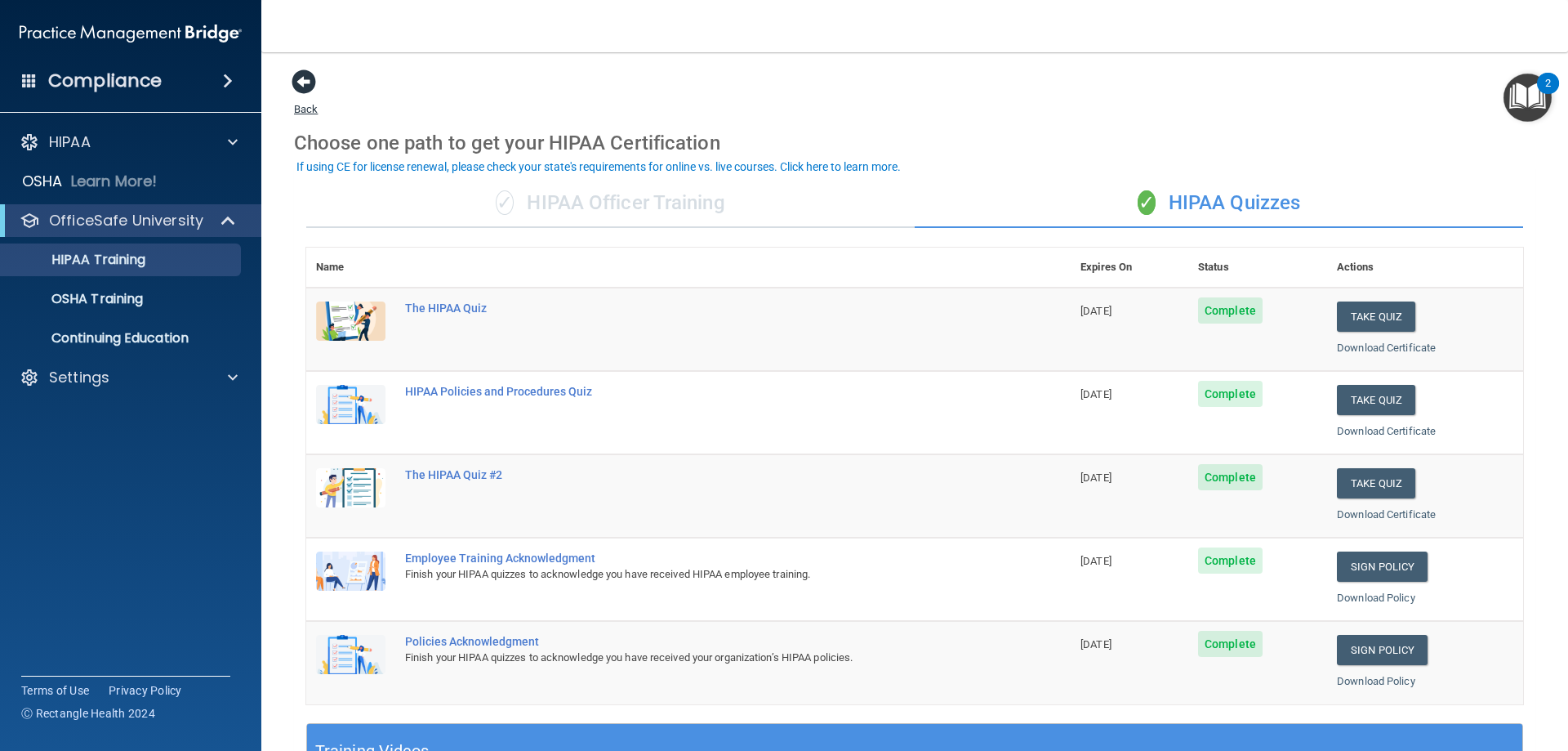
click at [307, 79] on span at bounding box center [304, 82] width 24 height 24
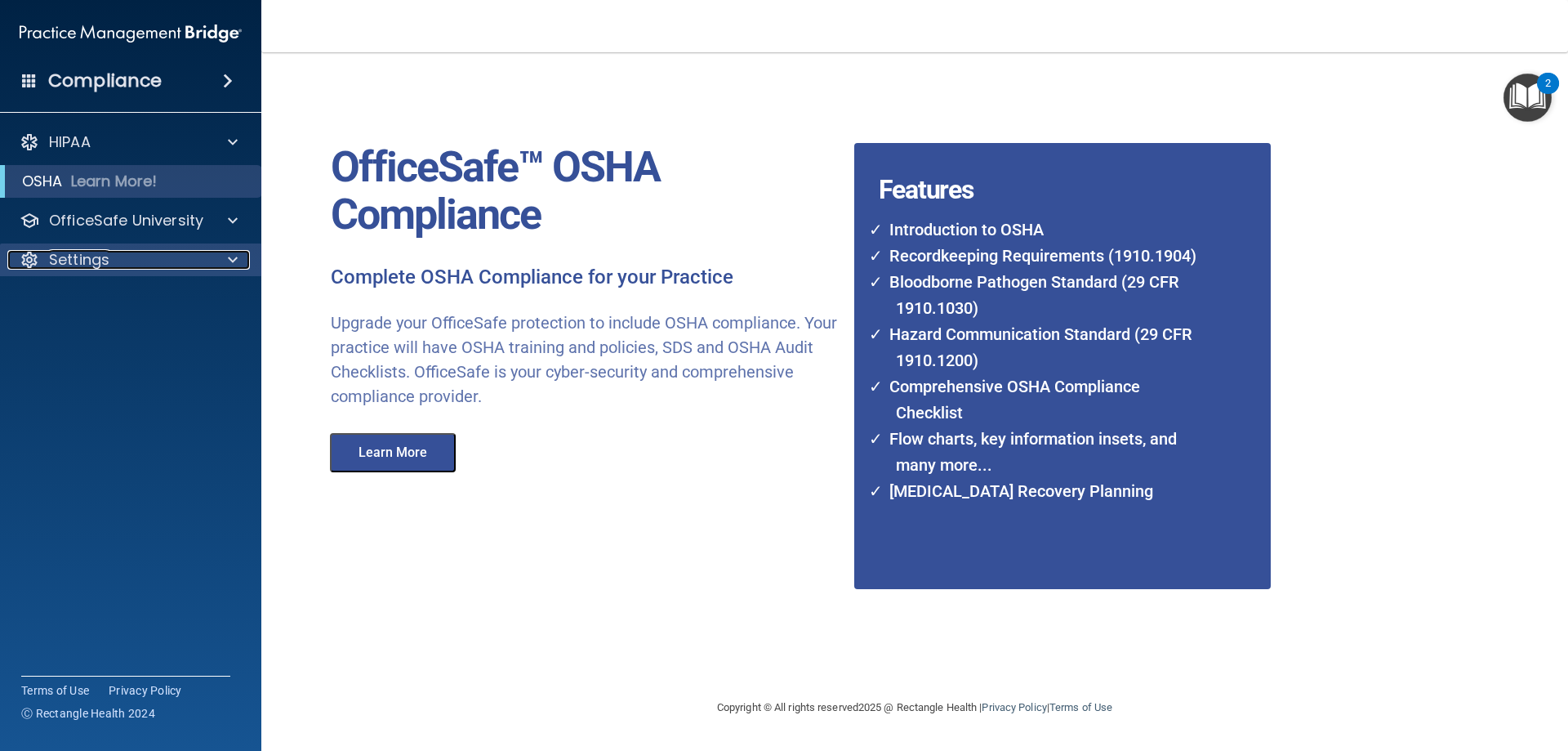
click at [32, 257] on div at bounding box center [29, 259] width 20 height 20
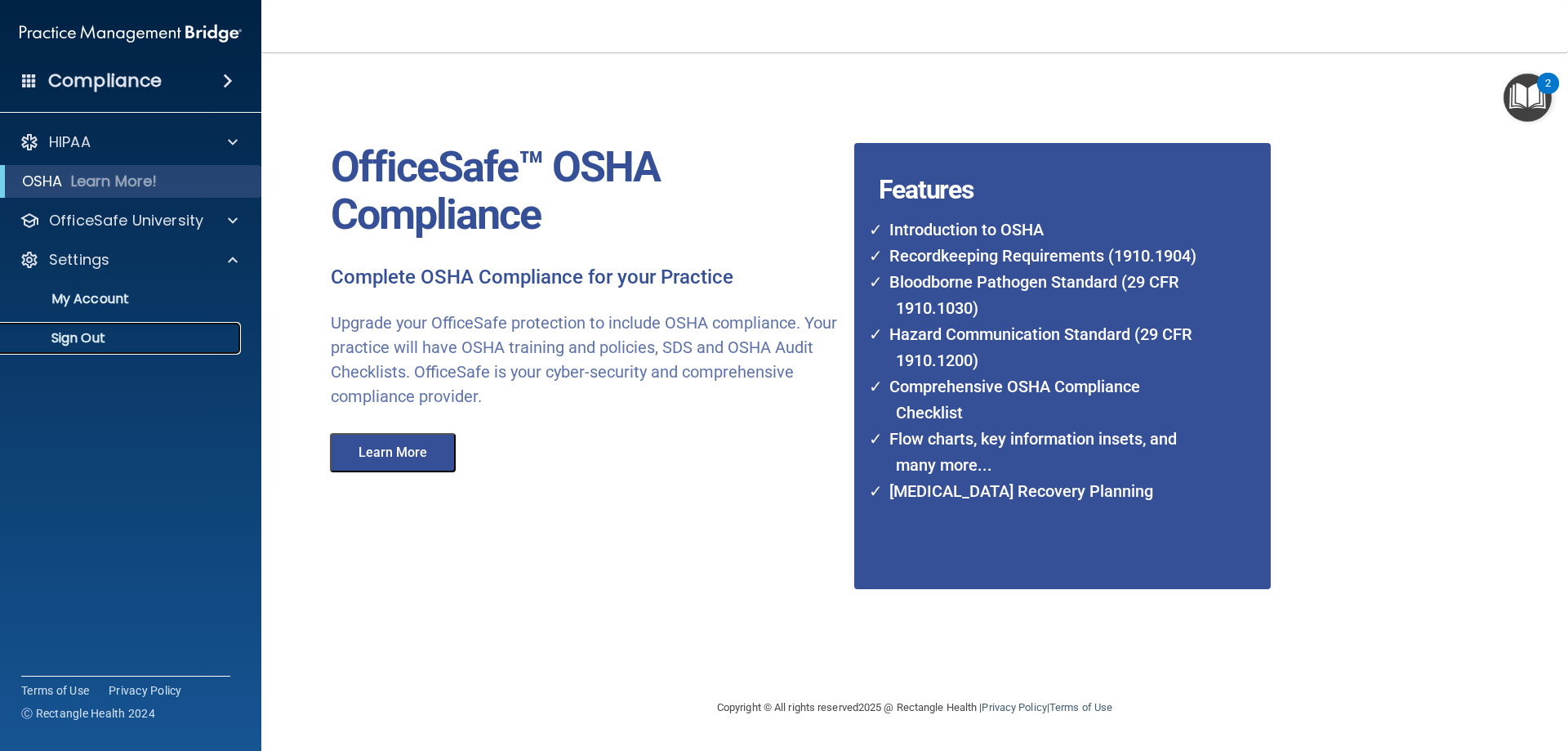
click at [72, 337] on p "Sign Out" at bounding box center [121, 338] width 223 height 17
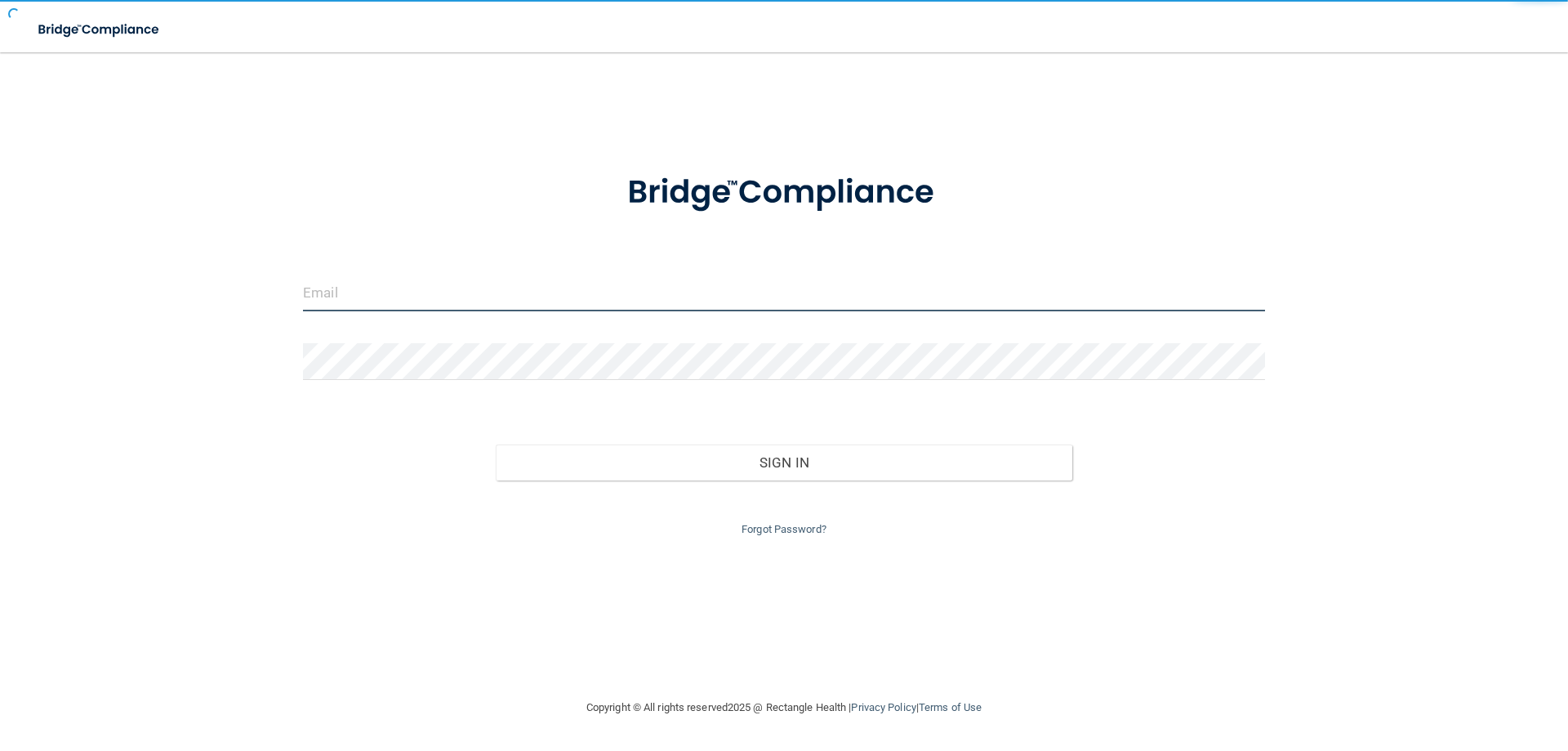
type input "[EMAIL_ADDRESS][DOMAIN_NAME]"
